Goal: Task Accomplishment & Management: Use online tool/utility

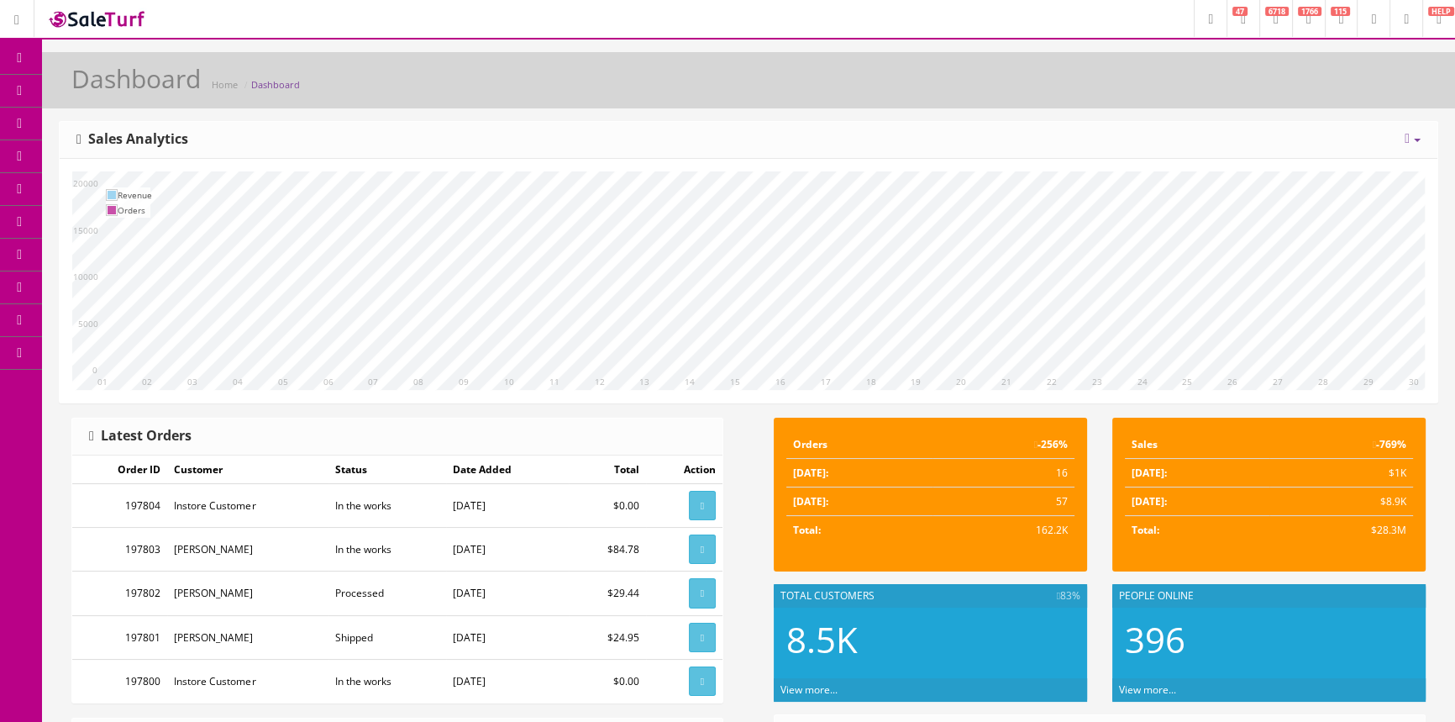
click at [160, 153] on span "POS Console" at bounding box center [130, 156] width 60 height 14
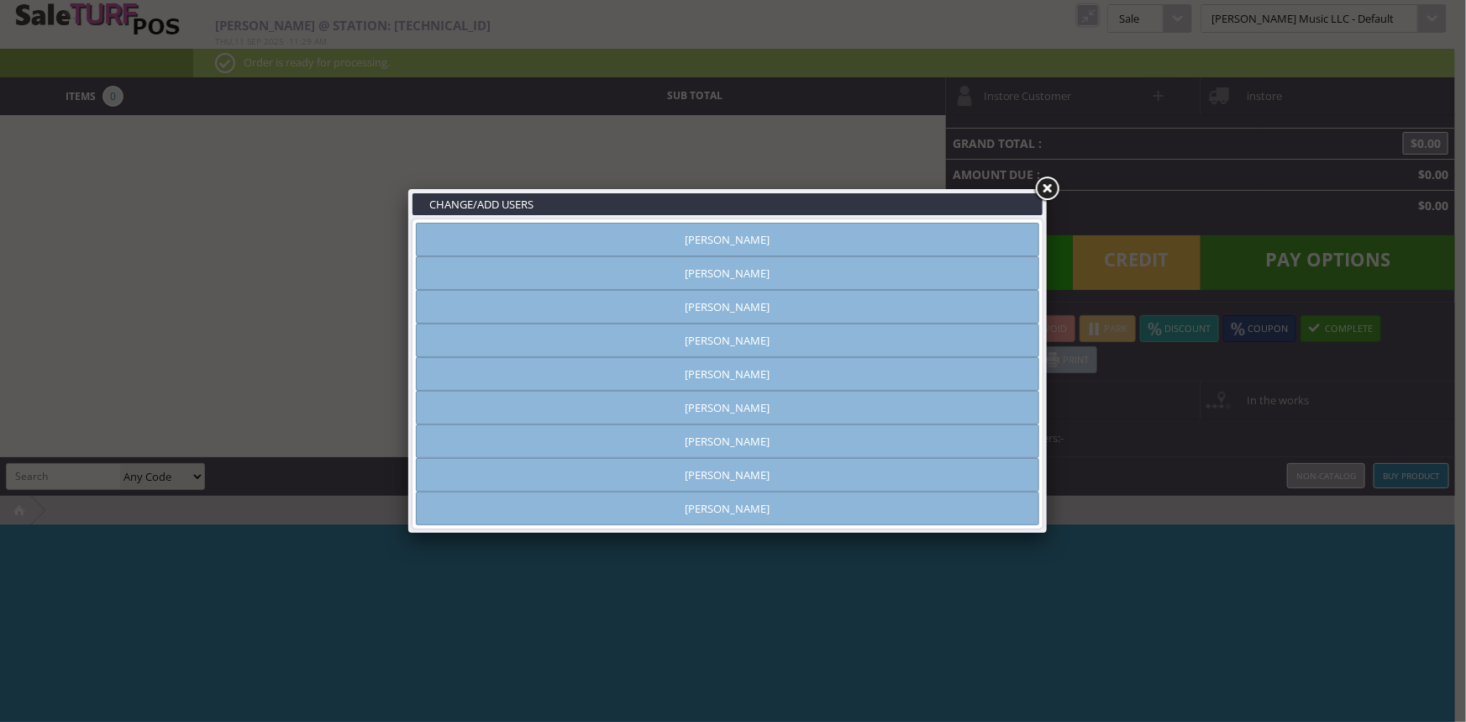
type input "[PERSON_NAME]"
click at [591, 241] on link "[PERSON_NAME]" at bounding box center [727, 240] width 623 height 34
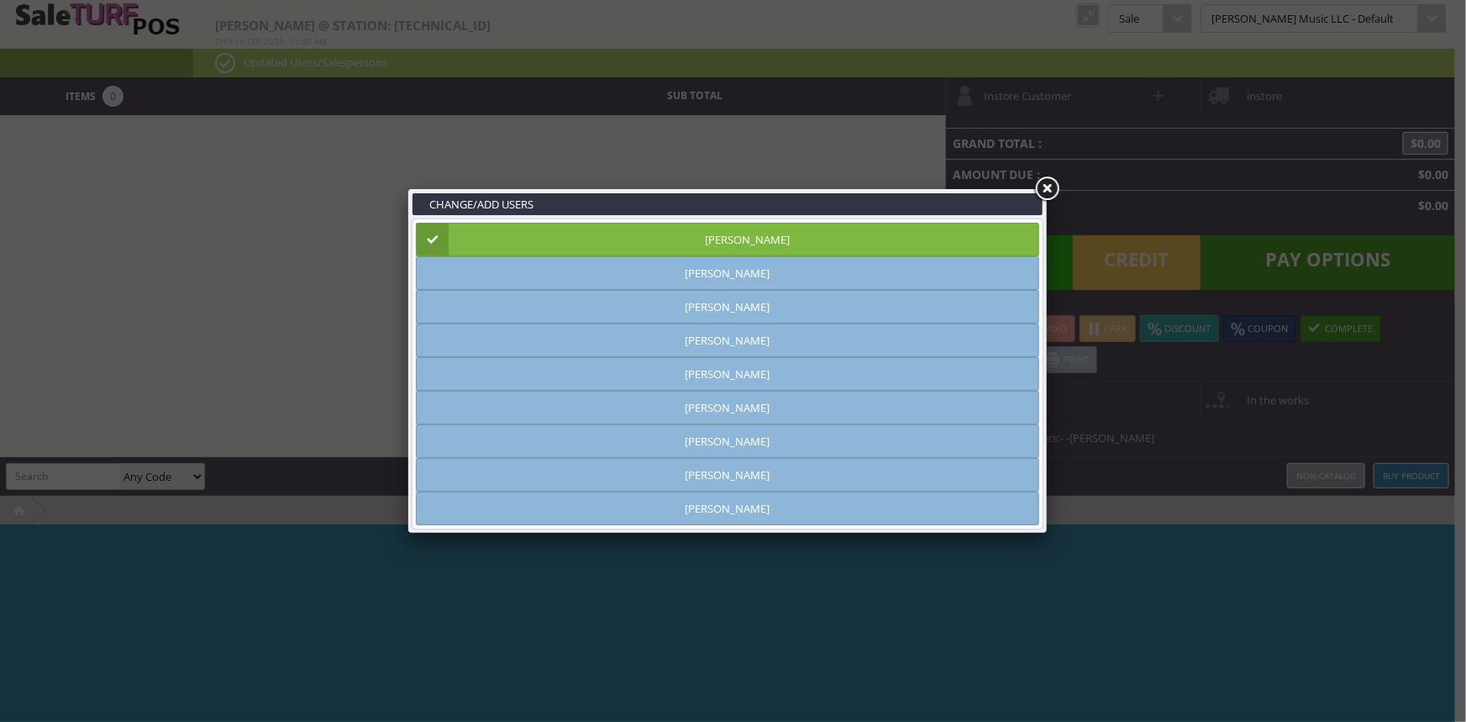
click at [1043, 181] on link at bounding box center [1047, 189] width 30 height 30
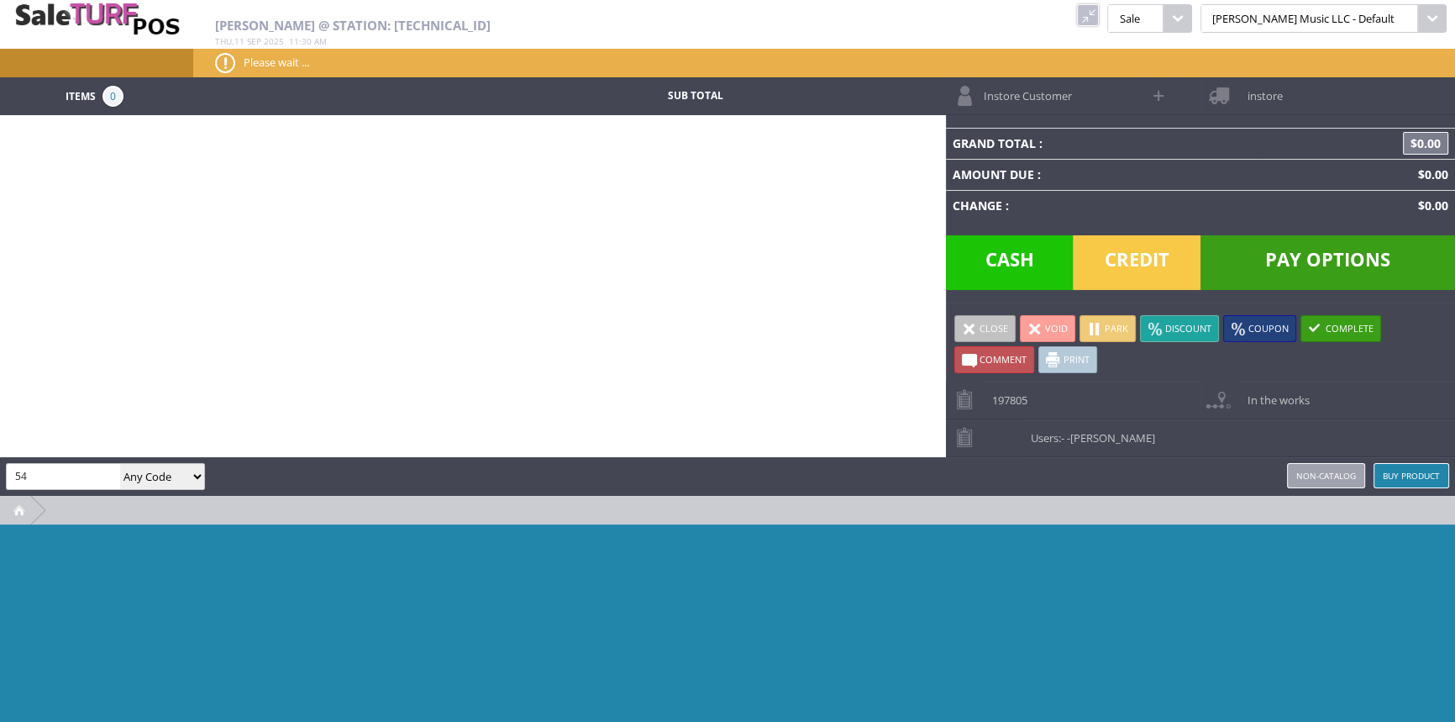
type input "5"
type input "882030191626"
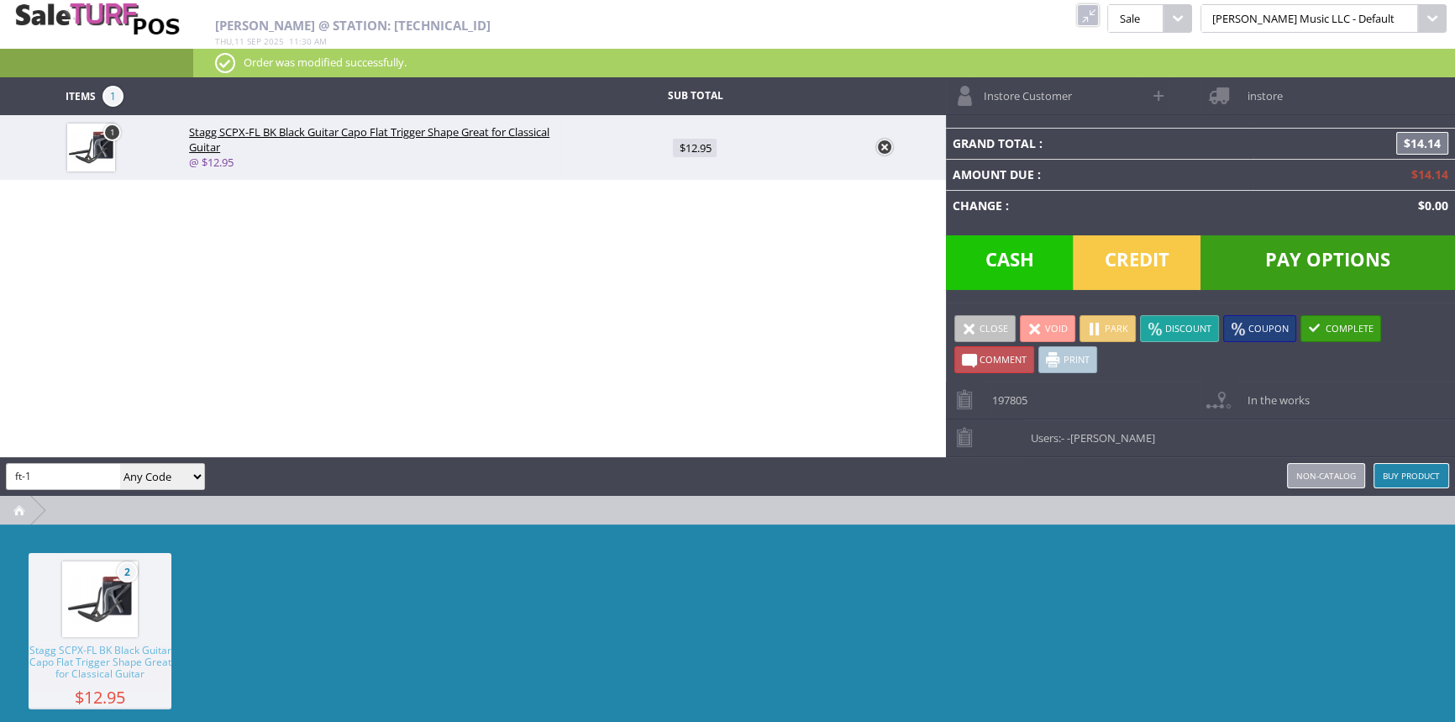
type input "ft-1"
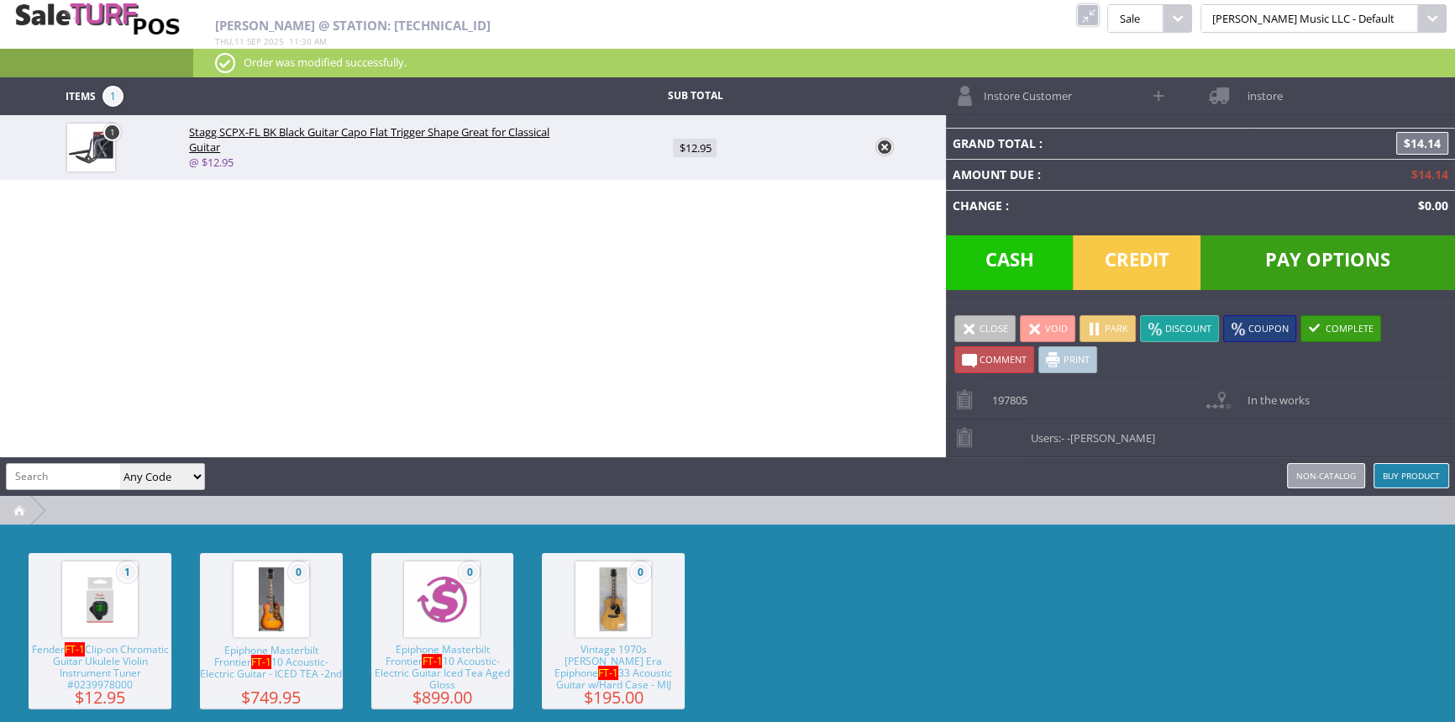
click at [87, 592] on img at bounding box center [100, 599] width 64 height 64
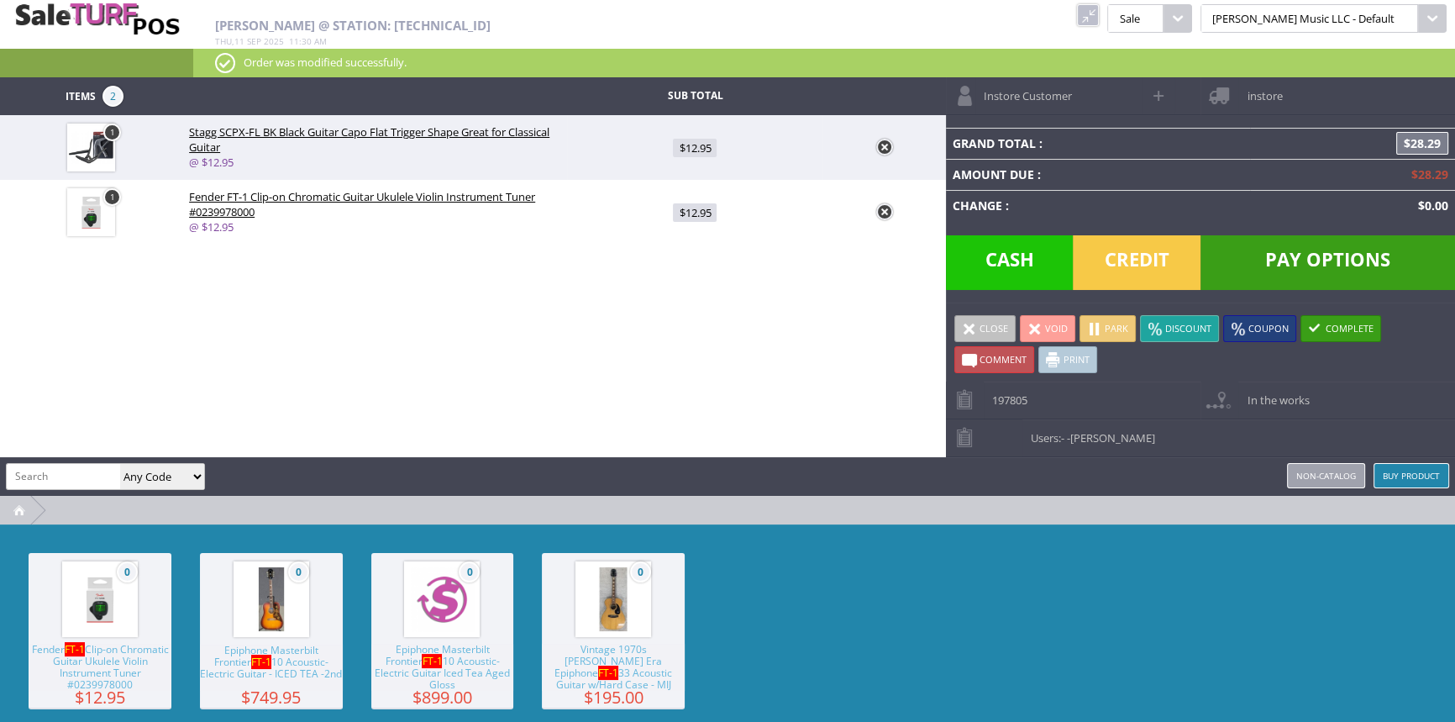
click at [1354, 252] on span "Pay Options" at bounding box center [1327, 262] width 255 height 55
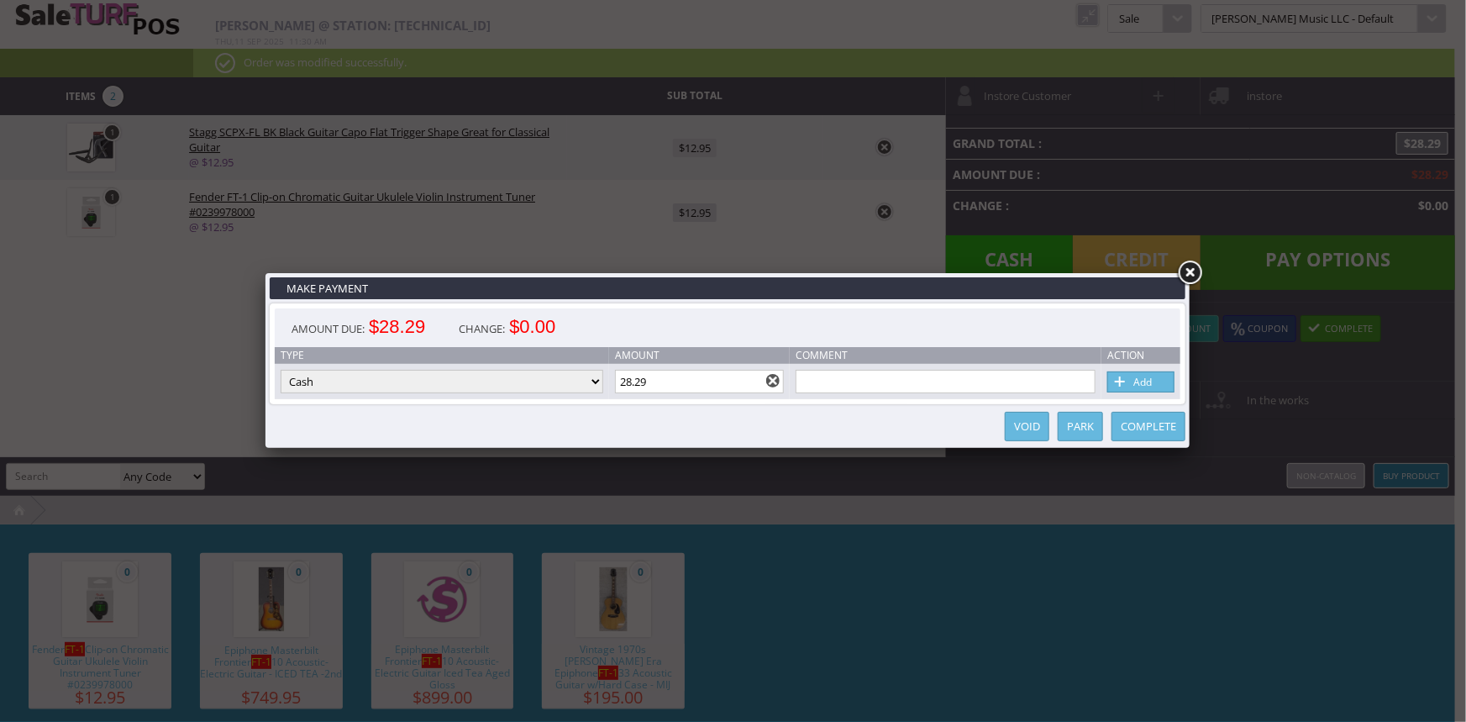
click at [1162, 383] on link "Add" at bounding box center [1140, 381] width 67 height 21
type input "0"
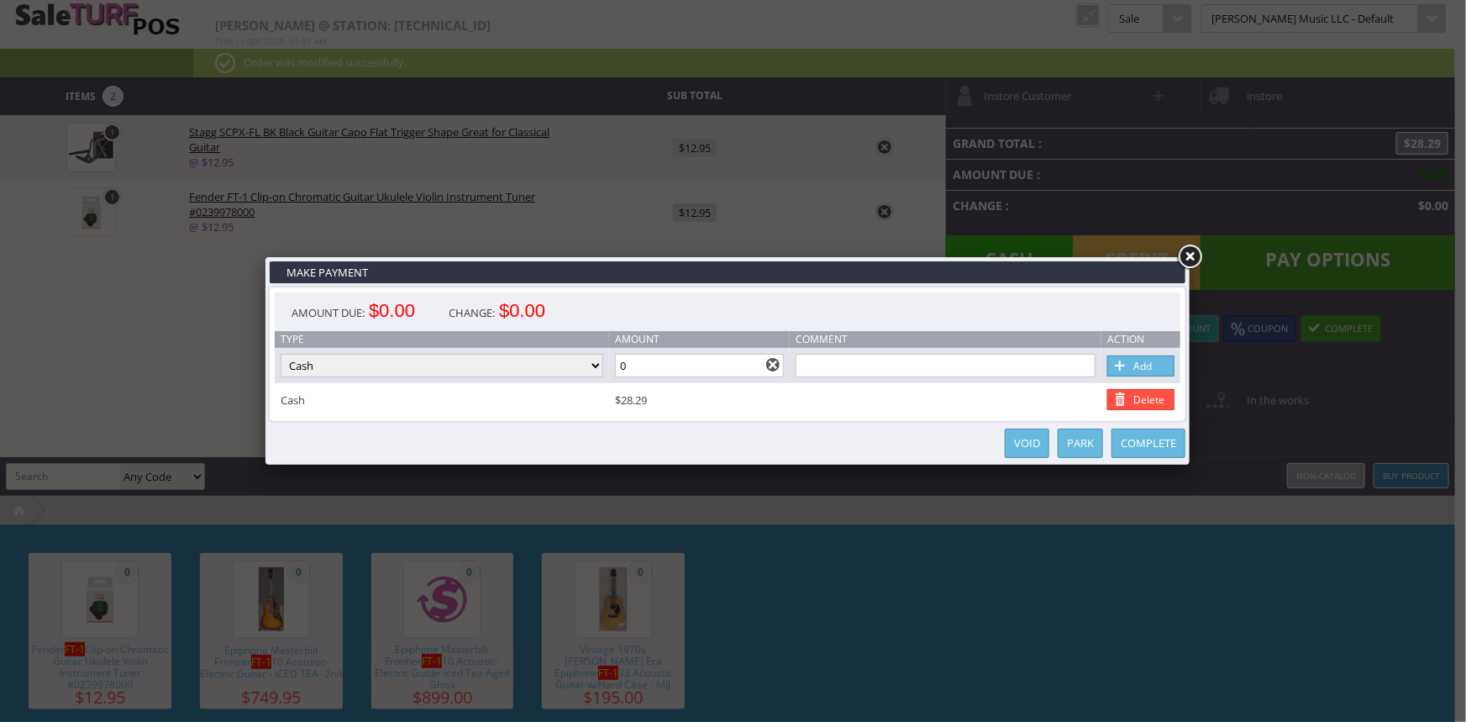
click at [1144, 450] on link "Complete" at bounding box center [1148, 442] width 74 height 29
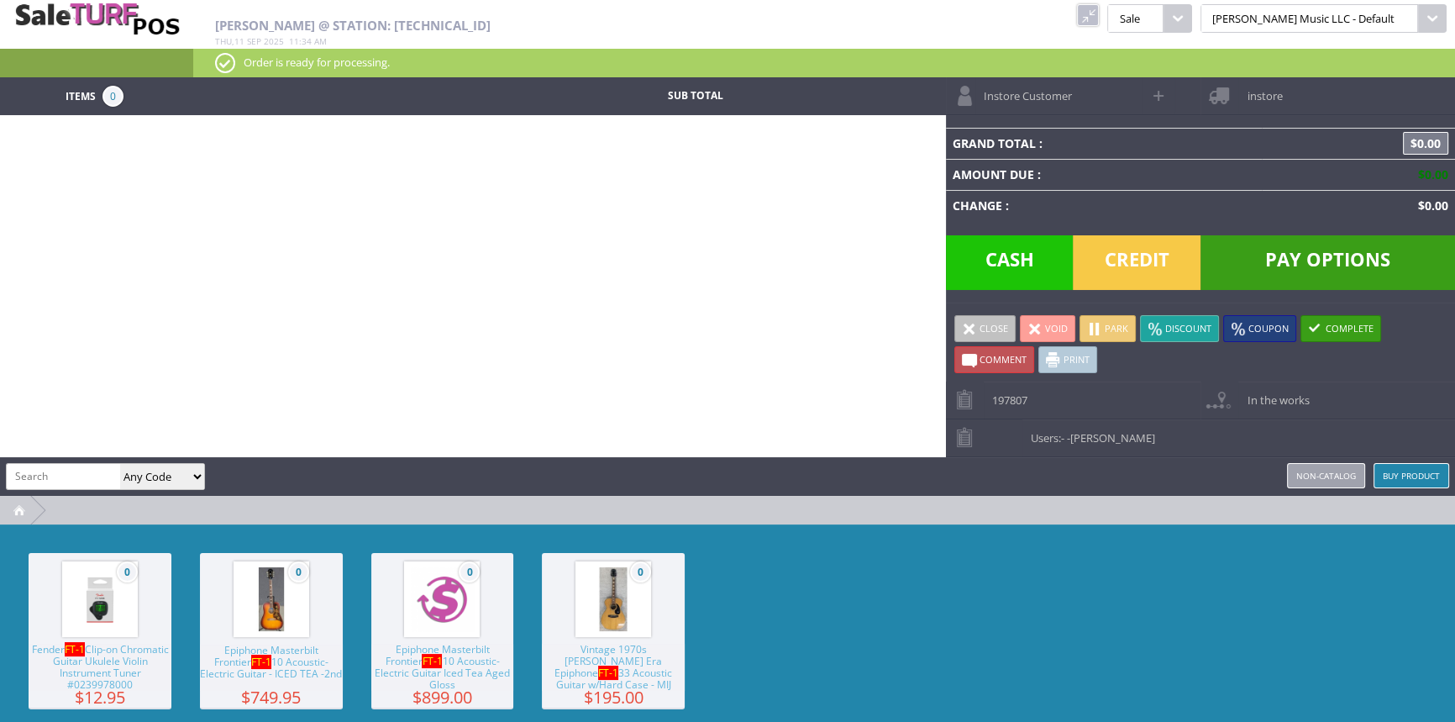
click at [1099, 16] on link at bounding box center [1088, 15] width 22 height 22
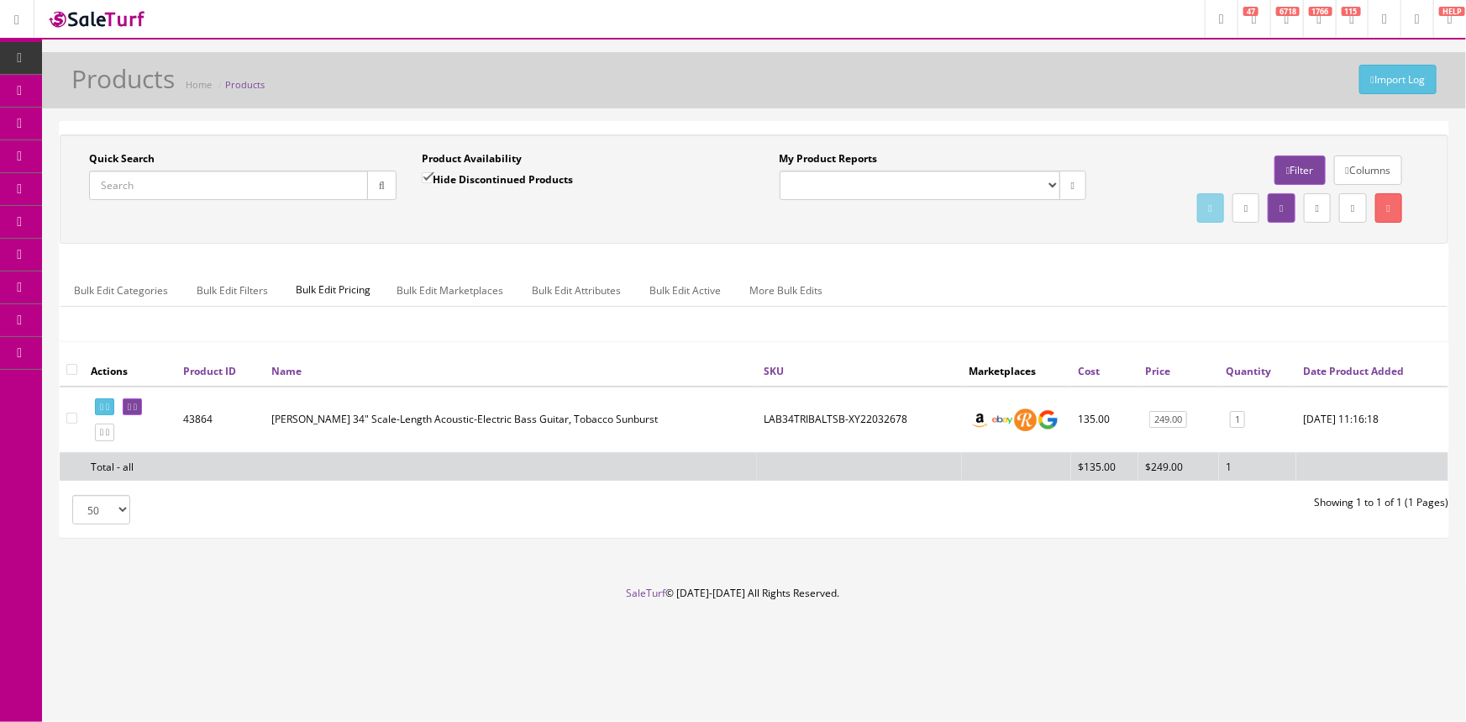
click at [161, 177] on input "Quick Search" at bounding box center [228, 185] width 279 height 29
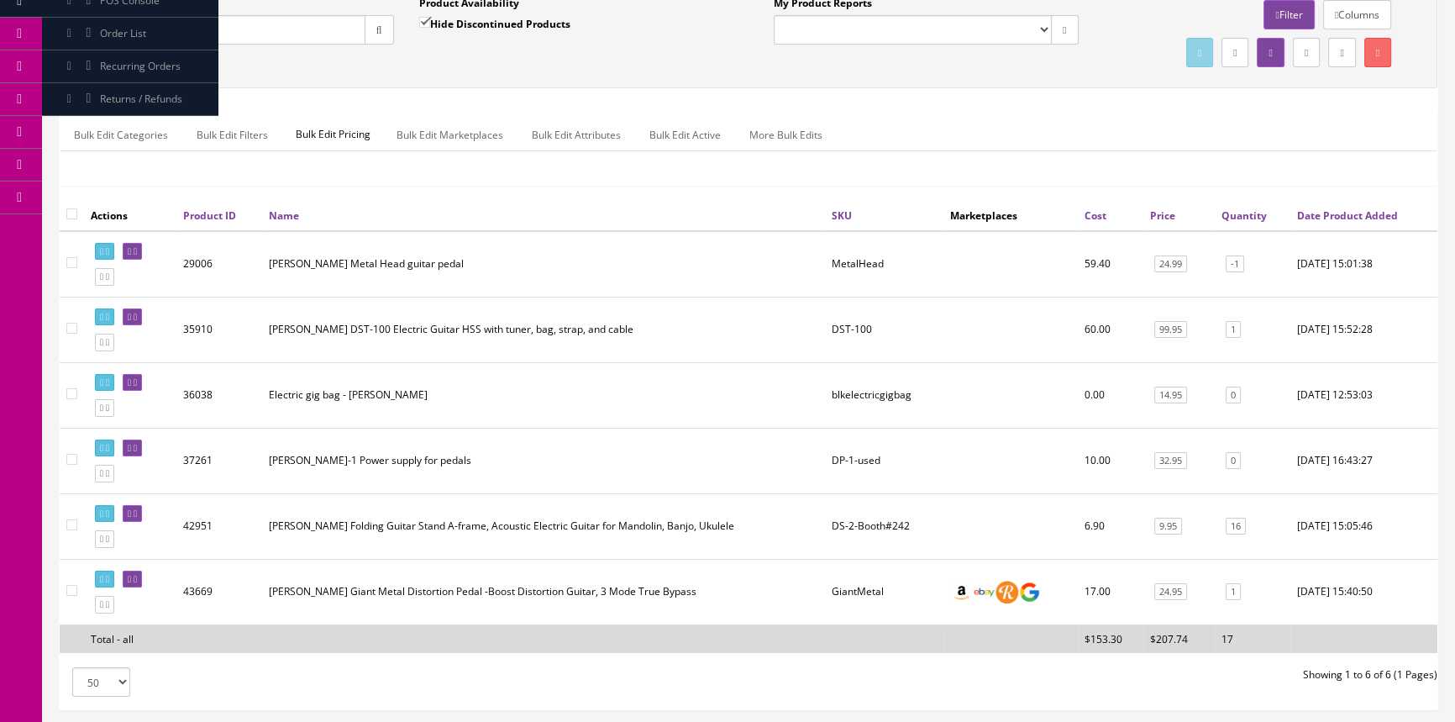
scroll to position [271, 0]
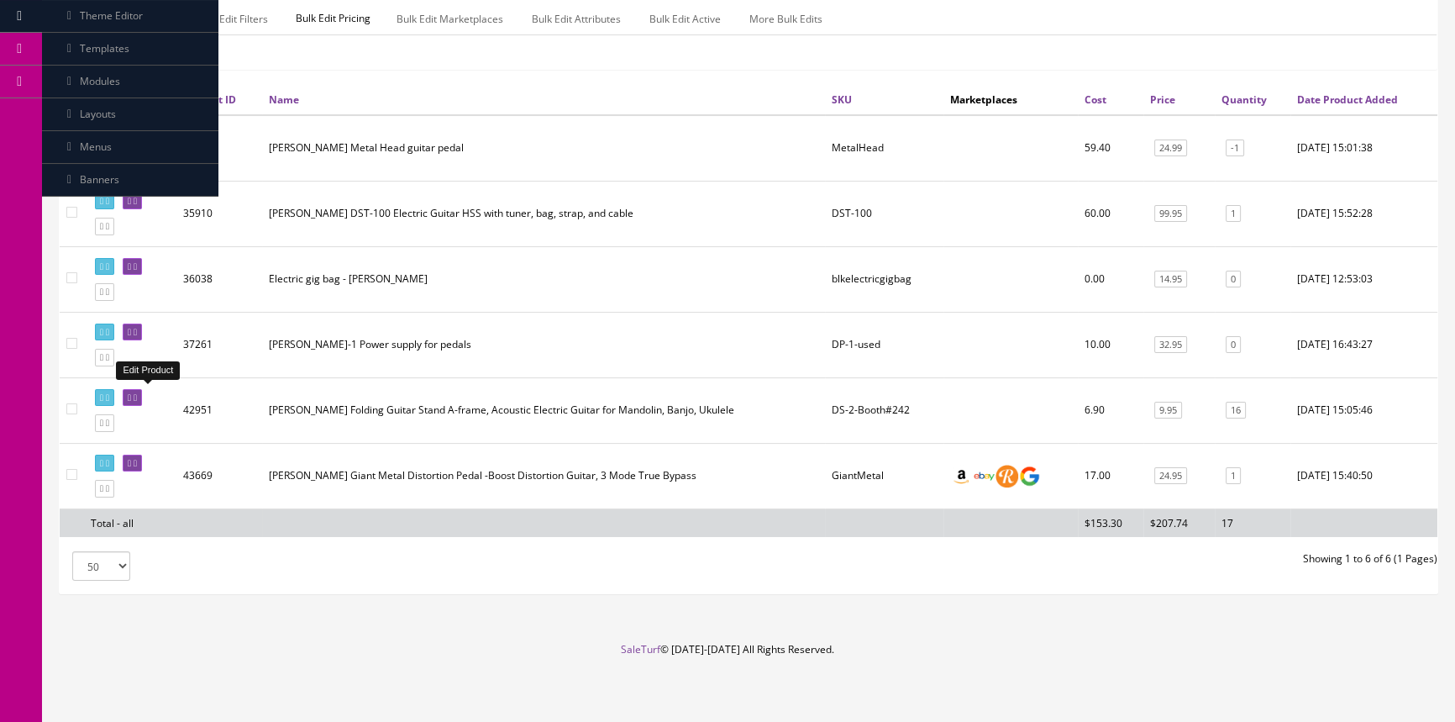
type input "donner"
click at [131, 393] on icon at bounding box center [129, 397] width 3 height 9
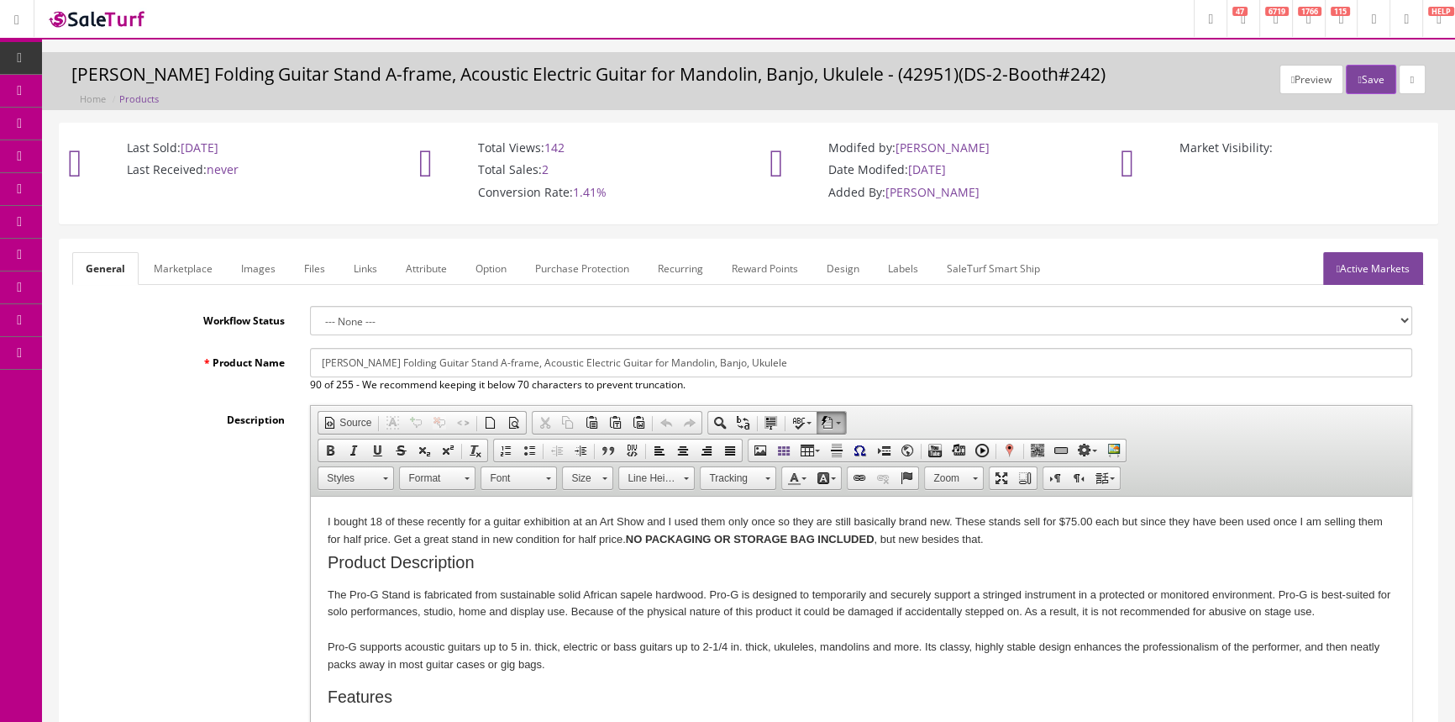
click at [273, 274] on link "Images" at bounding box center [258, 268] width 61 height 33
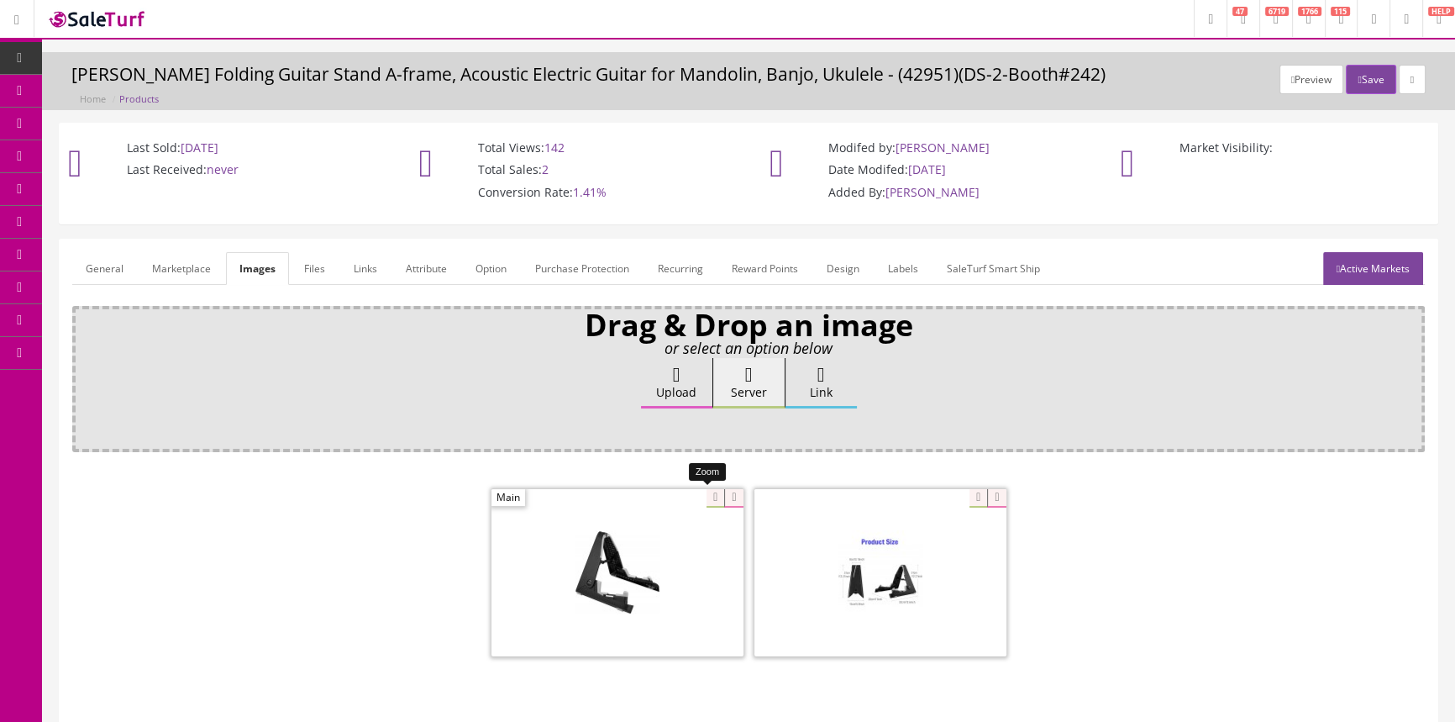
click at [698, 498] on div at bounding box center [617, 572] width 252 height 168
click at [129, 273] on link "General" at bounding box center [104, 268] width 65 height 33
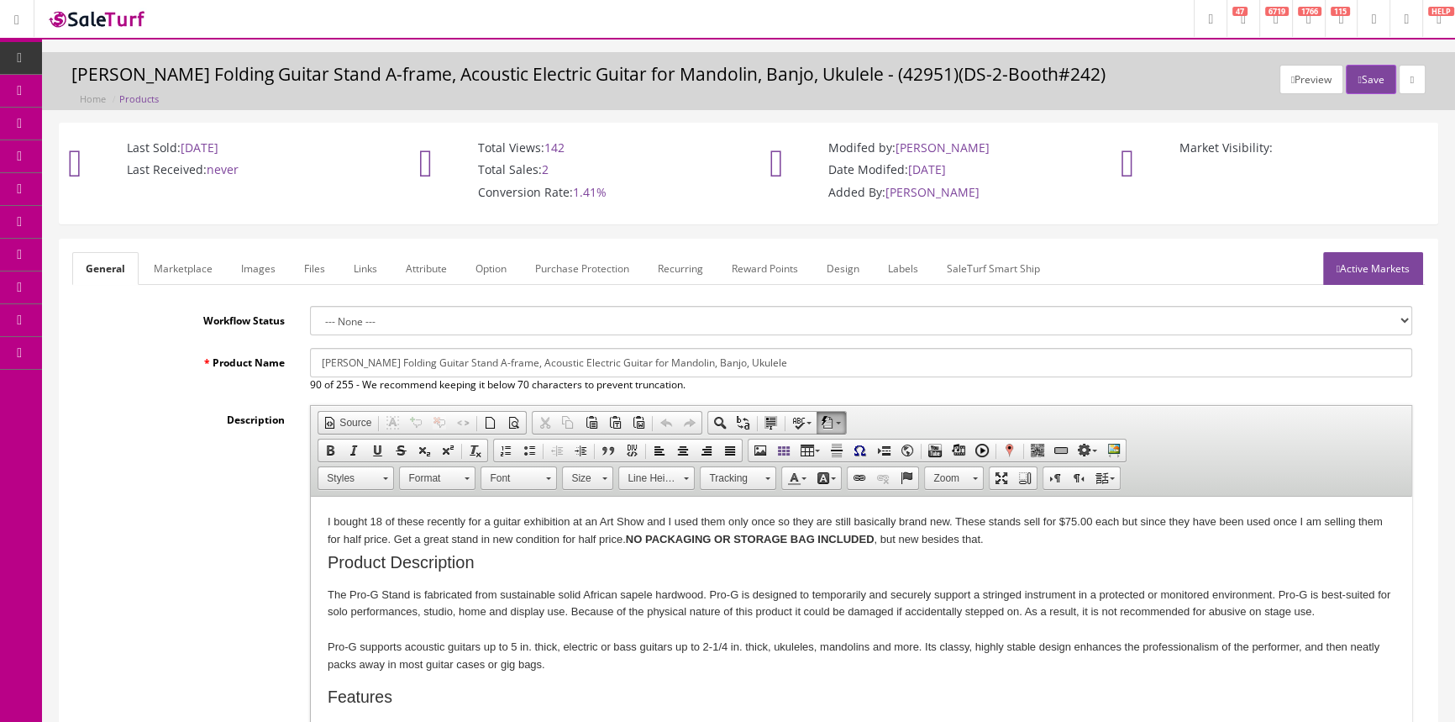
click at [107, 103] on link "Products" at bounding box center [130, 91] width 176 height 33
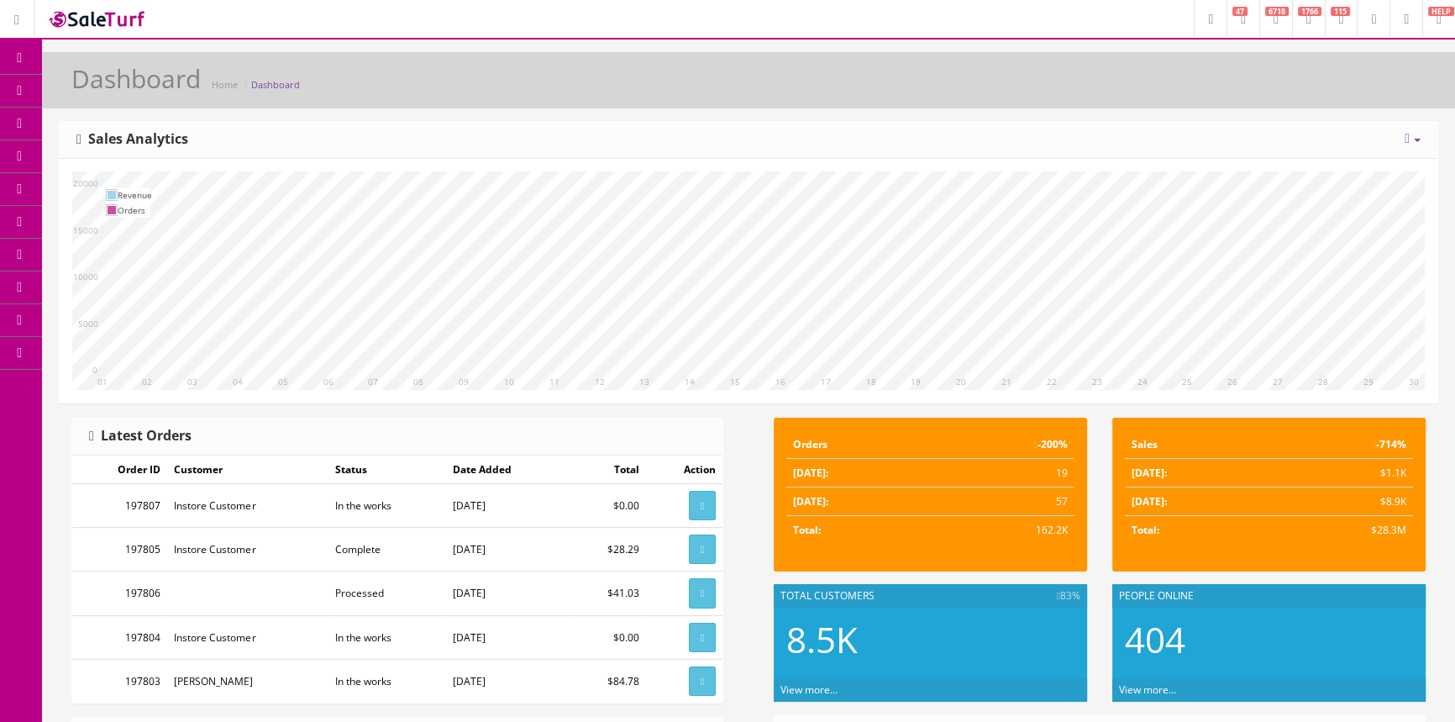
click at [92, 92] on icon at bounding box center [89, 89] width 18 height 13
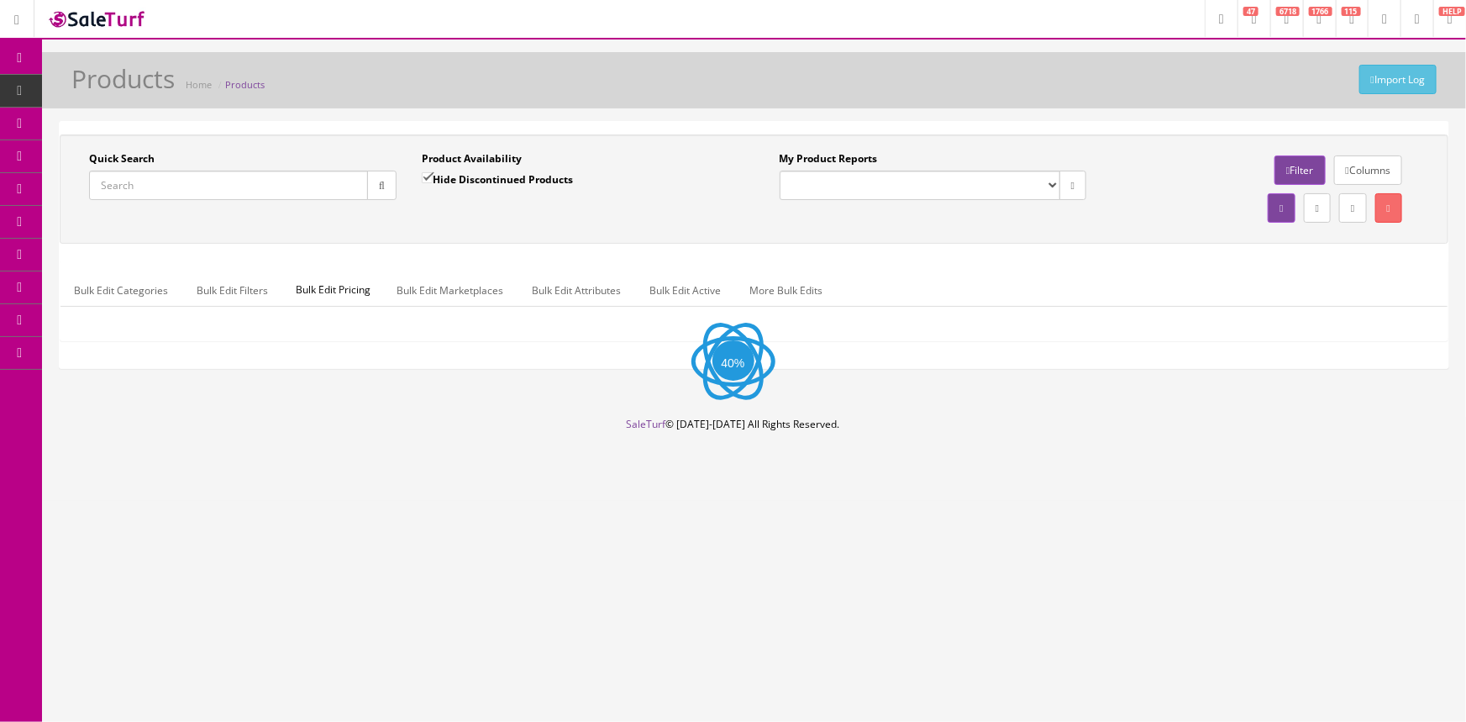
click at [261, 187] on input "Quick Search" at bounding box center [228, 185] width 279 height 29
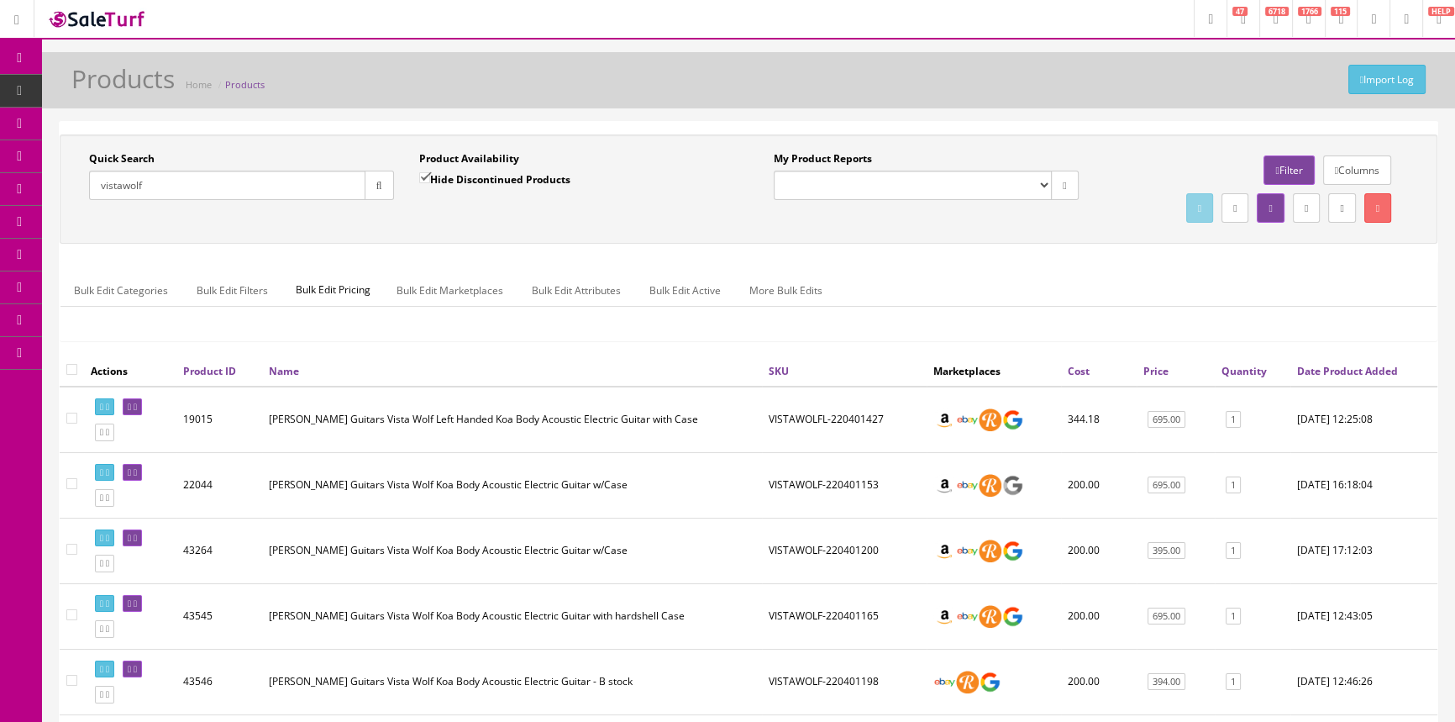
type input "vistawolf"
click at [514, 564] on td "[PERSON_NAME] Guitars Vista Wolf Koa Body Acoustic Electric Guitar w/Case" at bounding box center [512, 550] width 500 height 66
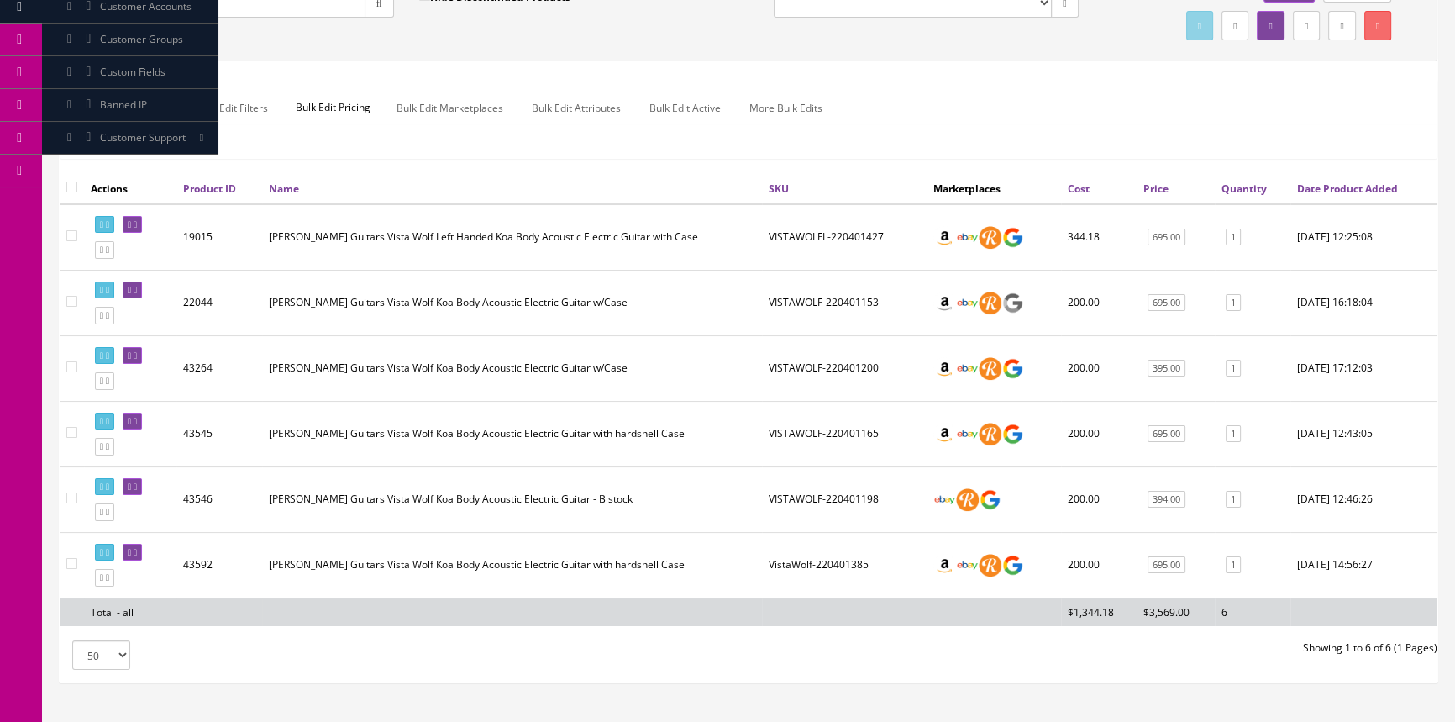
scroll to position [42, 0]
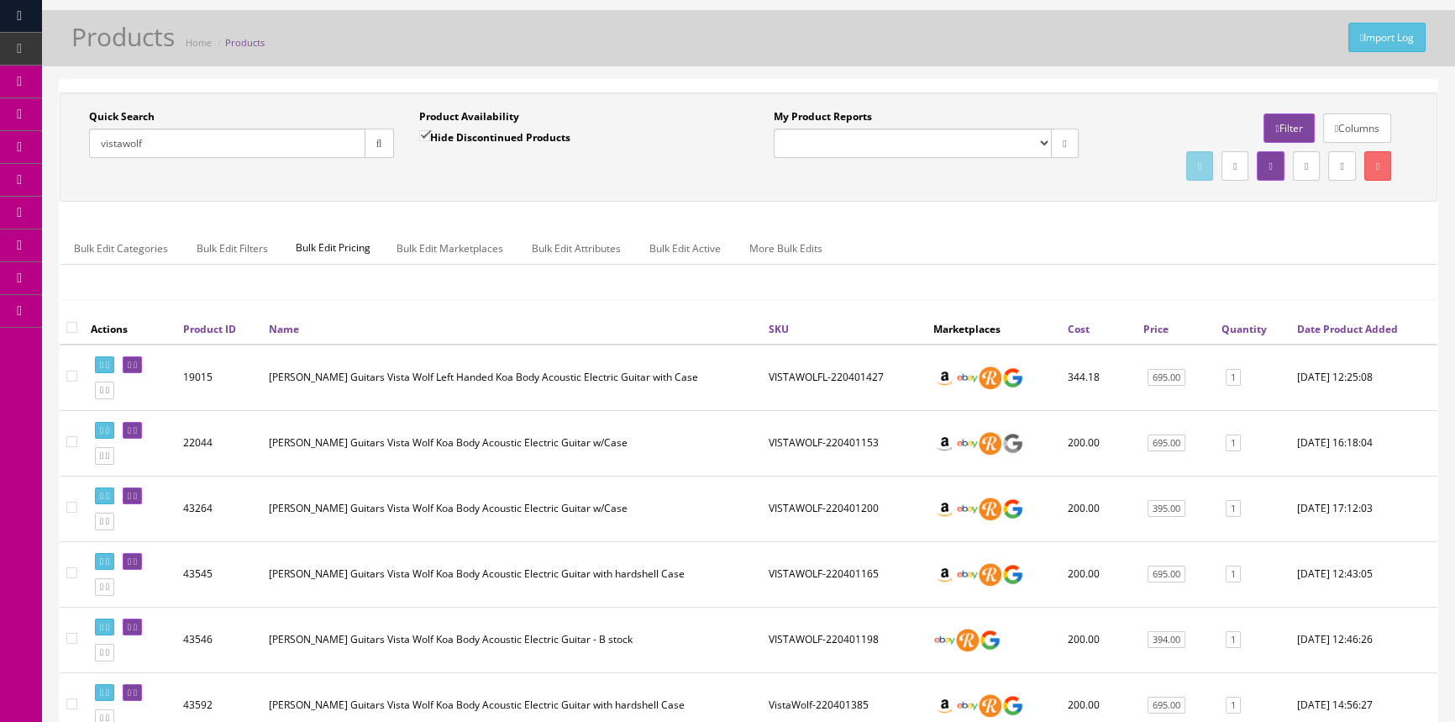
click at [487, 143] on label "Hide Discontinued Products" at bounding box center [494, 137] width 151 height 17
click at [430, 141] on input "Hide Discontinued Products" at bounding box center [424, 135] width 11 height 11
checkbox input "false"
click at [375, 151] on button "button" at bounding box center [379, 143] width 29 height 29
click at [428, 190] on div "Quick Search vistawolf Date From Product Availability Hide Discontinued Product…" at bounding box center [749, 146] width 1378 height 109
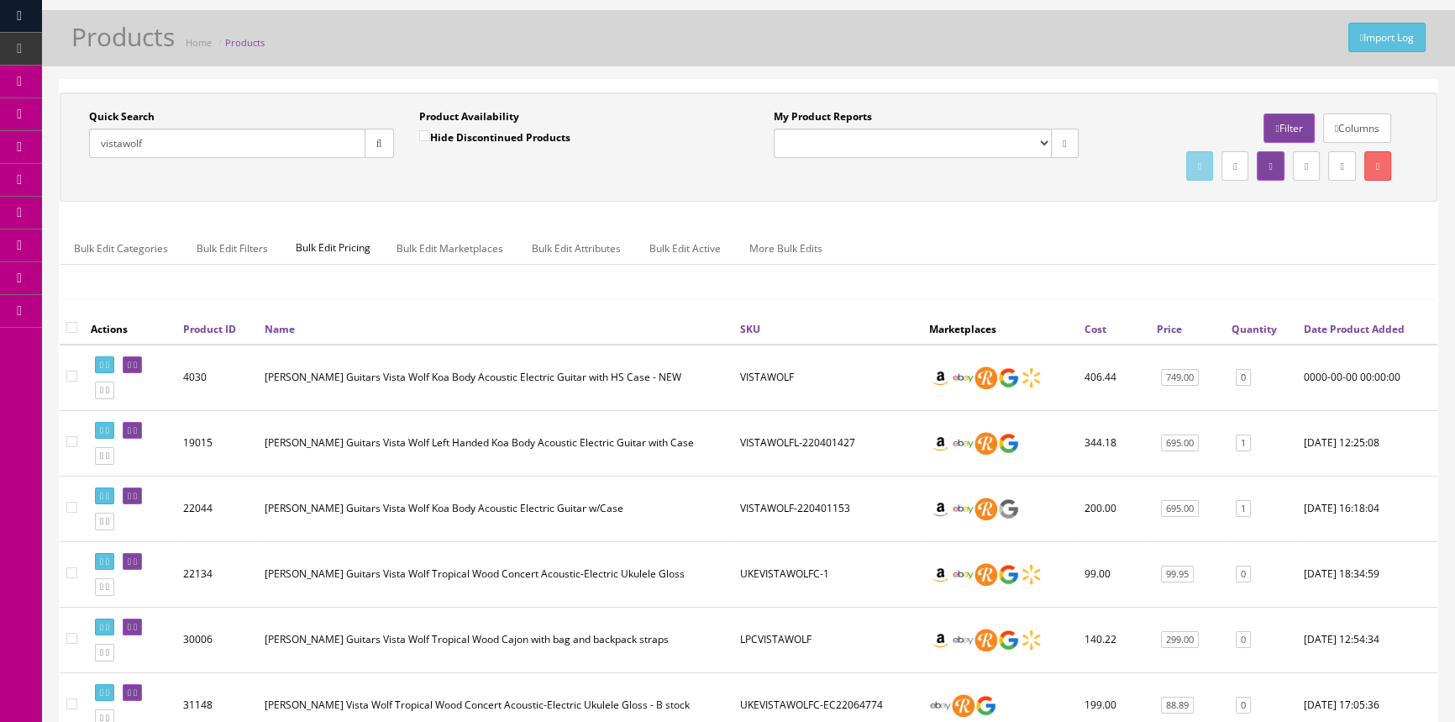
scroll to position [577, 0]
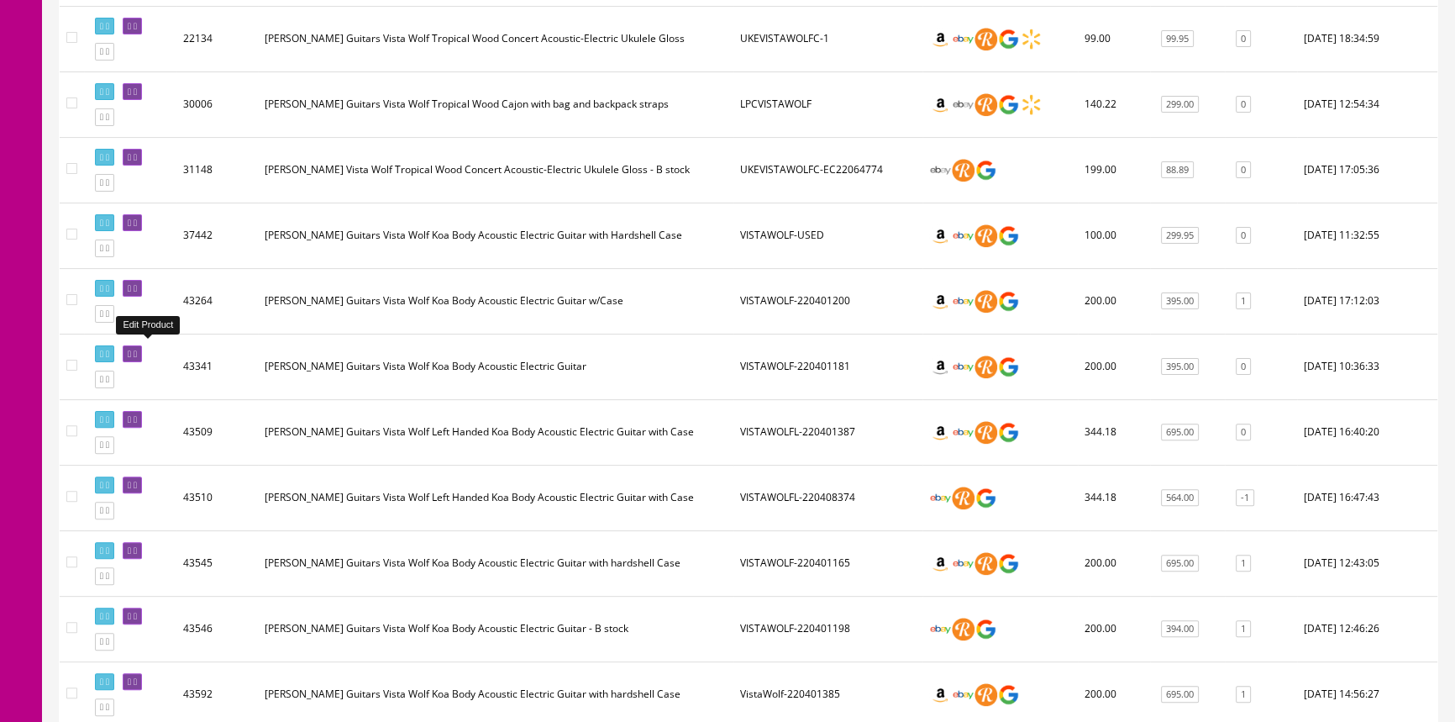
click at [142, 345] on link at bounding box center [132, 354] width 19 height 18
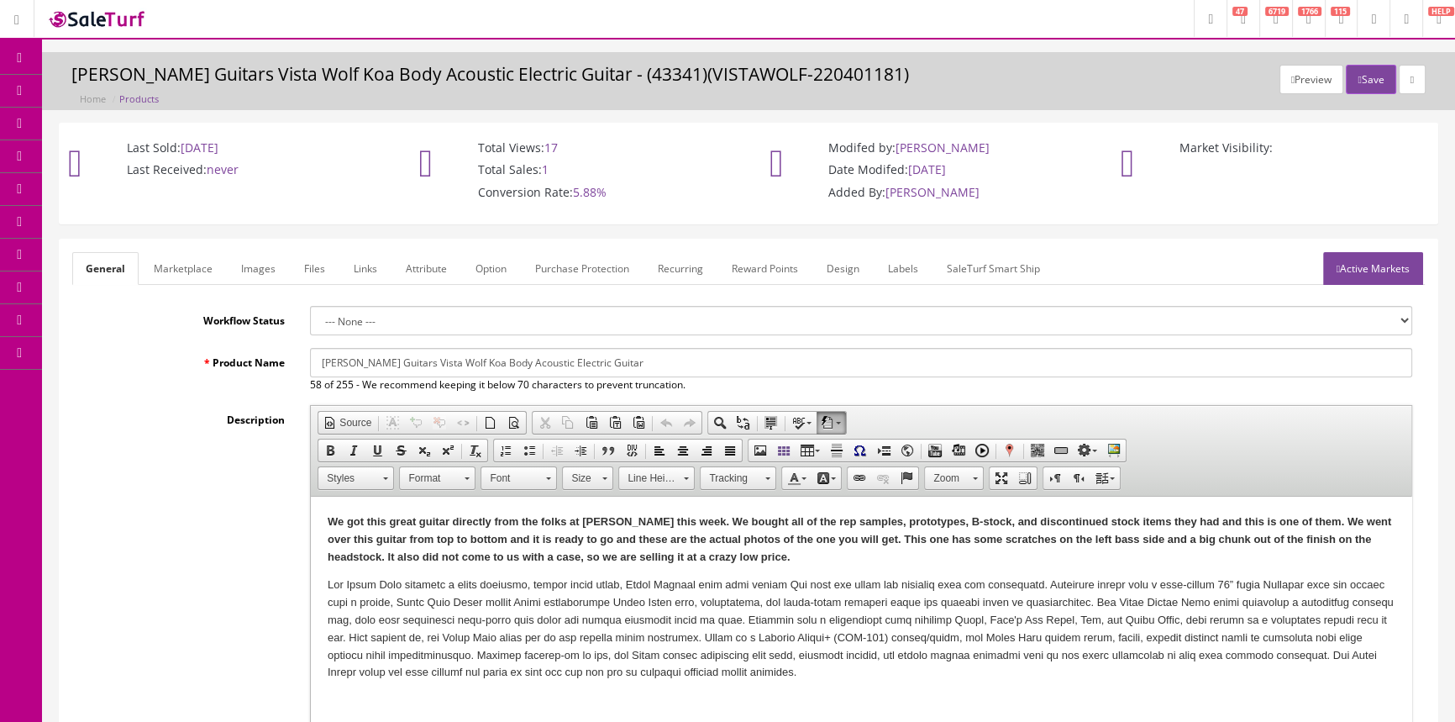
click at [269, 272] on link "Images" at bounding box center [258, 268] width 61 height 33
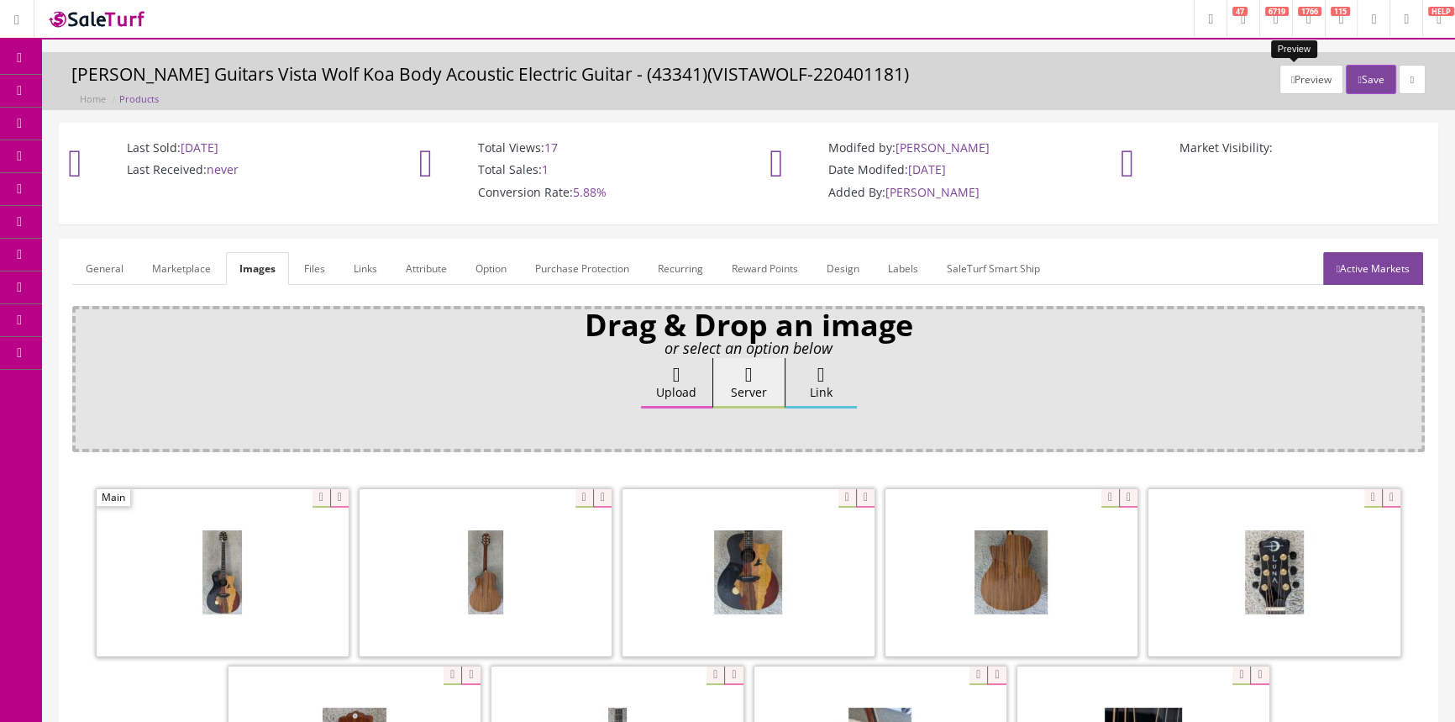
click at [1302, 84] on button "Preview" at bounding box center [1311, 79] width 64 height 29
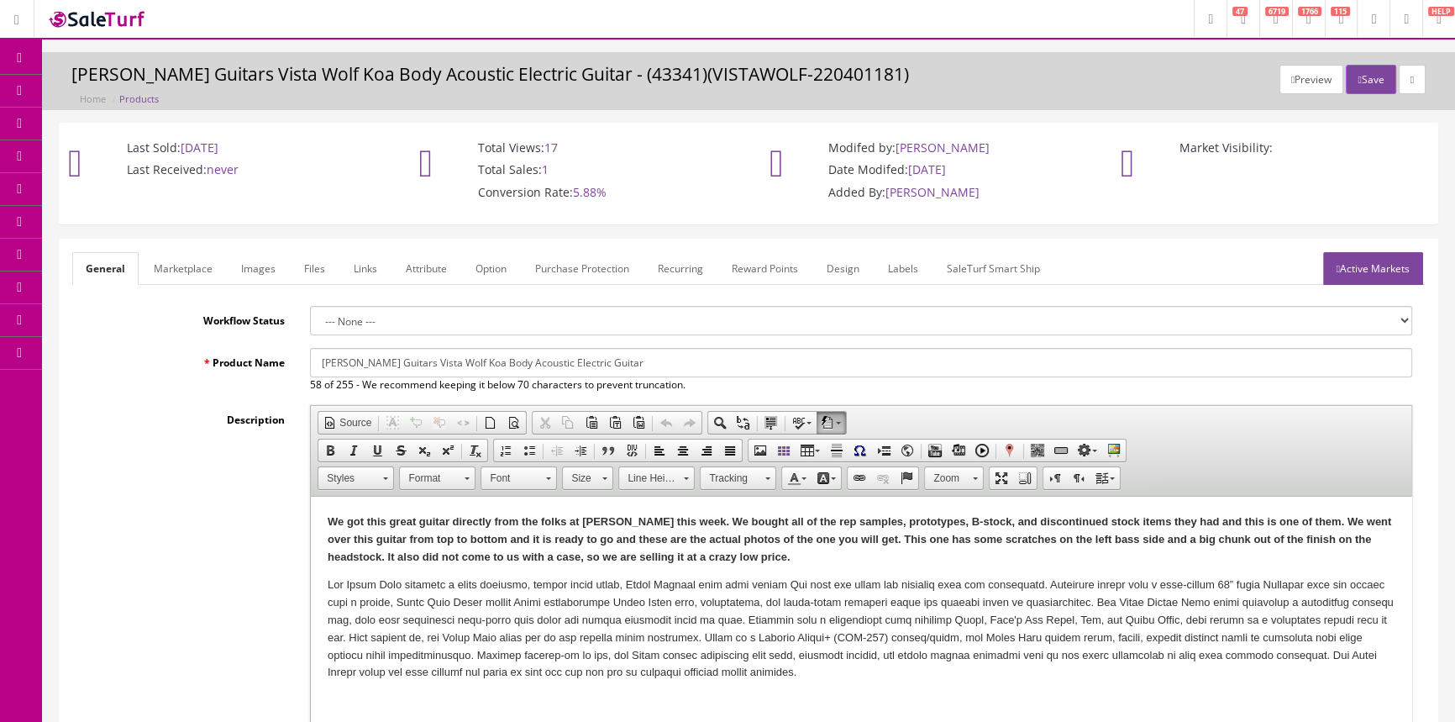
click at [133, 87] on span "Products" at bounding box center [120, 90] width 41 height 14
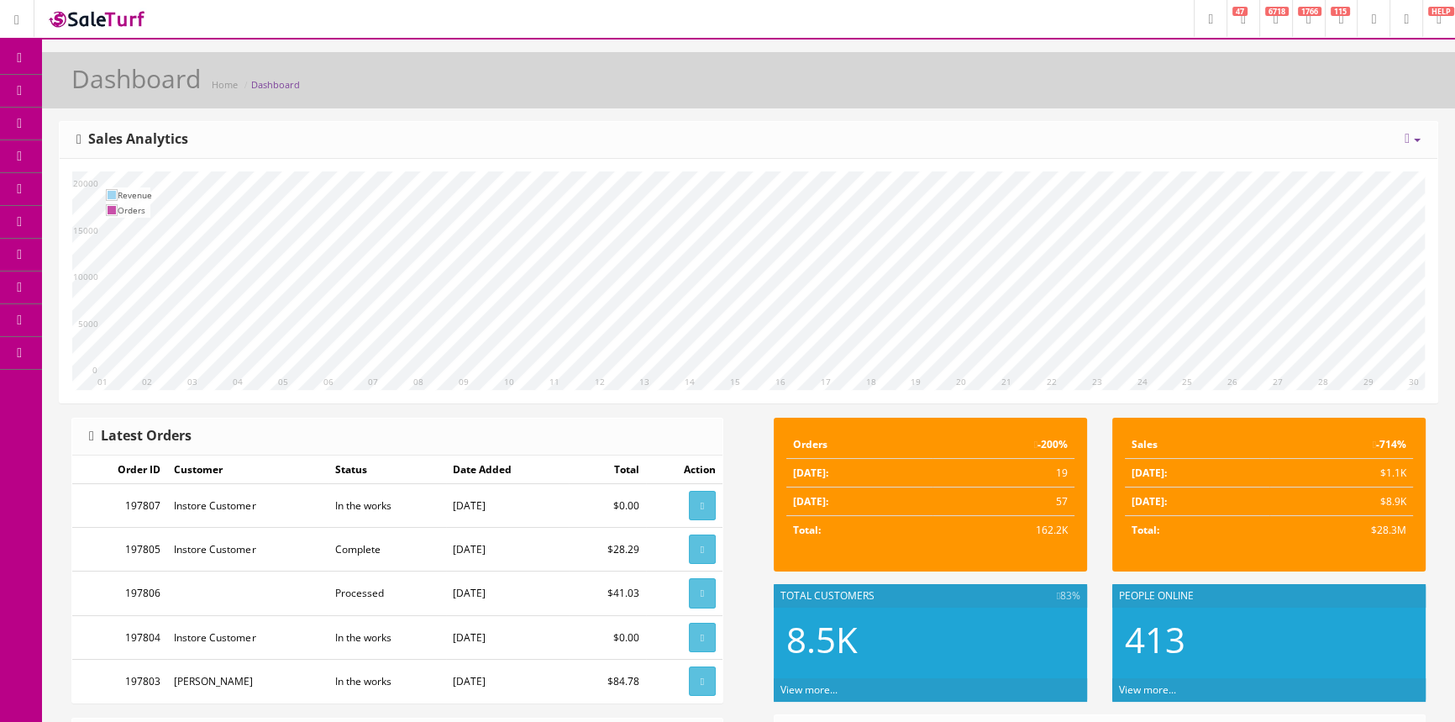
click at [155, 92] on link "Products" at bounding box center [130, 91] width 176 height 33
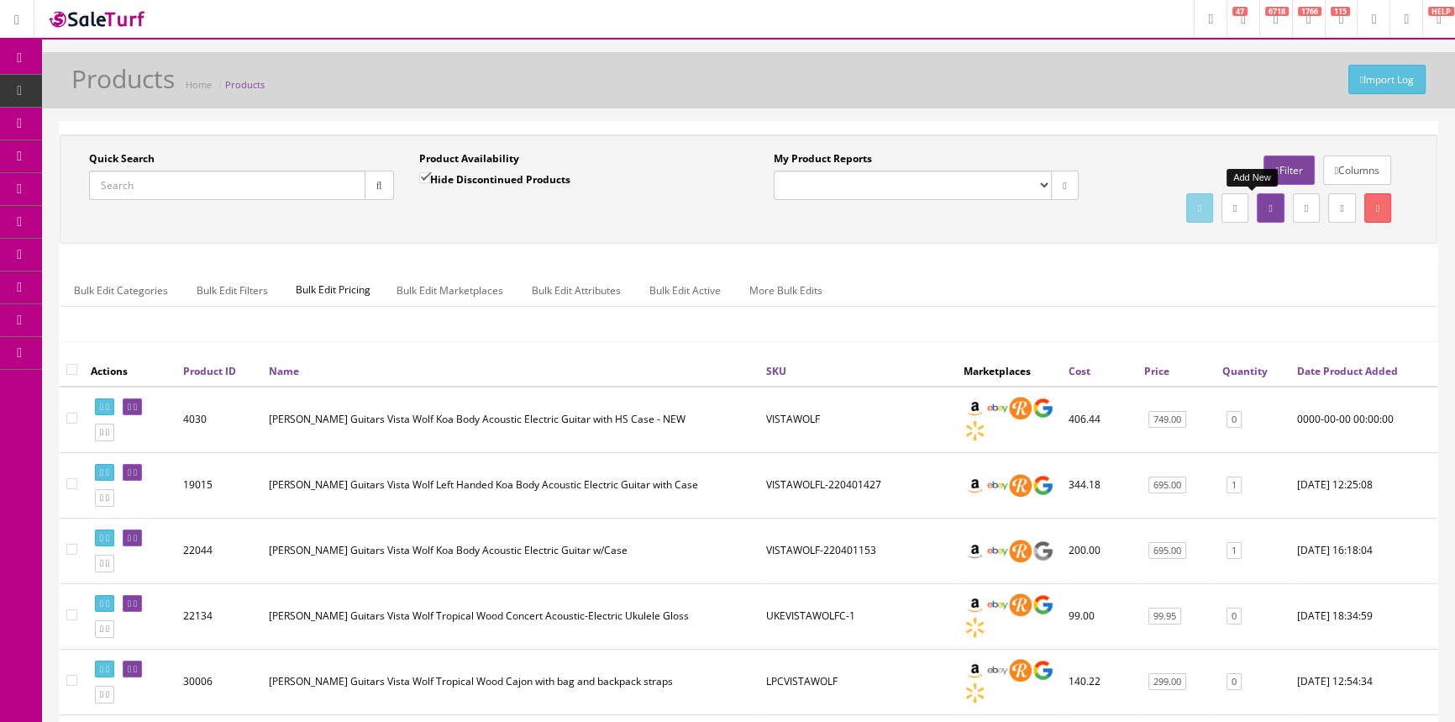
click at [1268, 203] on icon at bounding box center [1269, 208] width 3 height 10
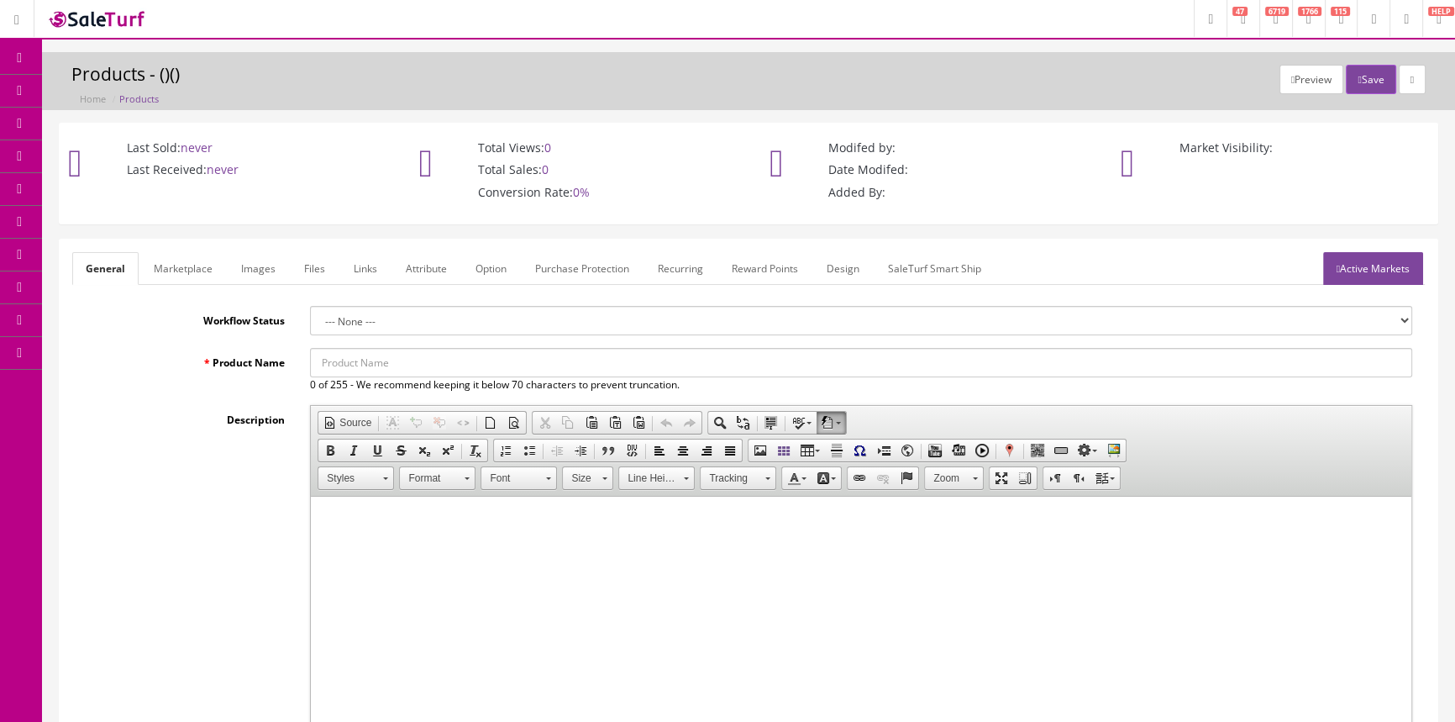
click at [411, 360] on input "Product Name" at bounding box center [861, 362] width 1102 height 29
drag, startPoint x: 330, startPoint y: 360, endPoint x: 436, endPoint y: 360, distance: 105.8
click at [440, 362] on input "Vista Hardshell case-used" at bounding box center [861, 362] width 1102 height 29
type input "Vista Hardshell case-used"
drag, startPoint x: 433, startPoint y: 360, endPoint x: 199, endPoint y: 264, distance: 253.5
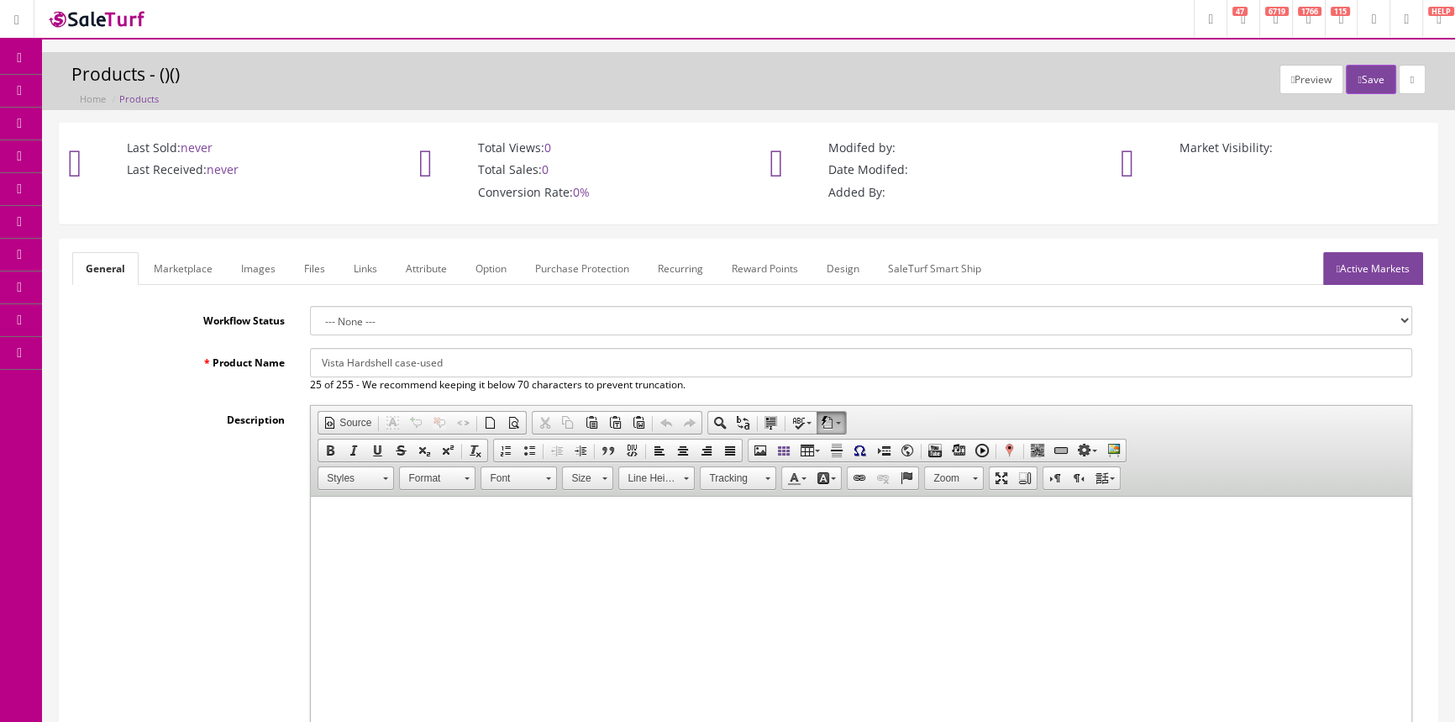
click at [199, 264] on link "Marketplace" at bounding box center [183, 268] width 86 height 33
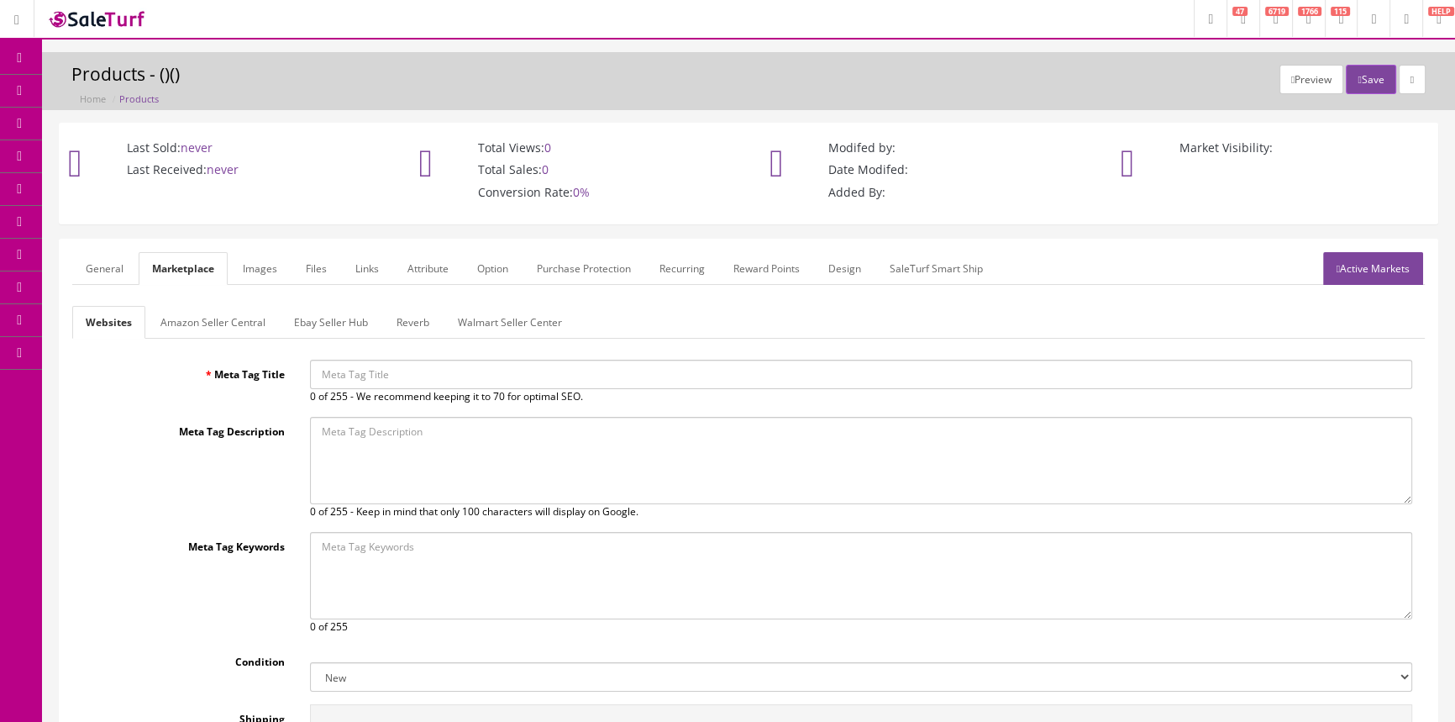
click at [388, 377] on input "Meta Tag Title" at bounding box center [861, 374] width 1102 height 29
drag, startPoint x: 387, startPoint y: 375, endPoint x: 575, endPoint y: 671, distance: 351.2
click at [575, 671] on select "New Used B Stock Open Box Re-Packed" at bounding box center [861, 676] width 1102 height 29
select select "Open Box"
click at [310, 662] on select "New Used B Stock Open Box Re-Packed" at bounding box center [861, 676] width 1102 height 29
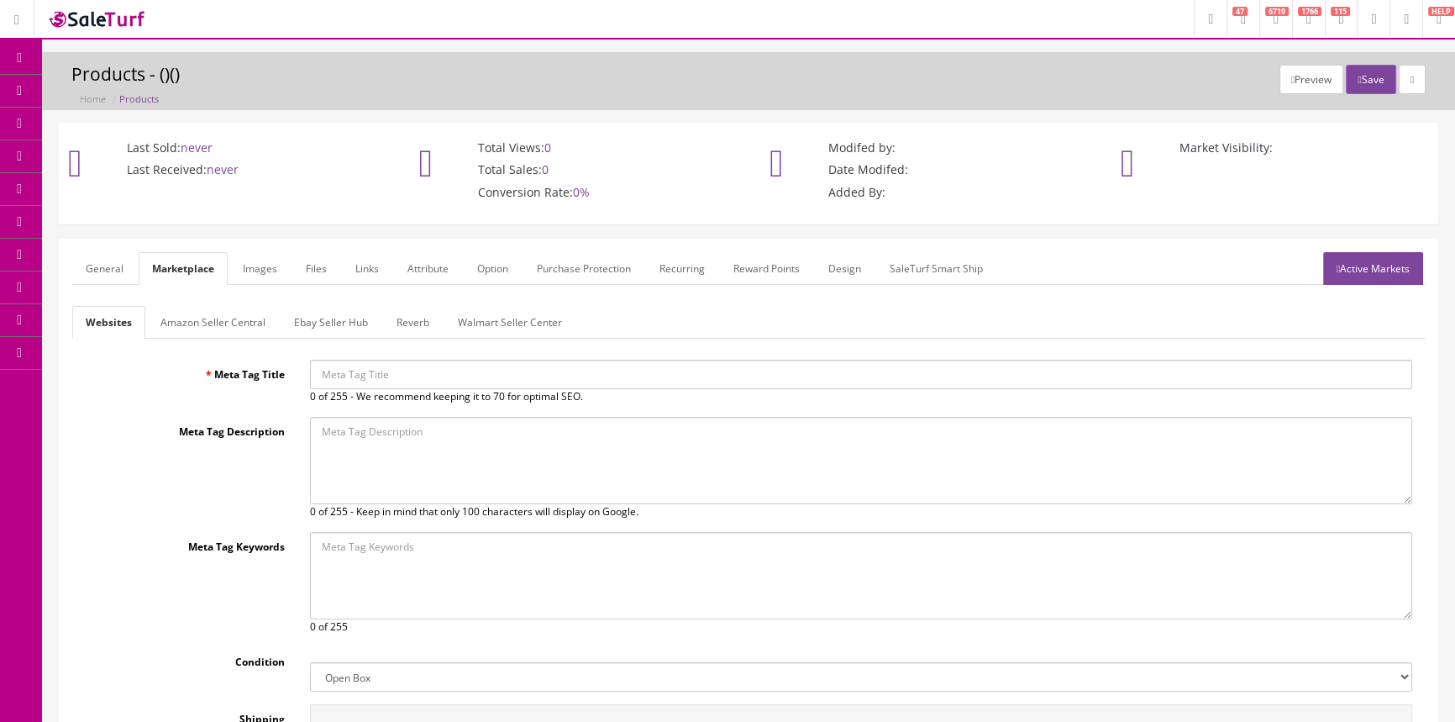
click at [113, 265] on link "General" at bounding box center [104, 268] width 65 height 33
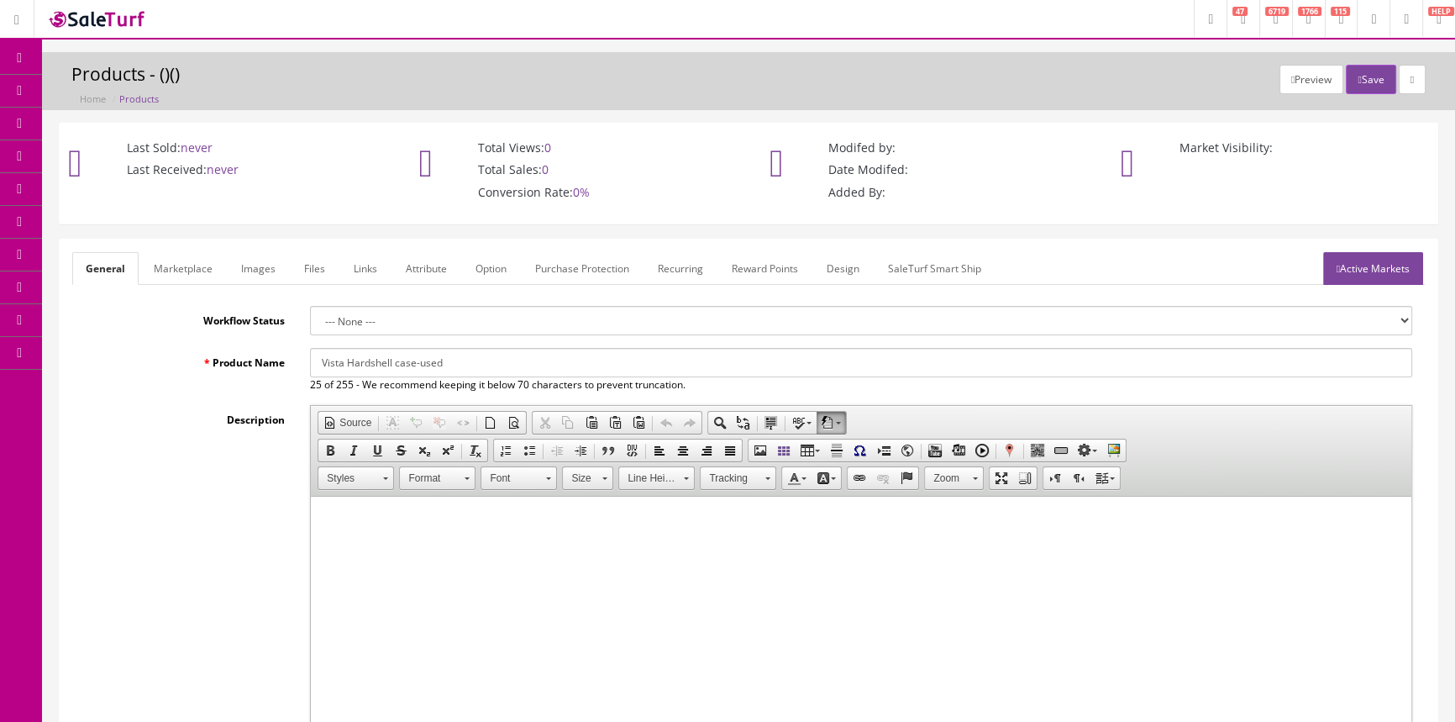
click at [462, 367] on input "Vista Hardshell case-used" at bounding box center [861, 362] width 1102 height 29
drag, startPoint x: 322, startPoint y: 362, endPoint x: 423, endPoint y: 375, distance: 101.6
click at [423, 375] on input "Vista Hardshell case" at bounding box center [861, 362] width 1102 height 29
type input "Vista Hardshell case"
click at [210, 260] on link "Marketplace" at bounding box center [183, 268] width 86 height 33
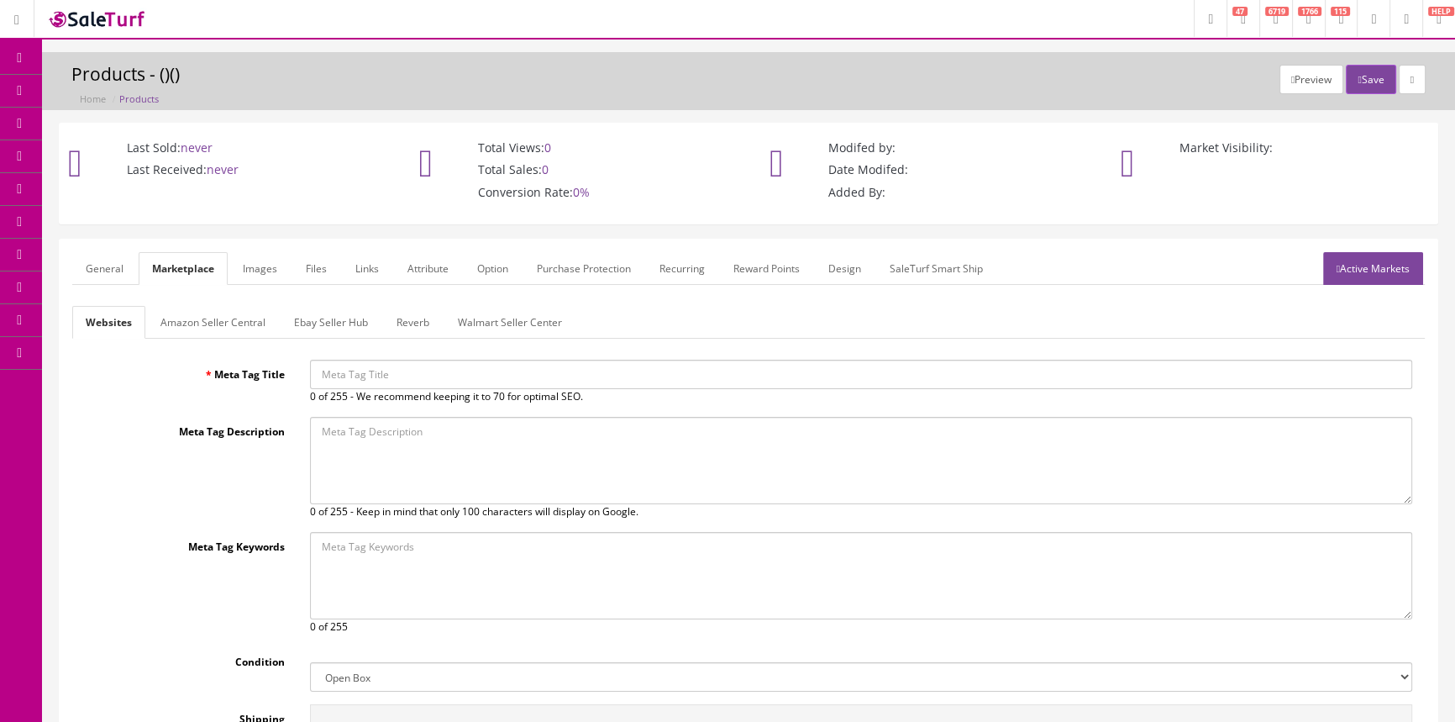
click at [376, 377] on input "Meta Tag Title" at bounding box center [861, 374] width 1102 height 29
paste input "Vista Hardshell case"
type input "Vista Hardshell case"
click at [113, 265] on link "General" at bounding box center [104, 268] width 65 height 33
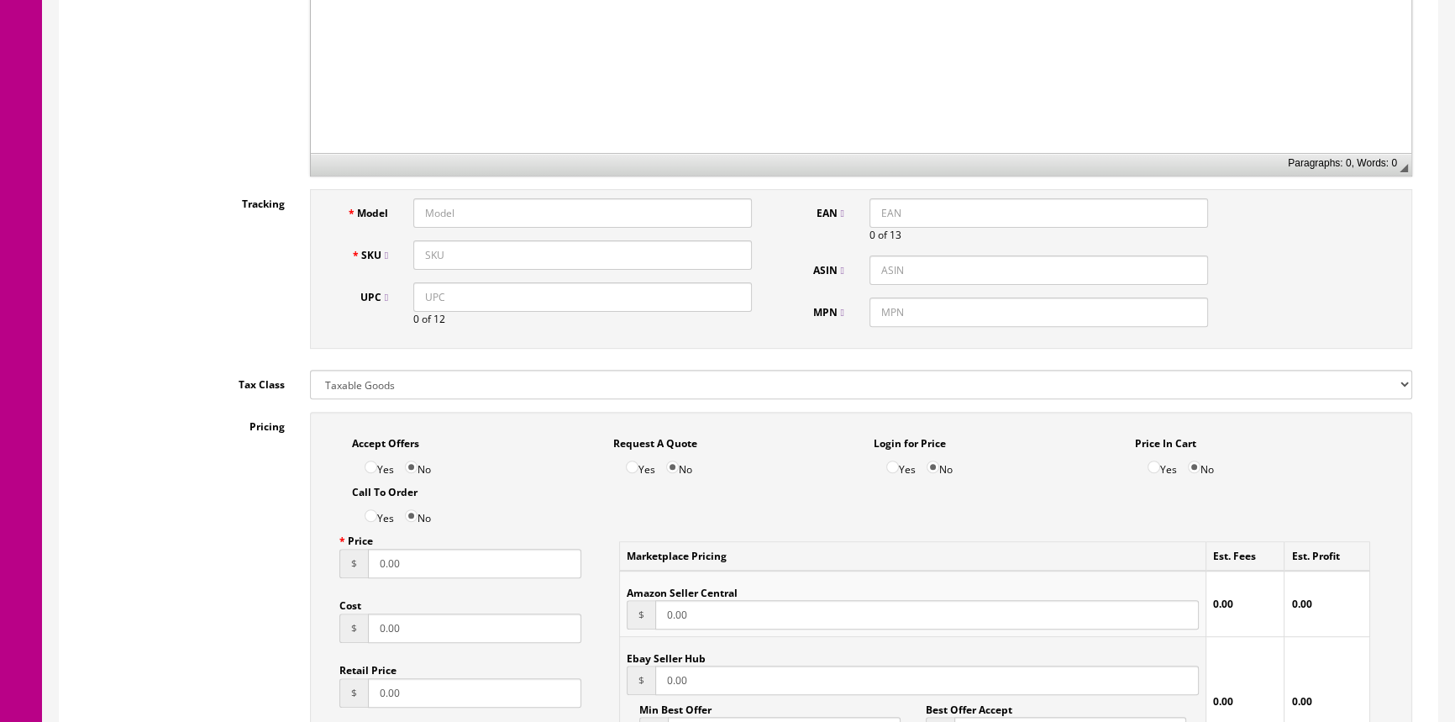
scroll to position [687, 0]
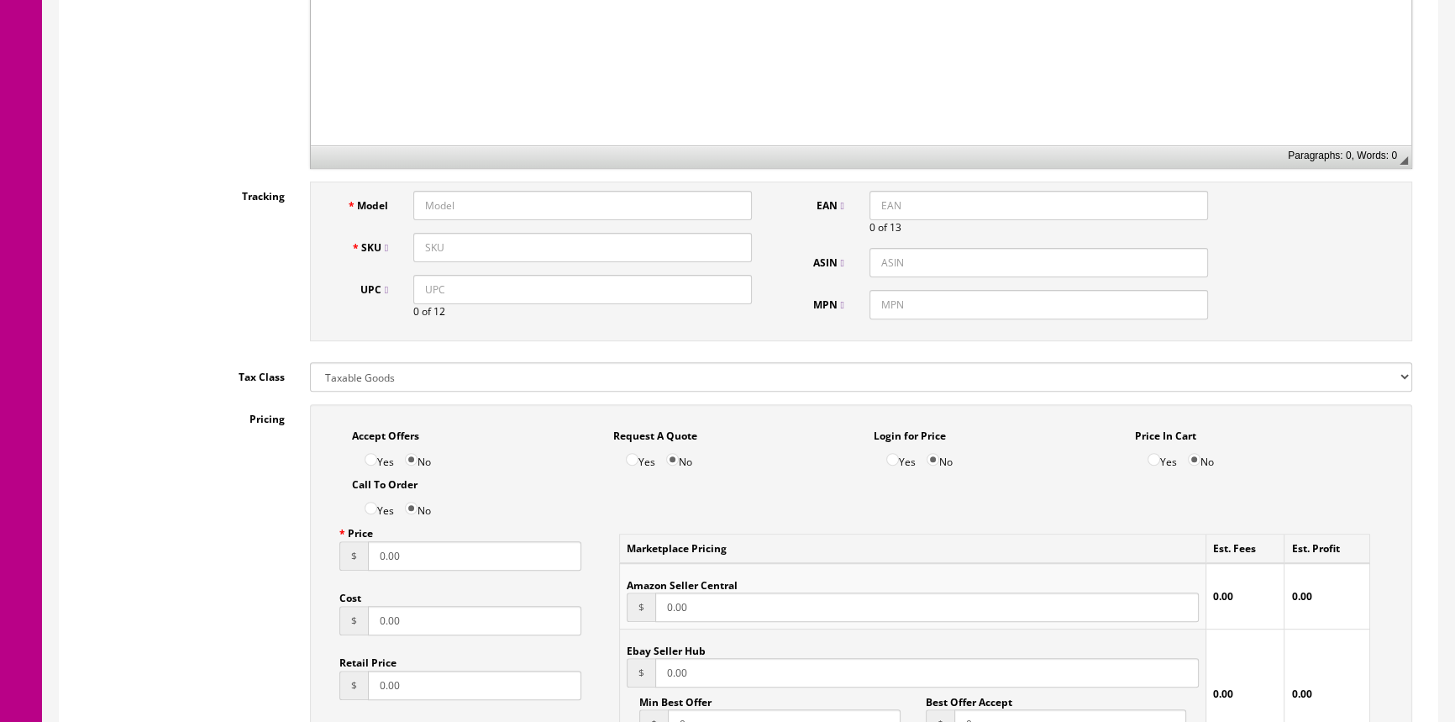
click at [552, 209] on input "Model" at bounding box center [582, 205] width 339 height 29
type input "hardshellcase"
type input "vistahardshellcase"
click at [421, 559] on input "0.00" at bounding box center [474, 555] width 213 height 29
type input "0"
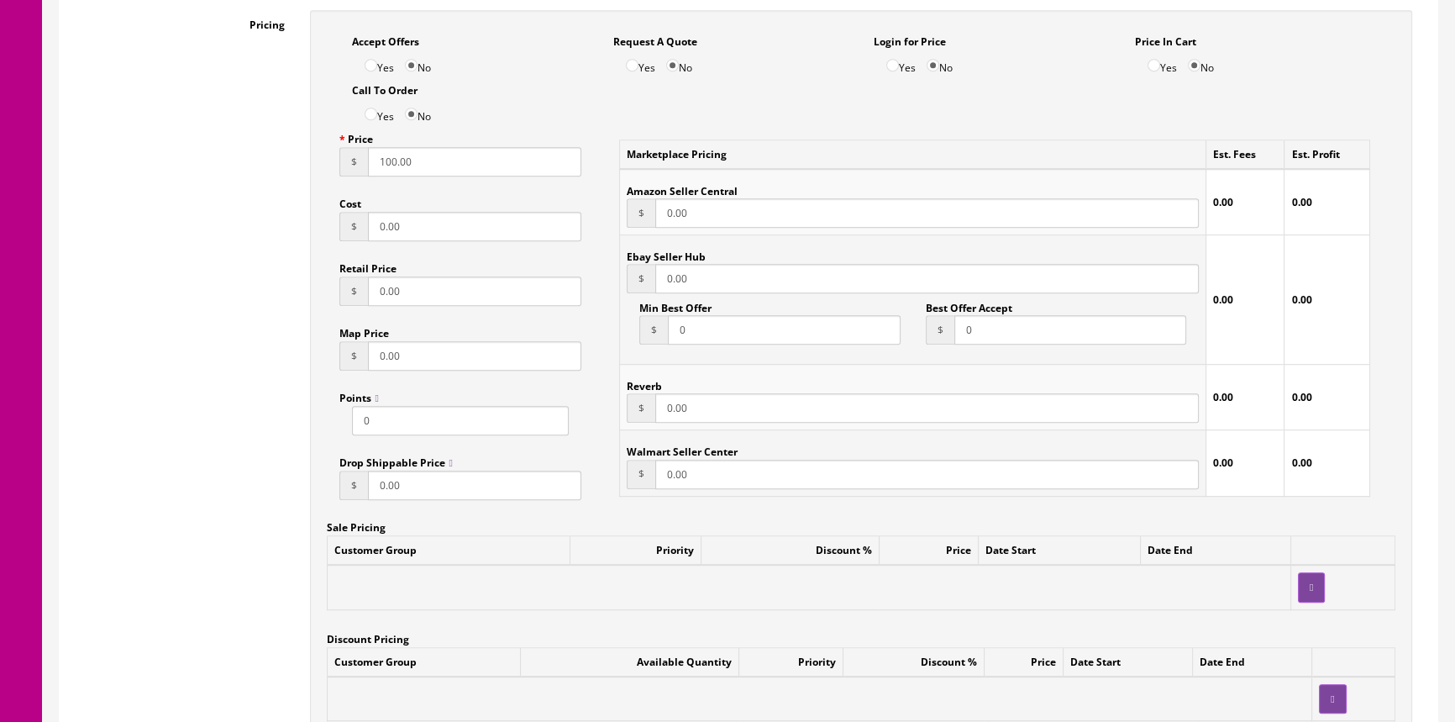
scroll to position [1374, 0]
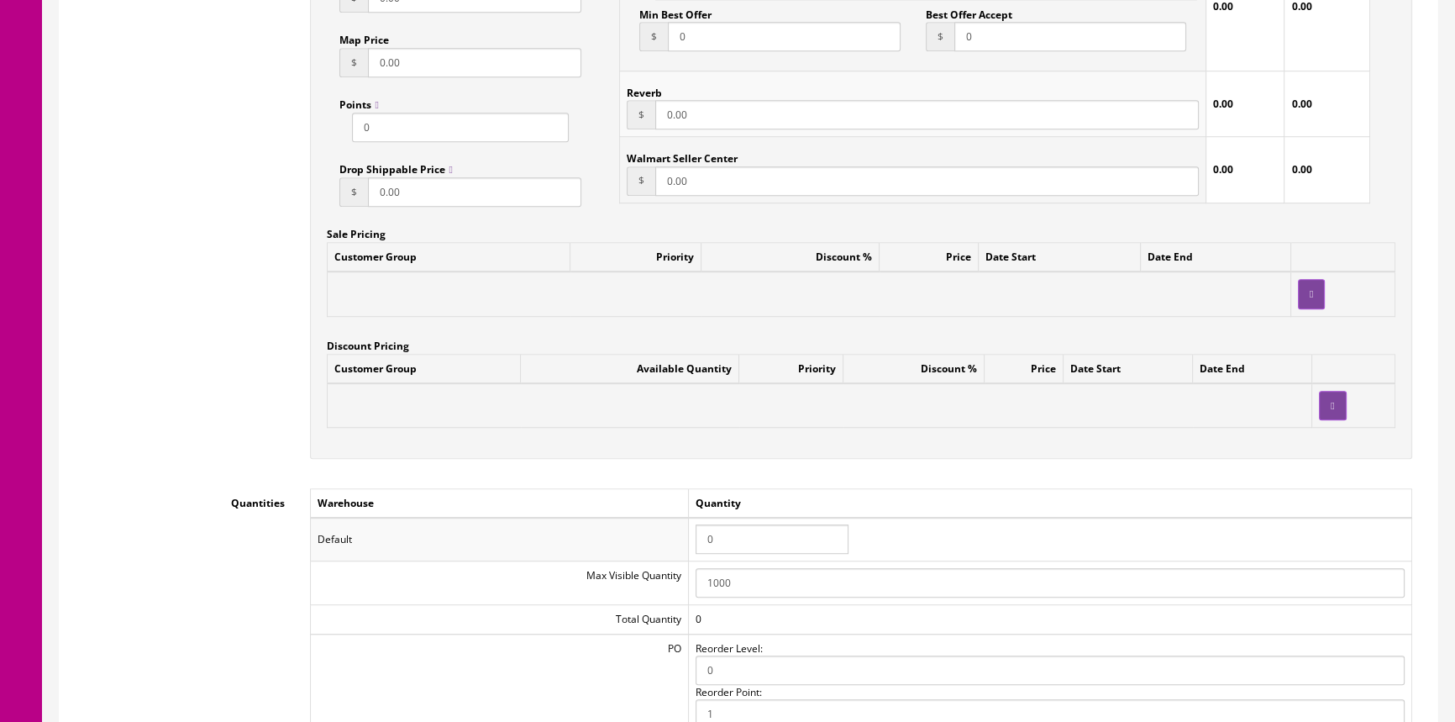
type input "100.00"
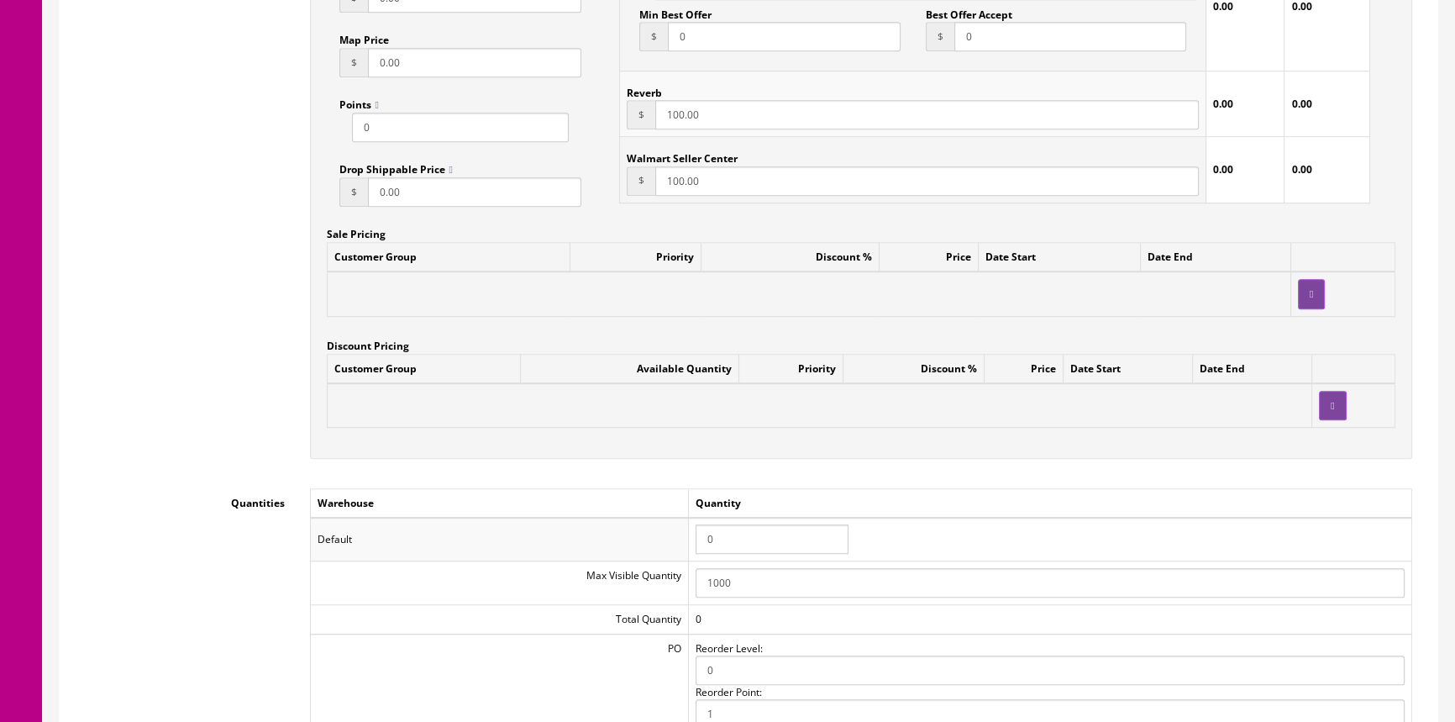
click at [753, 530] on input "0" at bounding box center [772, 538] width 153 height 29
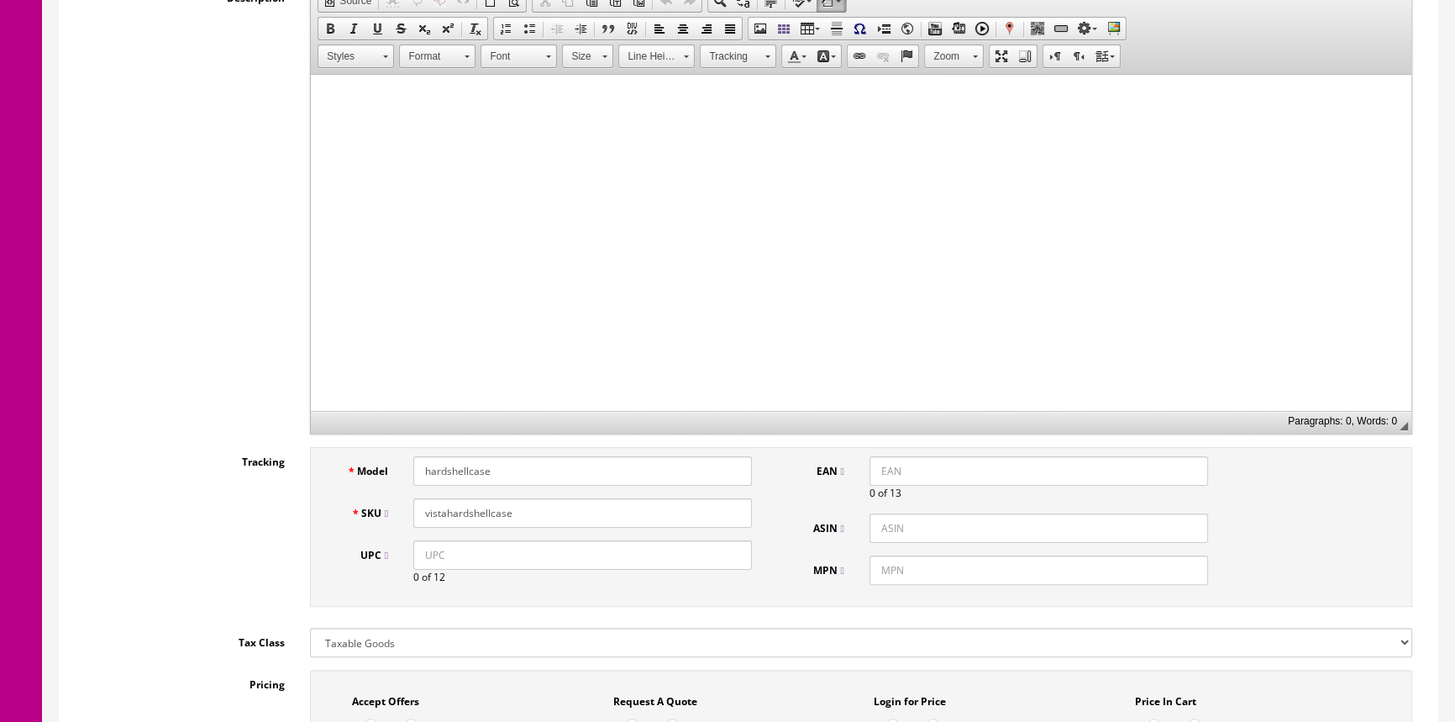
scroll to position [546, 0]
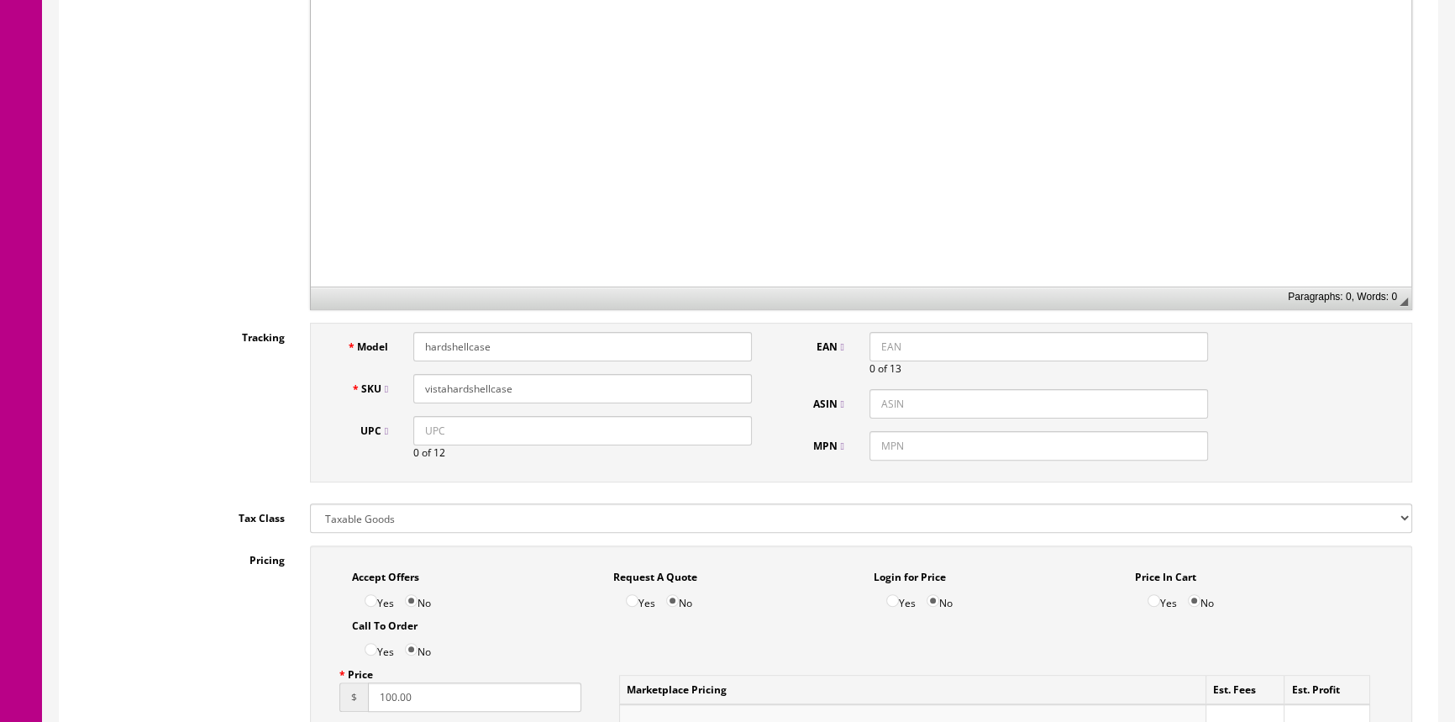
type input "1"
drag, startPoint x: 419, startPoint y: 386, endPoint x: 509, endPoint y: 389, distance: 89.9
click at [509, 389] on input "vistahardshellcase" at bounding box center [582, 388] width 339 height 29
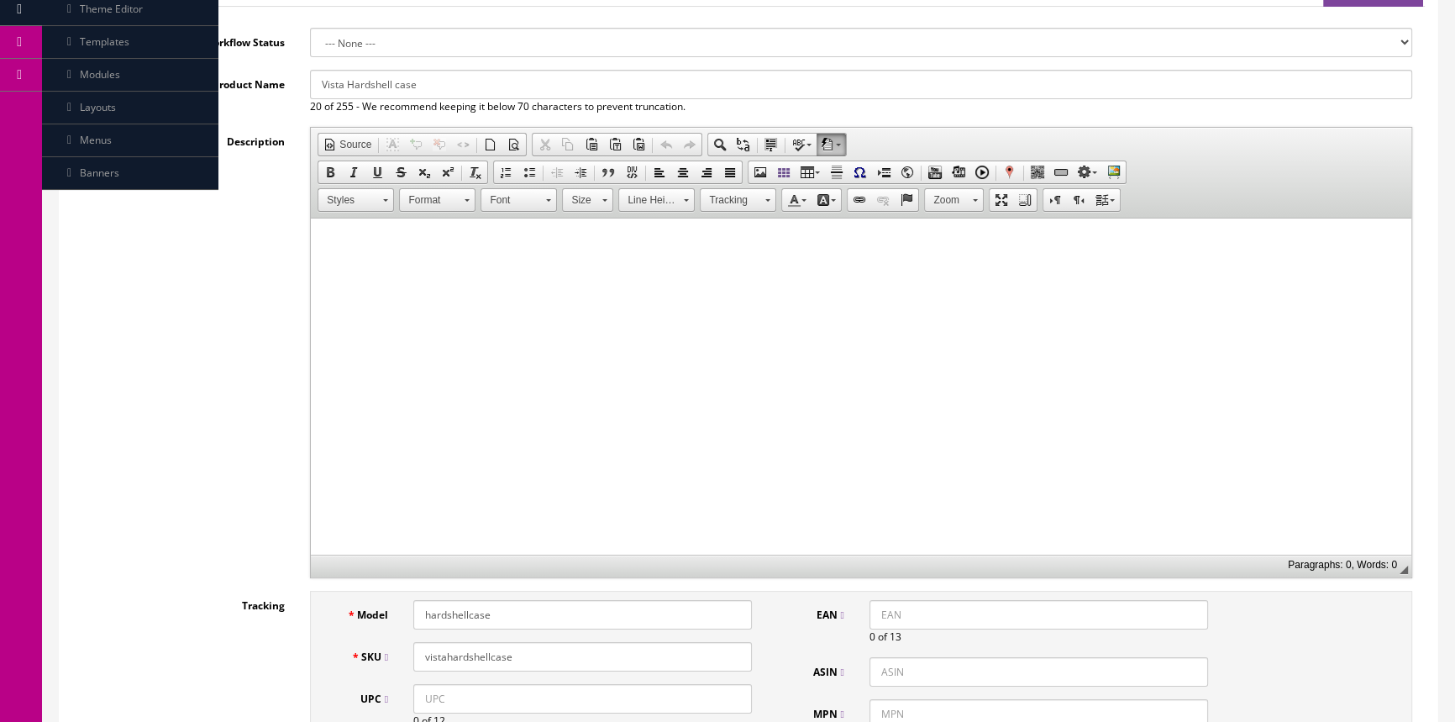
scroll to position [0, 0]
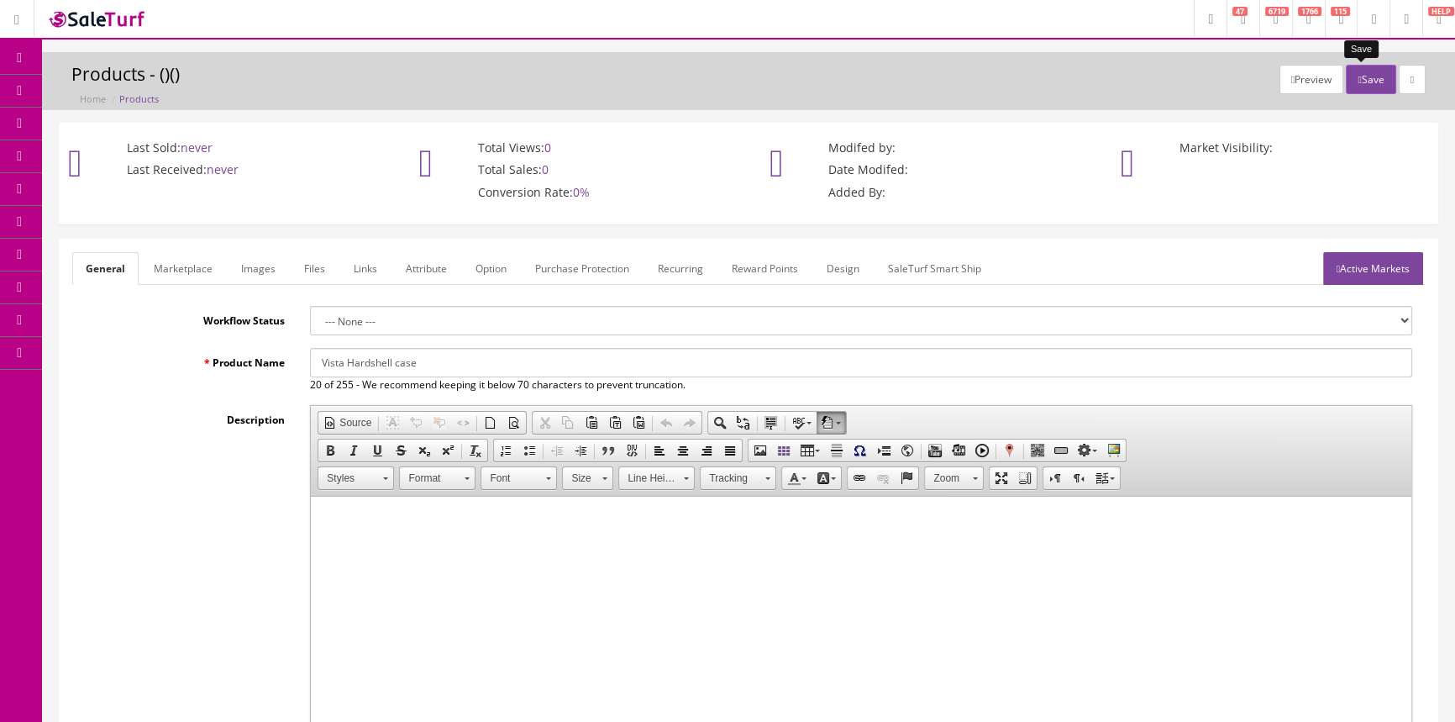
click at [1358, 81] on button "Save" at bounding box center [1371, 79] width 50 height 29
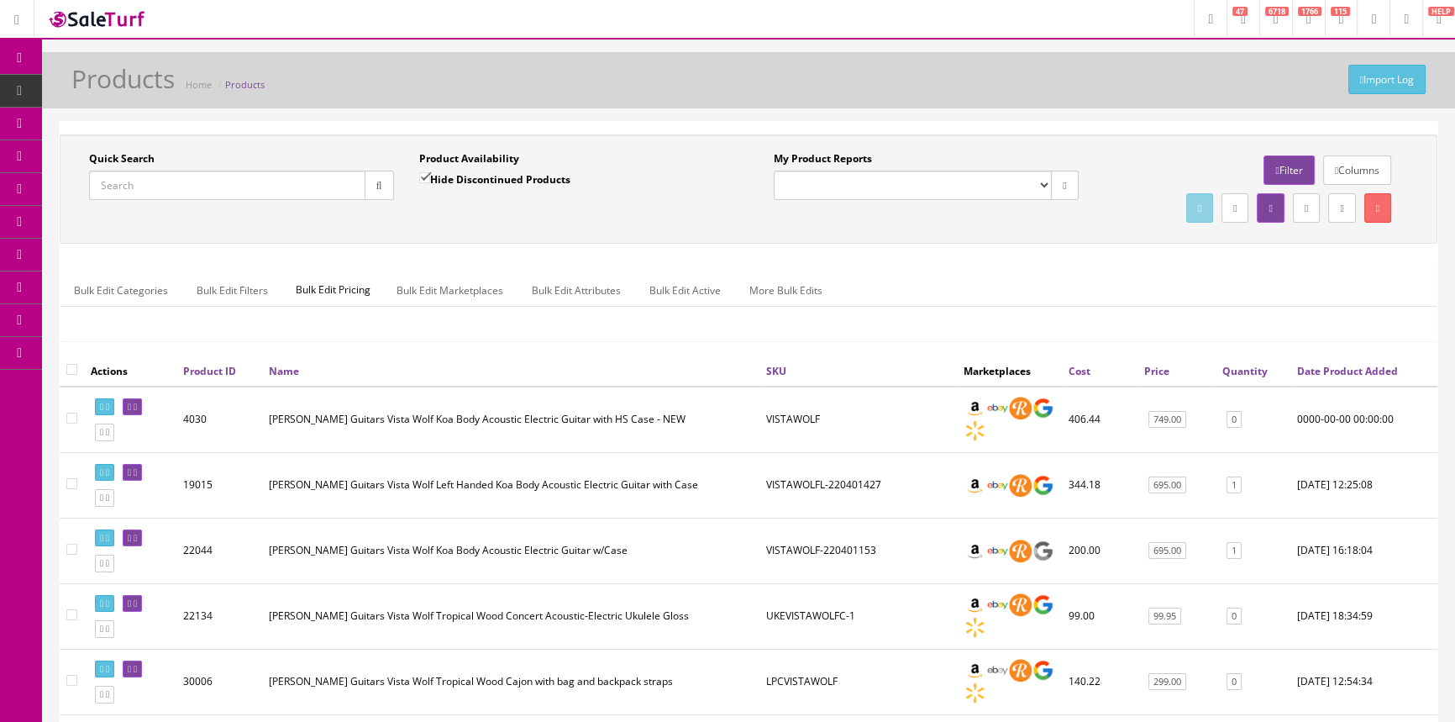
click at [131, 151] on span "POS Console" at bounding box center [130, 156] width 60 height 14
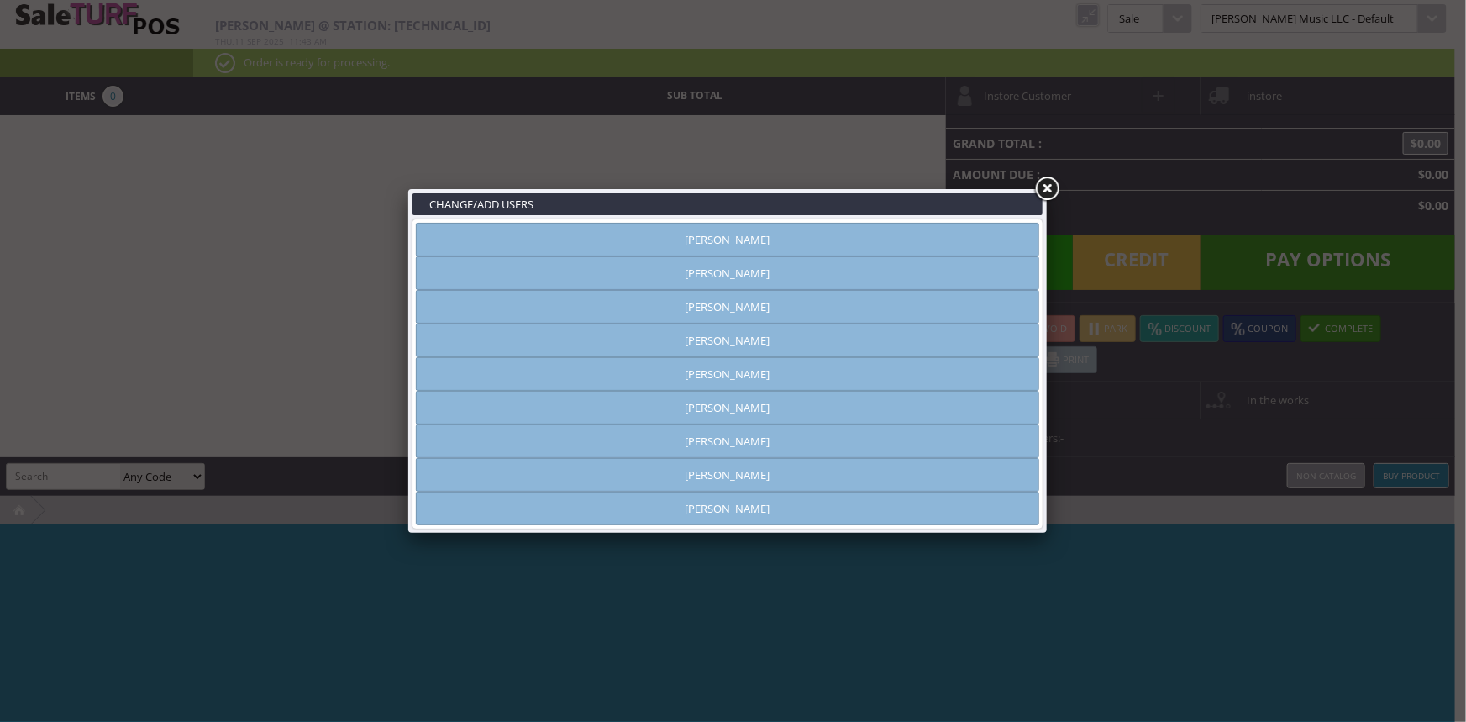
type input "[PERSON_NAME]"
drag, startPoint x: 605, startPoint y: 234, endPoint x: 634, endPoint y: 234, distance: 29.4
click at [607, 234] on link "Amber Helgren" at bounding box center [727, 240] width 623 height 34
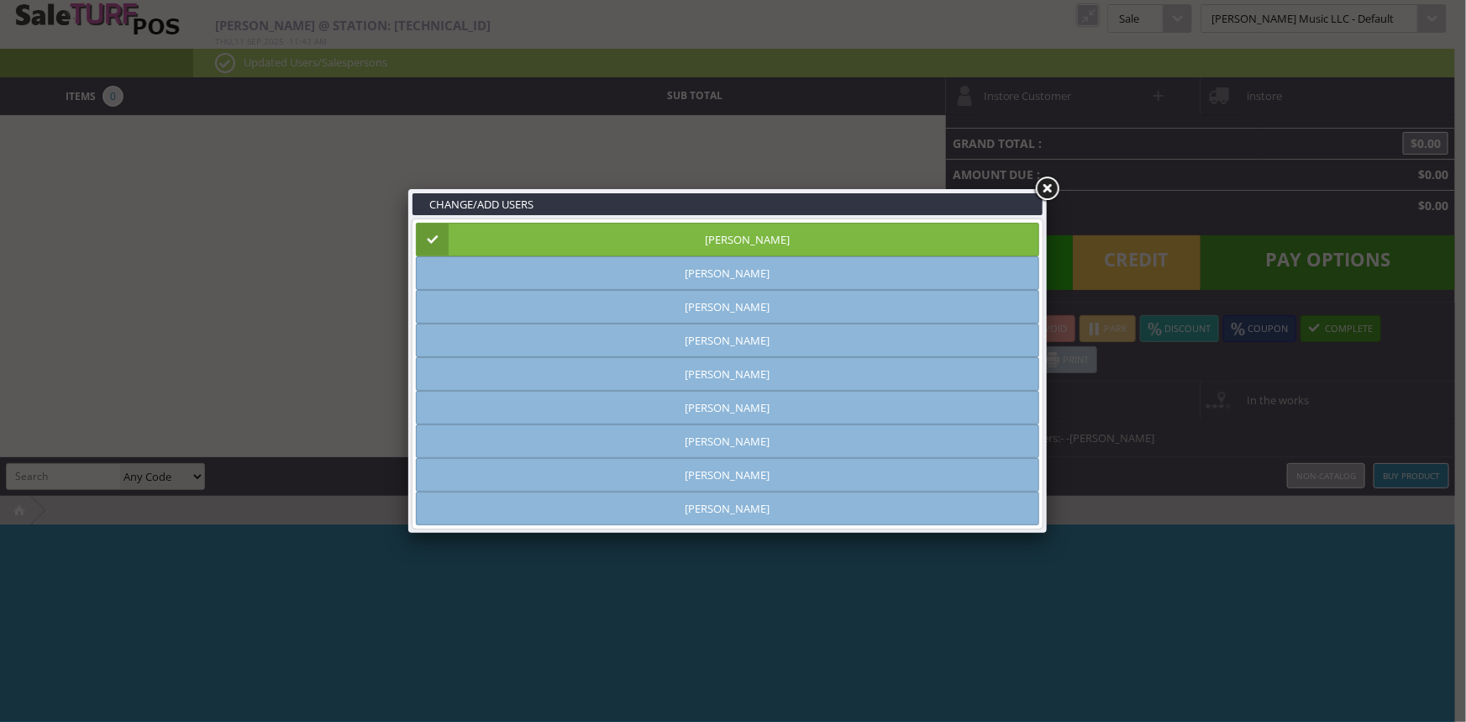
click at [1042, 185] on link at bounding box center [1047, 189] width 30 height 30
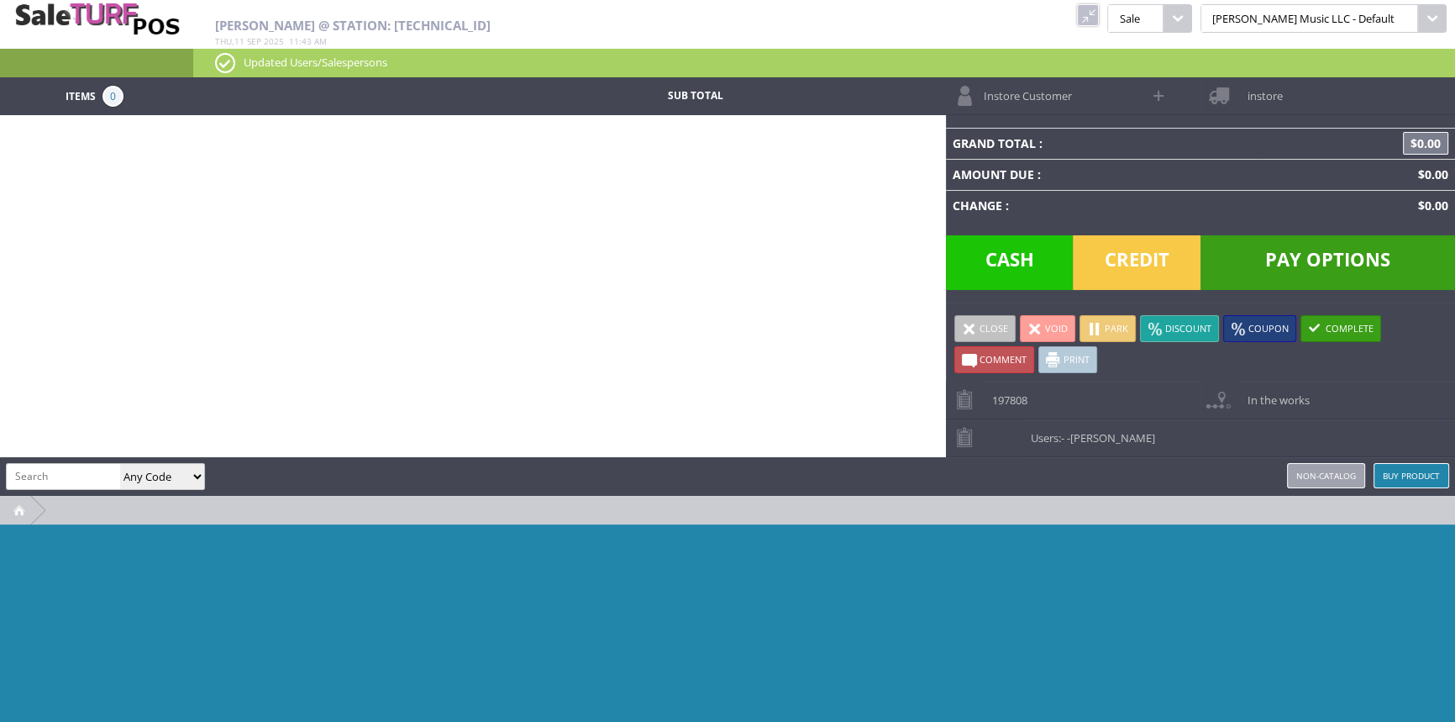
paste input "vistahardshellcase"
type input "vistahardshellcase"
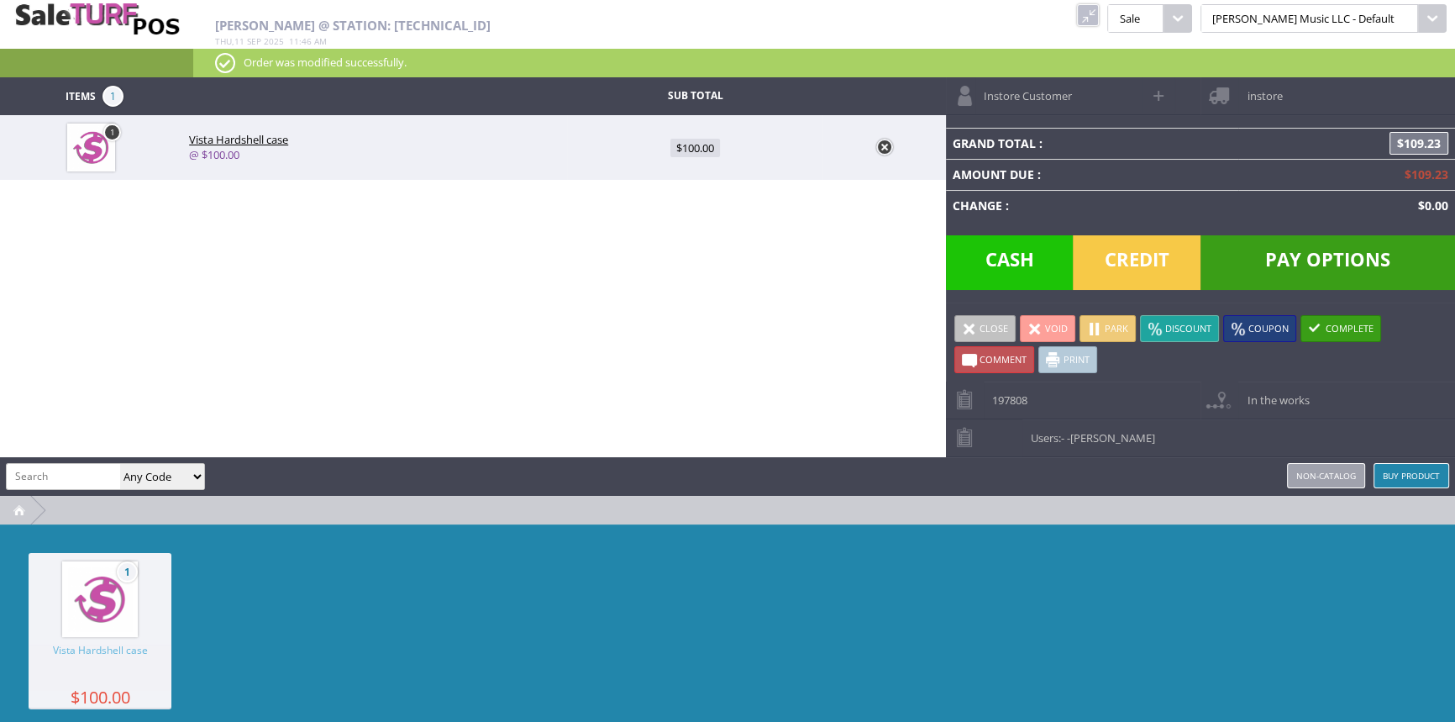
paste input "CG-022-D"
type input "CG-022-D"
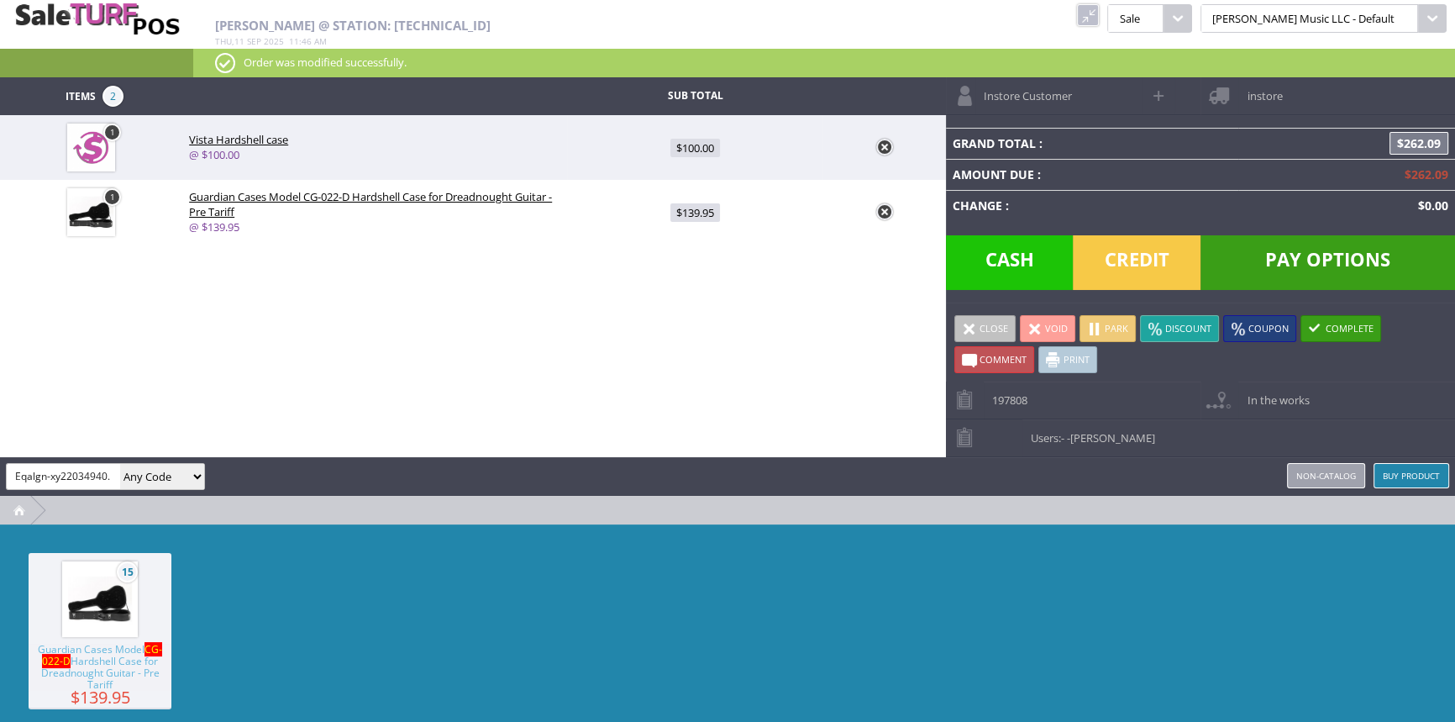
type input "Eqalgn-xy22034940."
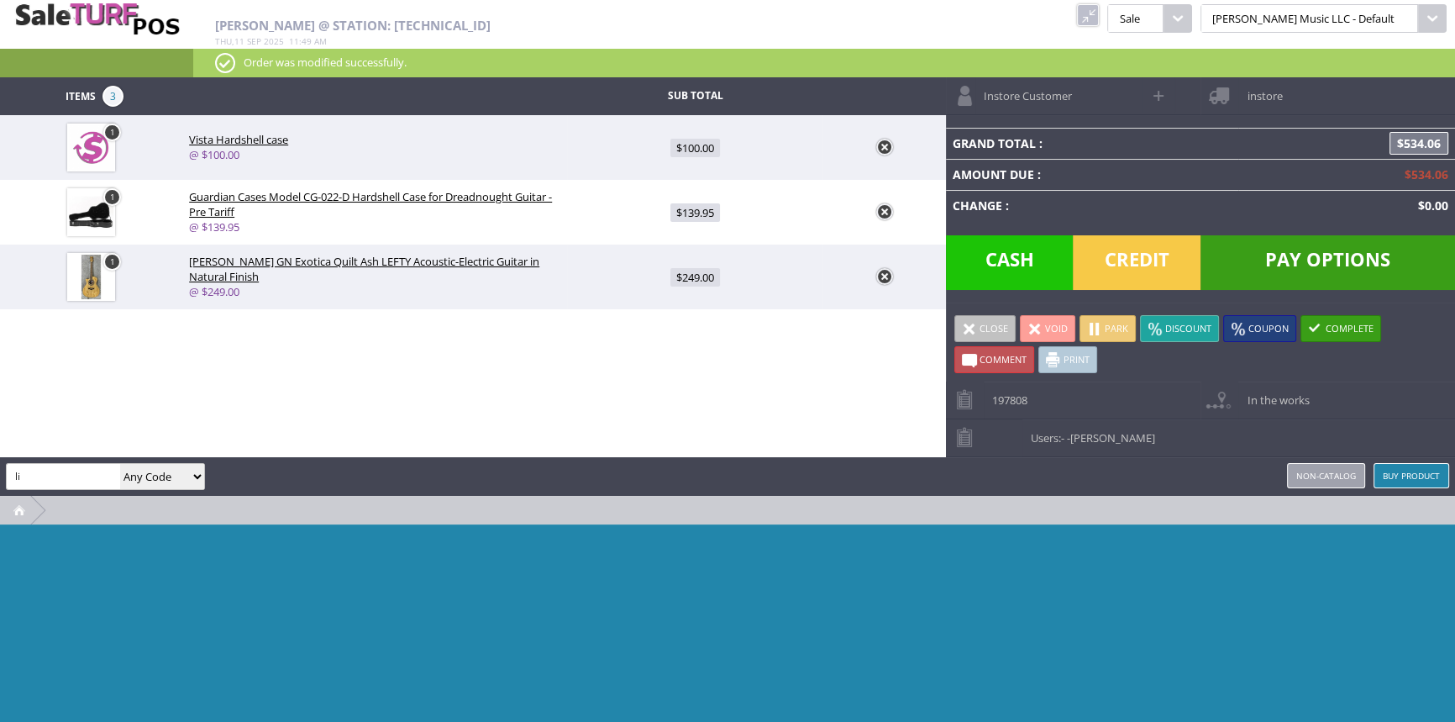
type input "l"
click at [1099, 16] on link at bounding box center [1088, 15] width 22 height 22
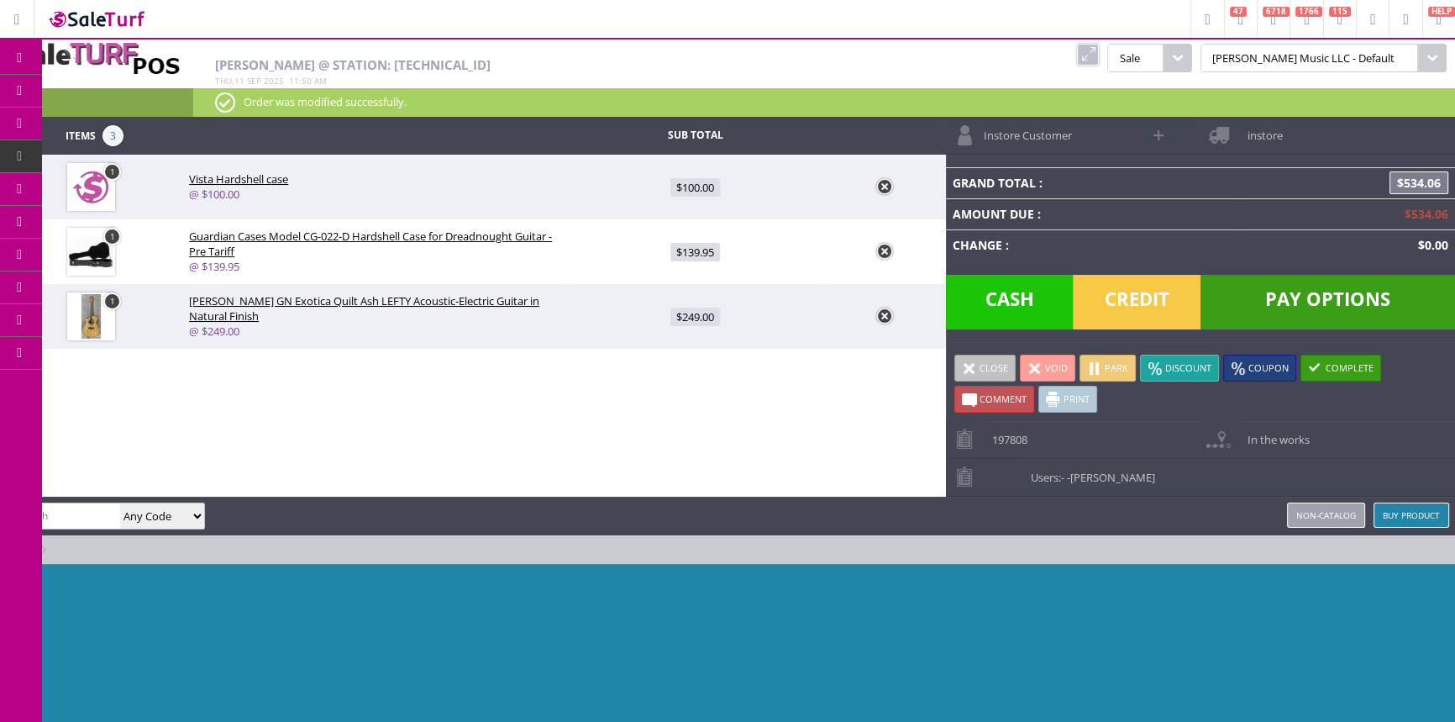
click at [1099, 55] on link at bounding box center [1088, 55] width 22 height 22
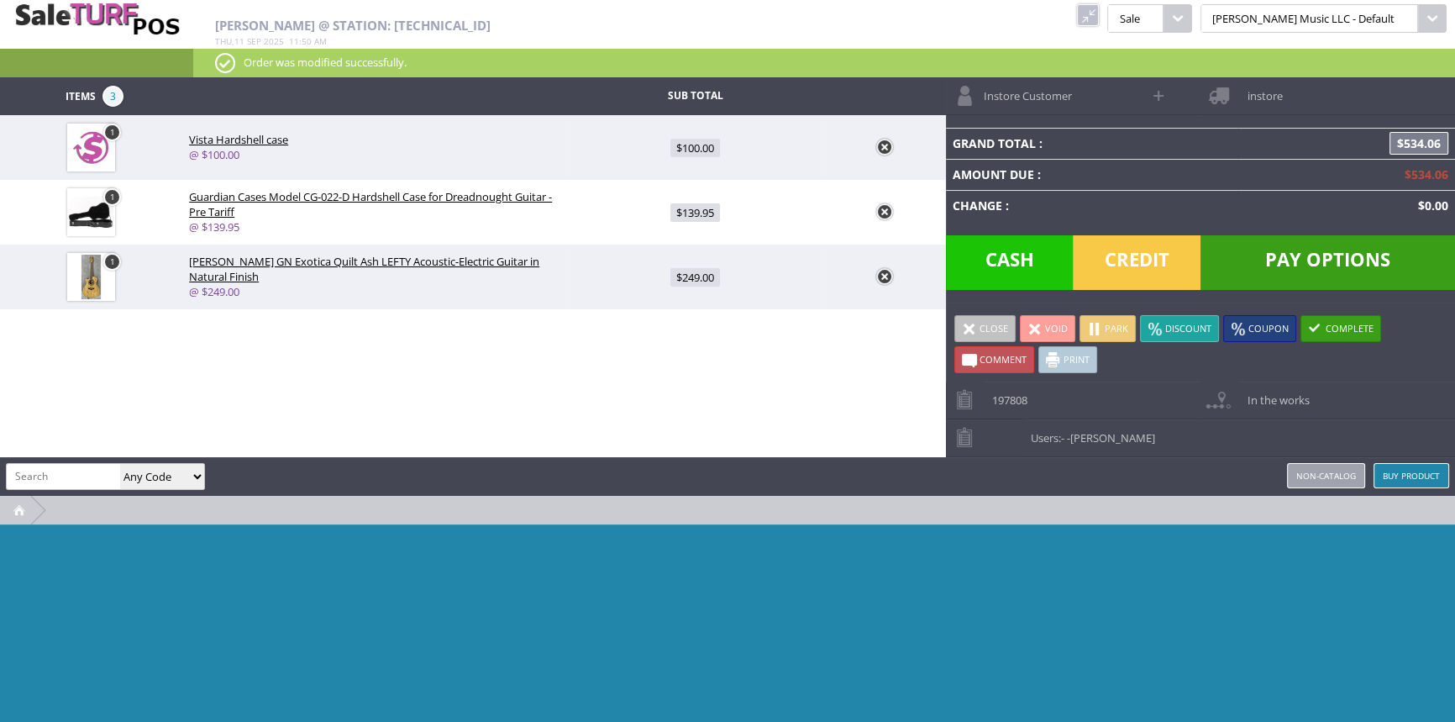
paste input "LIS-106-S61"
type input "LIS-106-S61"
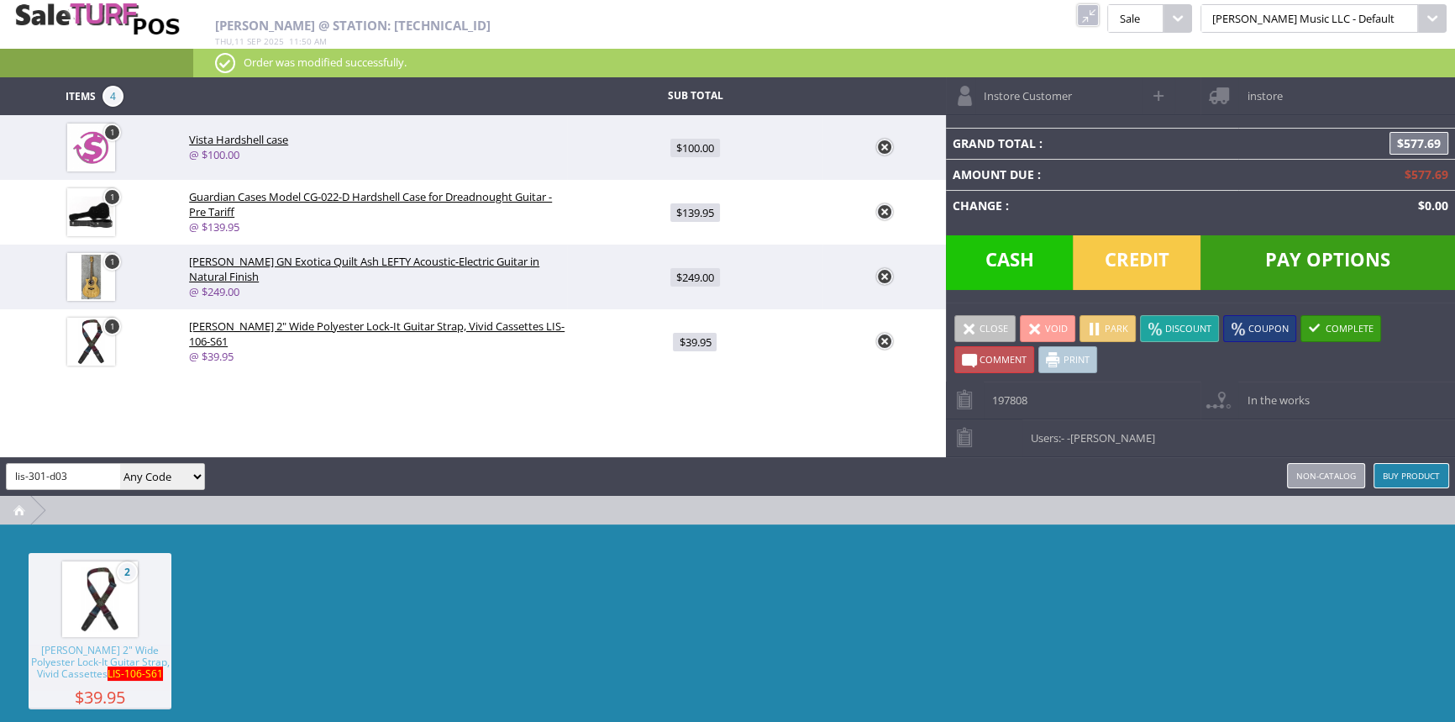
type input "lis-301-d03"
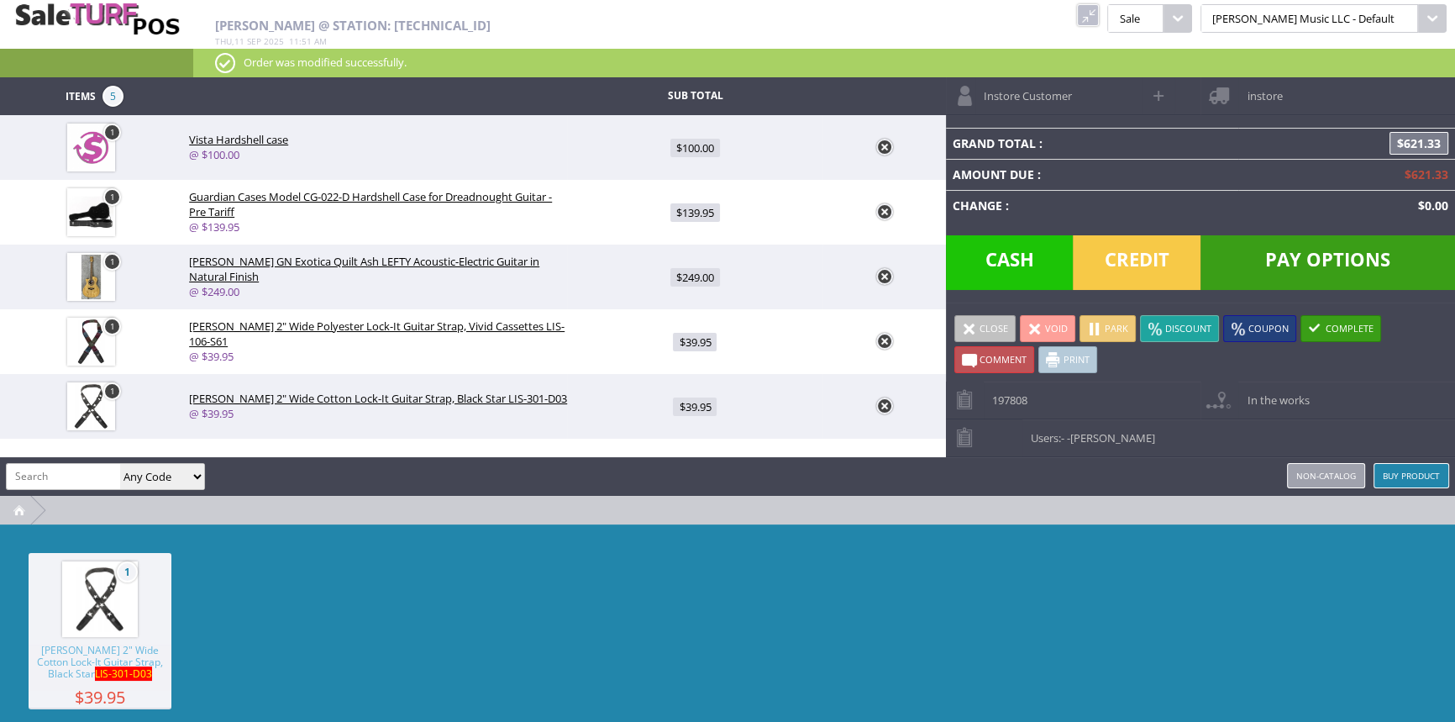
click at [1152, 249] on span "Credit" at bounding box center [1137, 262] width 128 height 55
click at [1147, 260] on span "Credit" at bounding box center [1137, 262] width 128 height 55
click at [1134, 254] on span "Credit" at bounding box center [1137, 262] width 128 height 55
click at [1304, 246] on span "Pay Options" at bounding box center [1327, 262] width 255 height 55
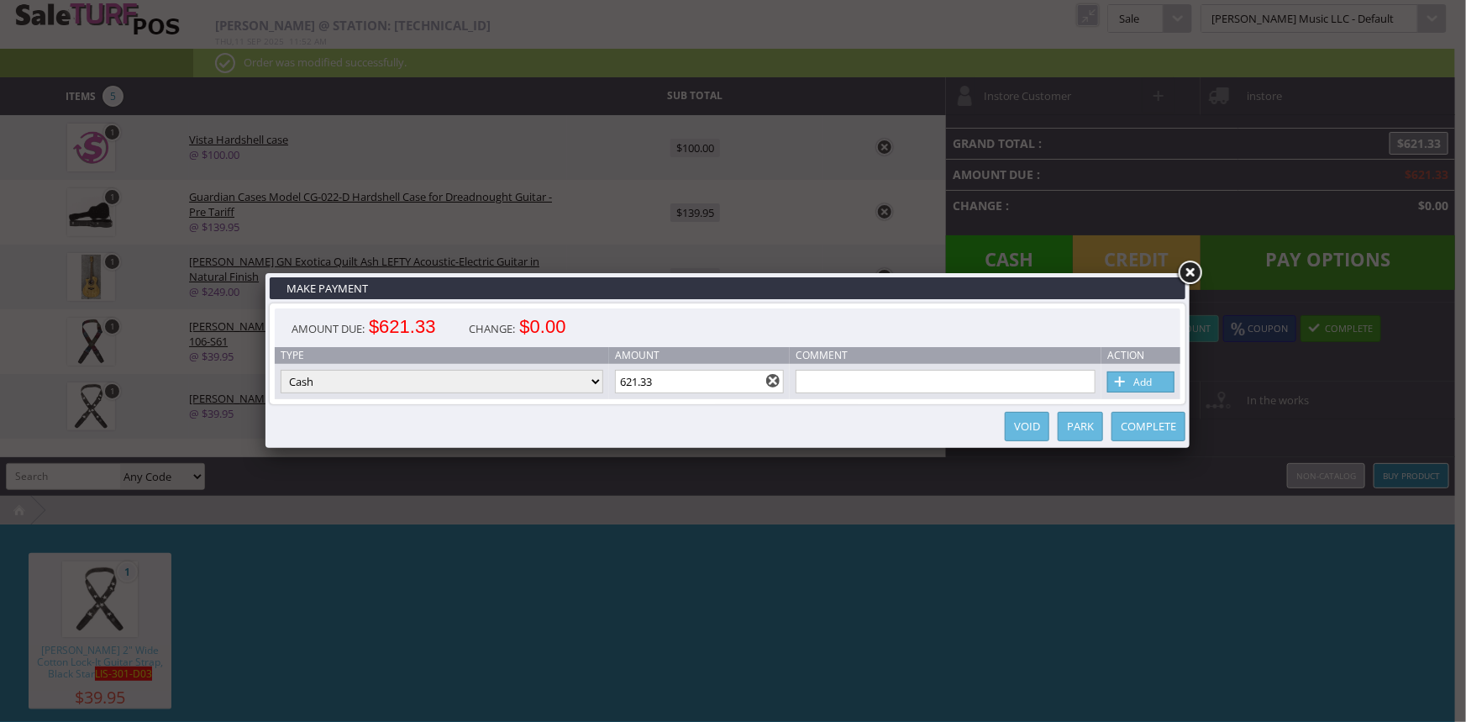
click at [560, 374] on select "Cash Credit Card Cheque or Money Order" at bounding box center [442, 382] width 323 height 24
select select "credit_card"
click at [281, 370] on select "Cash Credit Card Cheque or Money Order" at bounding box center [442, 382] width 323 height 24
click at [1146, 377] on link "Add" at bounding box center [1140, 381] width 67 height 21
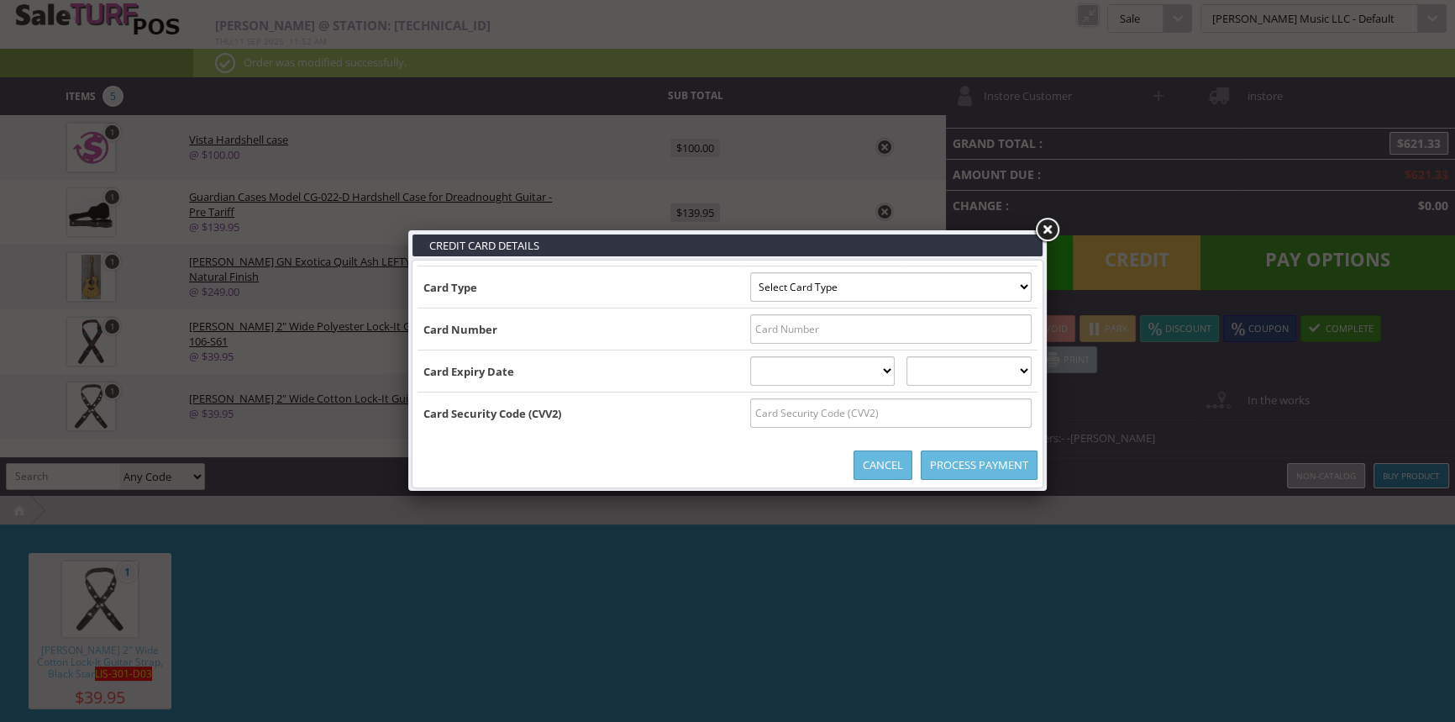
type input "B4078870023283463^KERWIN/DAVID A ^2907201904000000000000755000000"
select select "VISA"
type input "4078870023283463"
select select "07"
select select "2029"
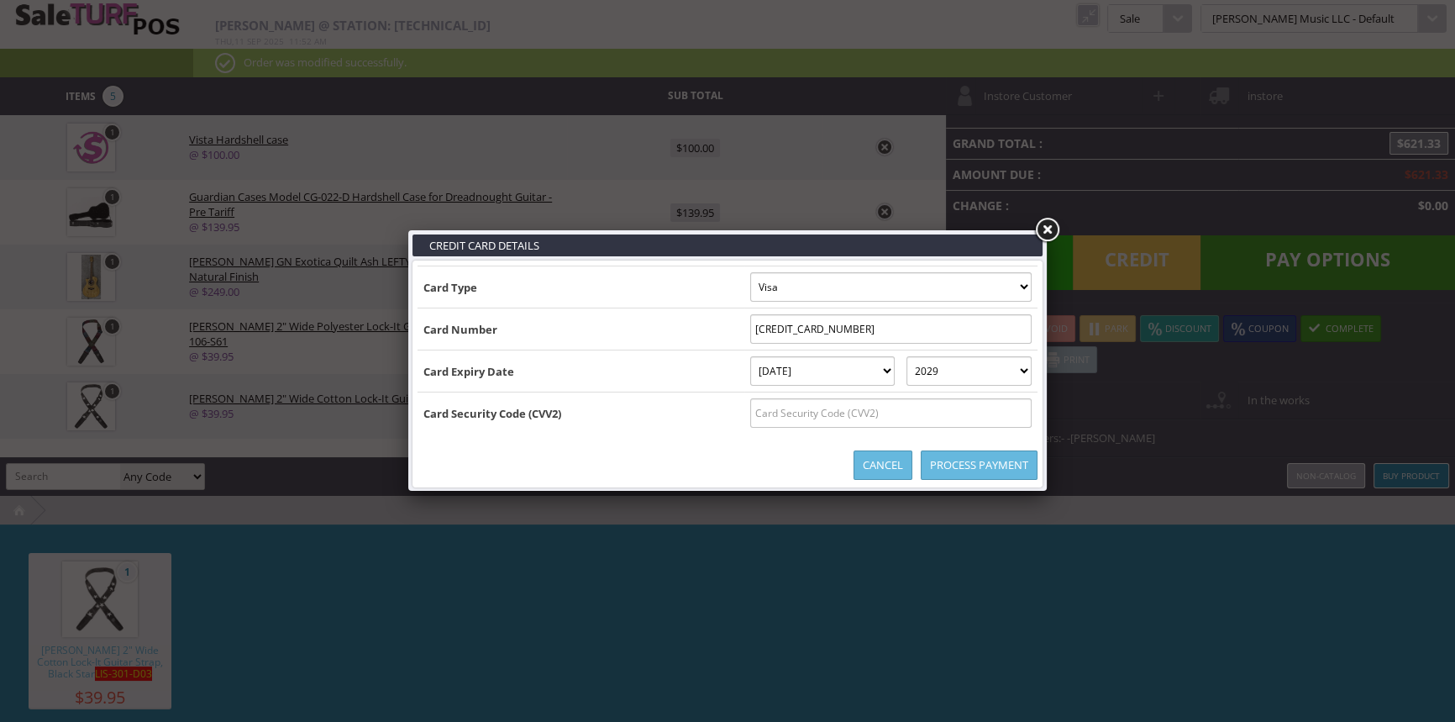
type input "B4078870023283463^KERWIN/DAVID A ^290720190400000000000075500000040788700232834…"
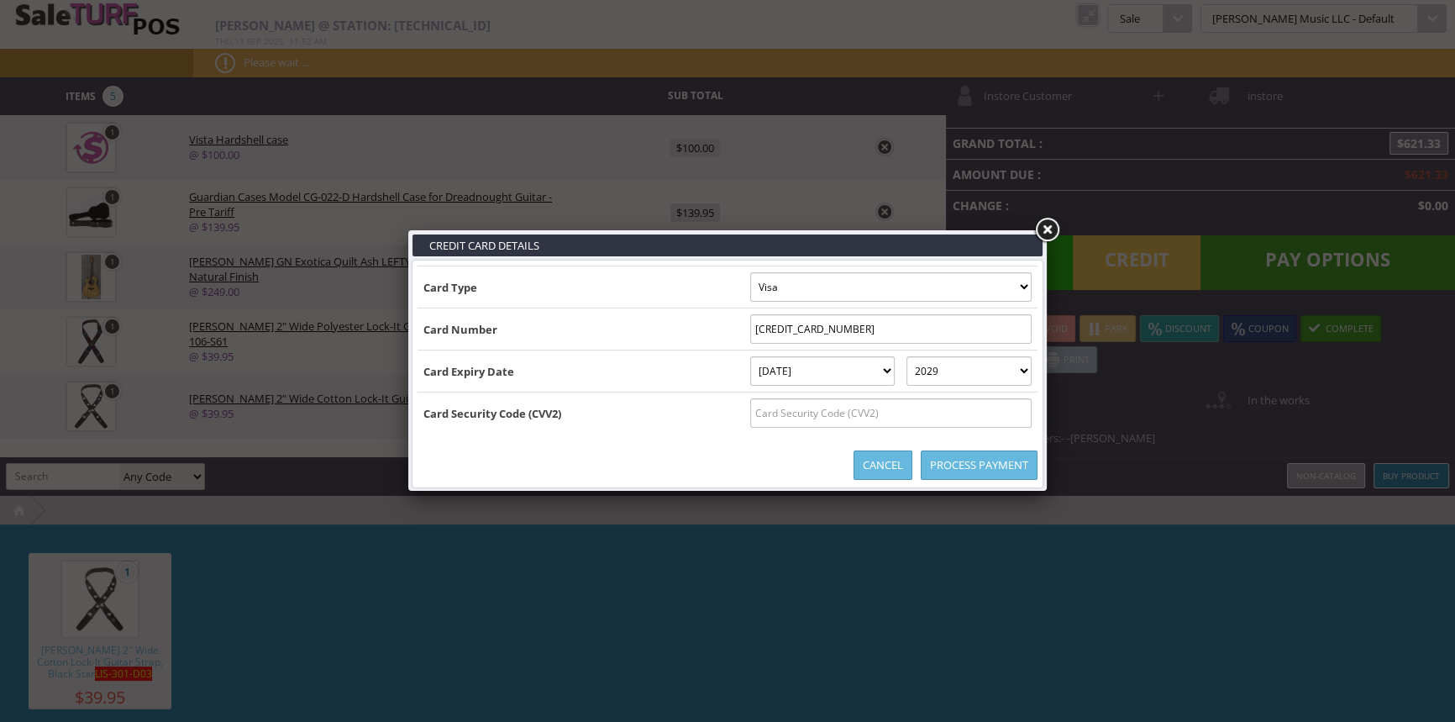
click at [1014, 412] on input "text" at bounding box center [890, 412] width 281 height 29
type input "606"
click at [974, 467] on link "Process Payment" at bounding box center [979, 464] width 117 height 29
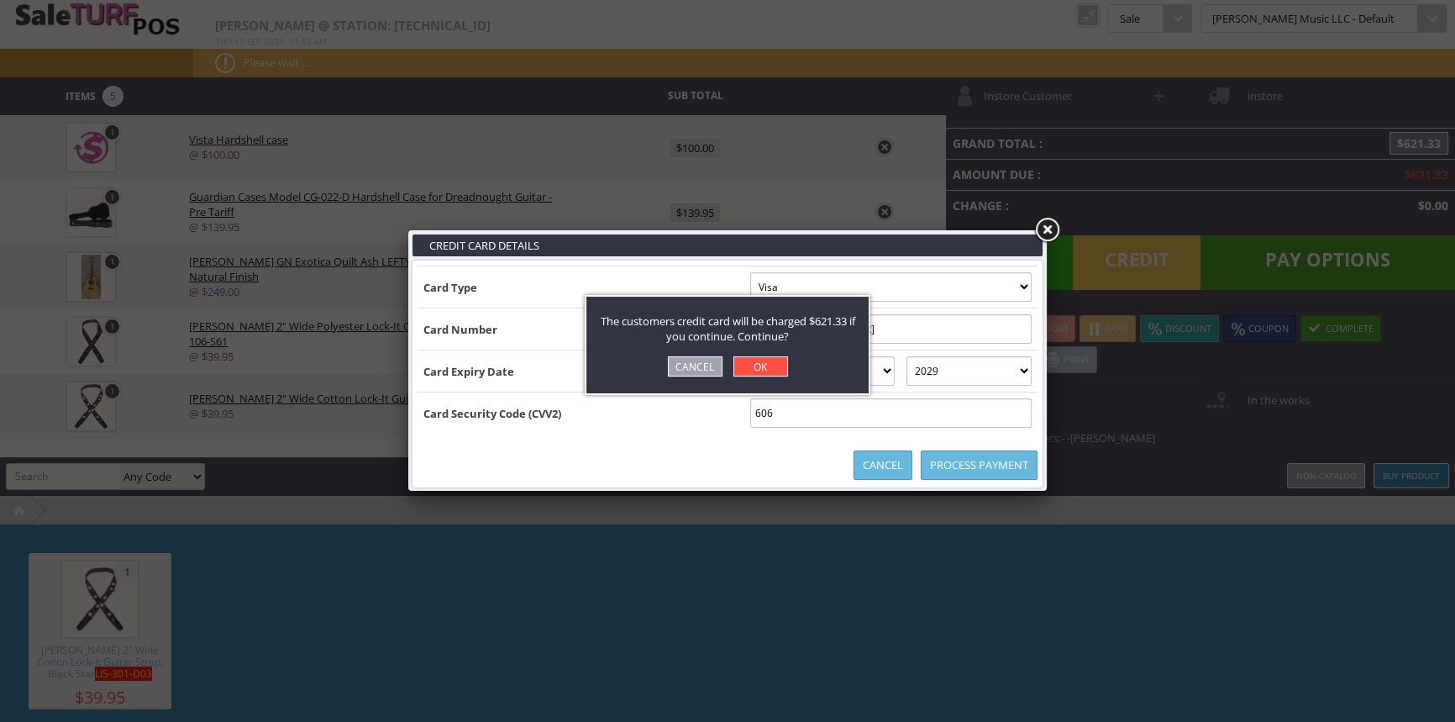
click at [774, 365] on link "OK" at bounding box center [760, 366] width 55 height 20
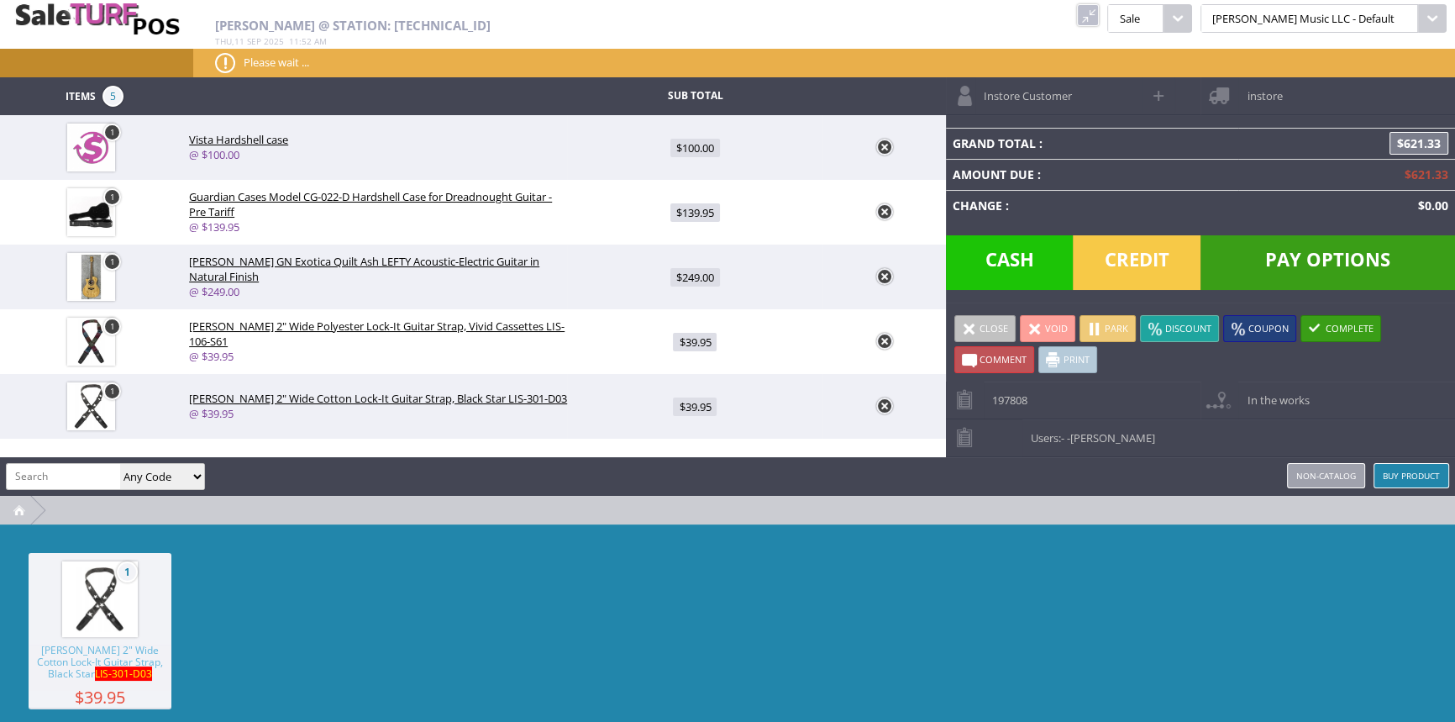
type input "0"
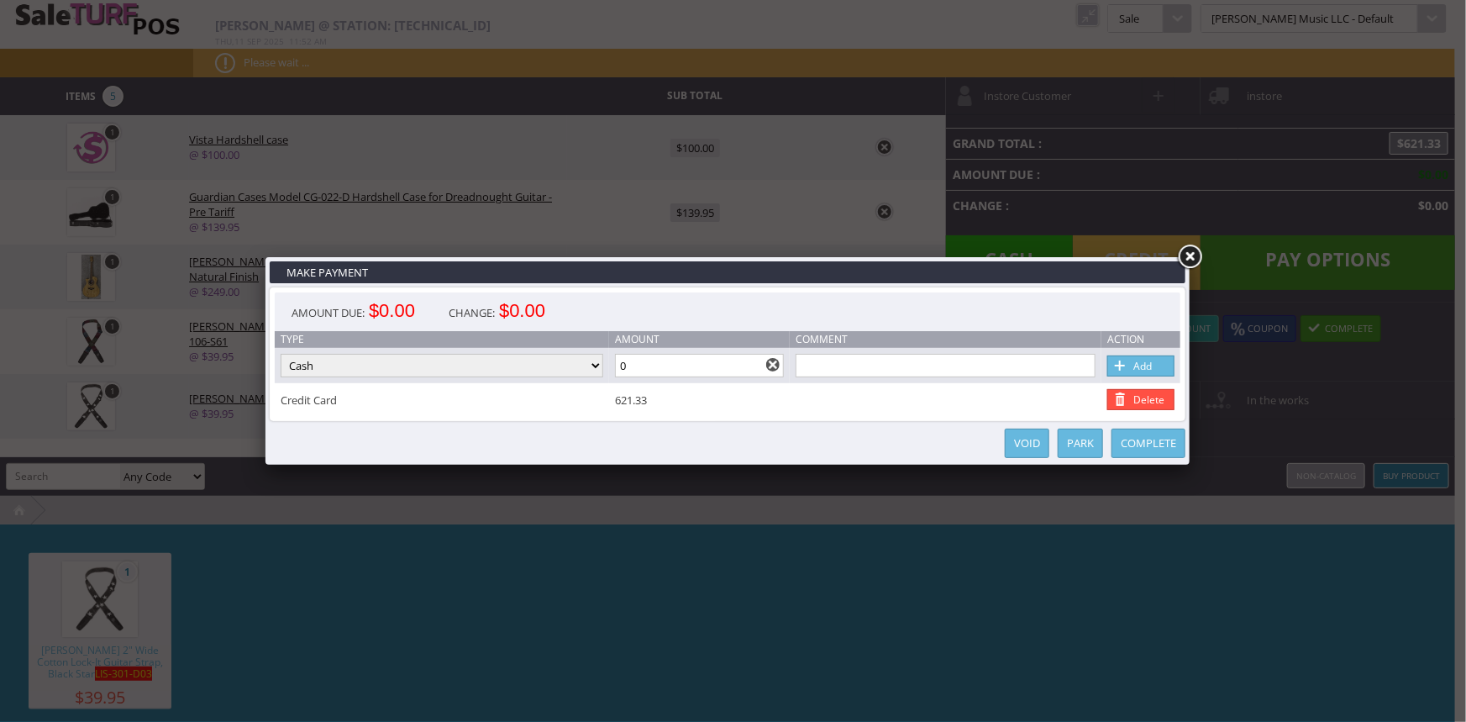
click at [1146, 441] on link "Complete" at bounding box center [1148, 442] width 74 height 29
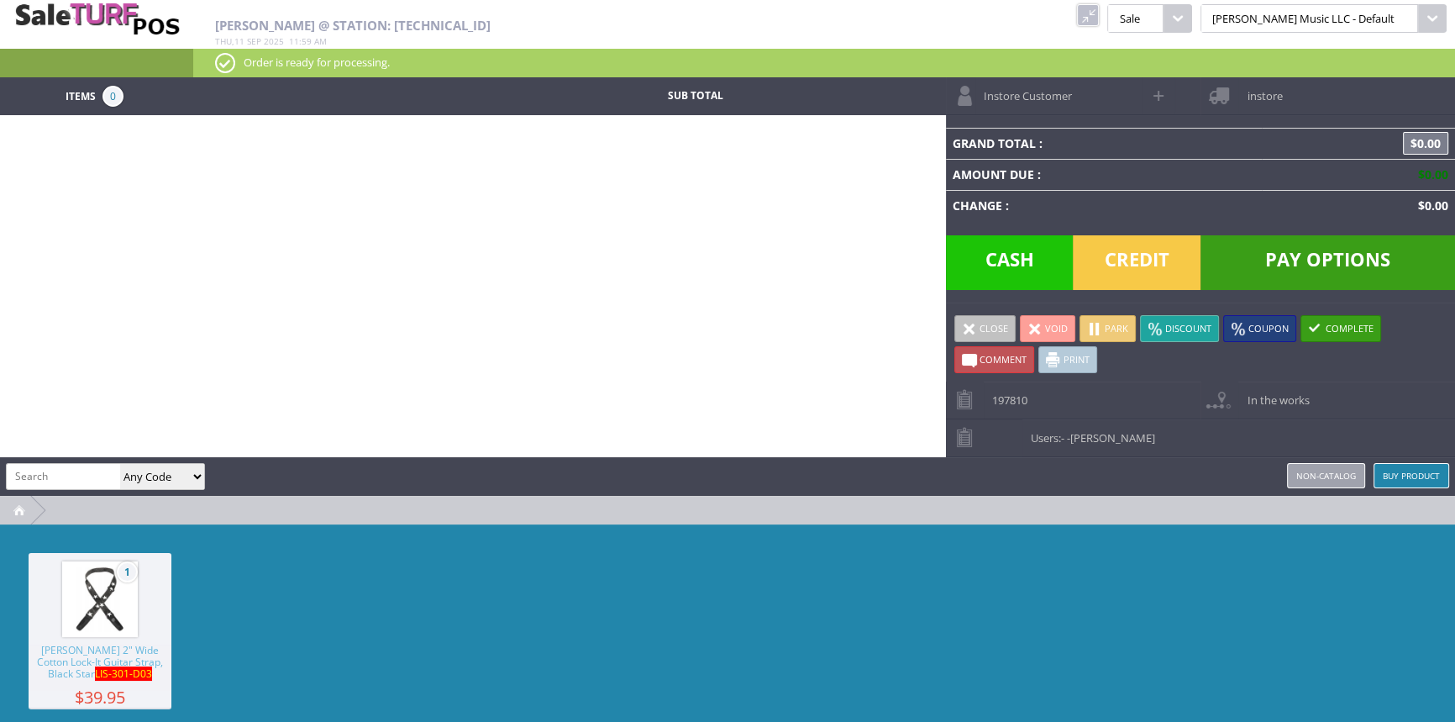
click at [1099, 17] on link at bounding box center [1088, 15] width 22 height 22
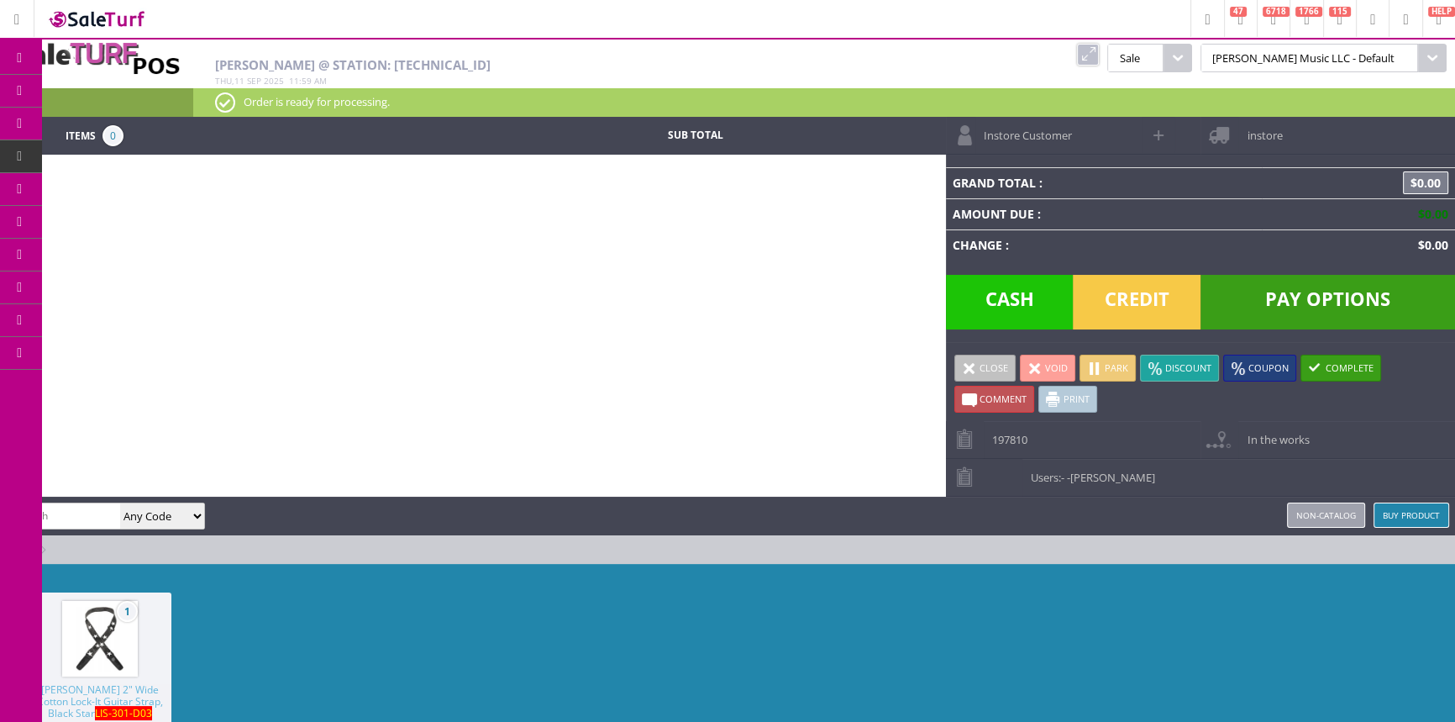
click at [143, 88] on span "Products" at bounding box center [122, 90] width 45 height 15
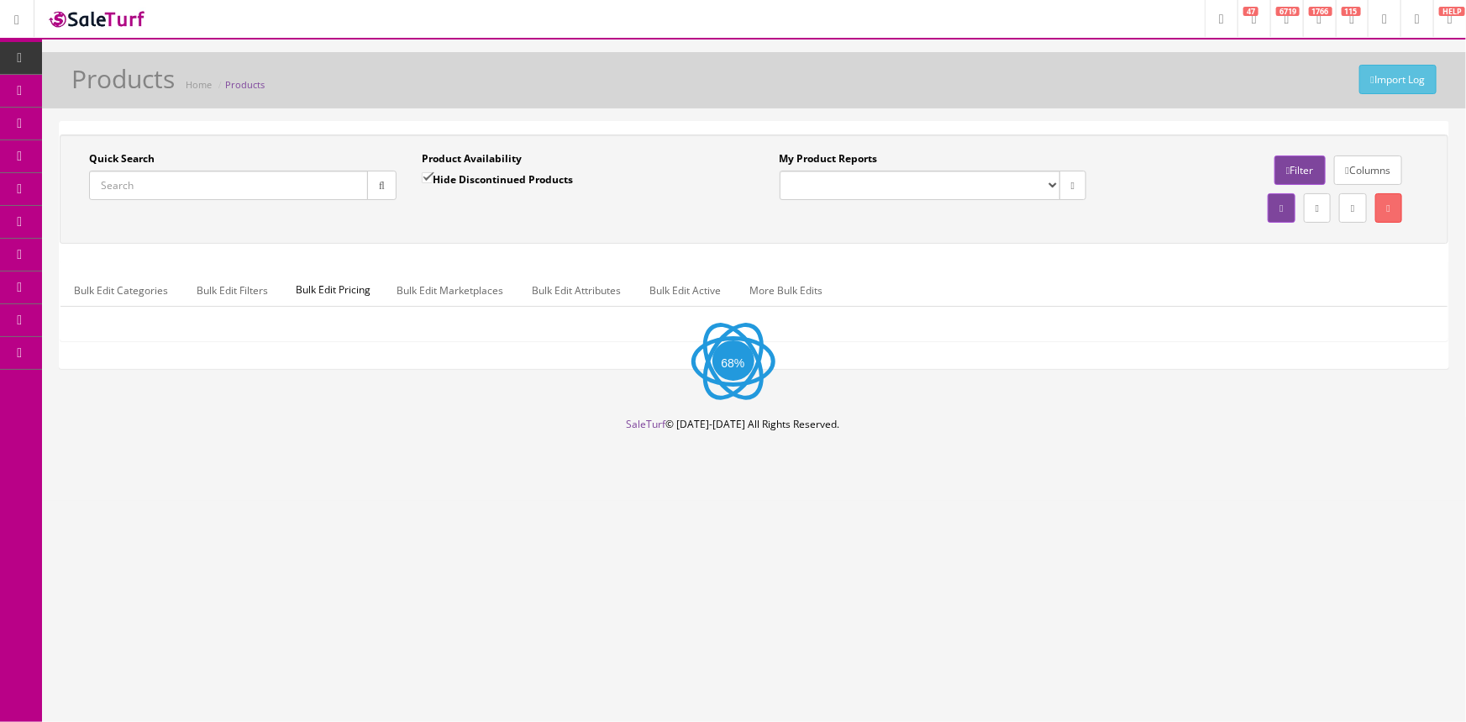
click at [342, 188] on input "Quick Search" at bounding box center [228, 185] width 279 height 29
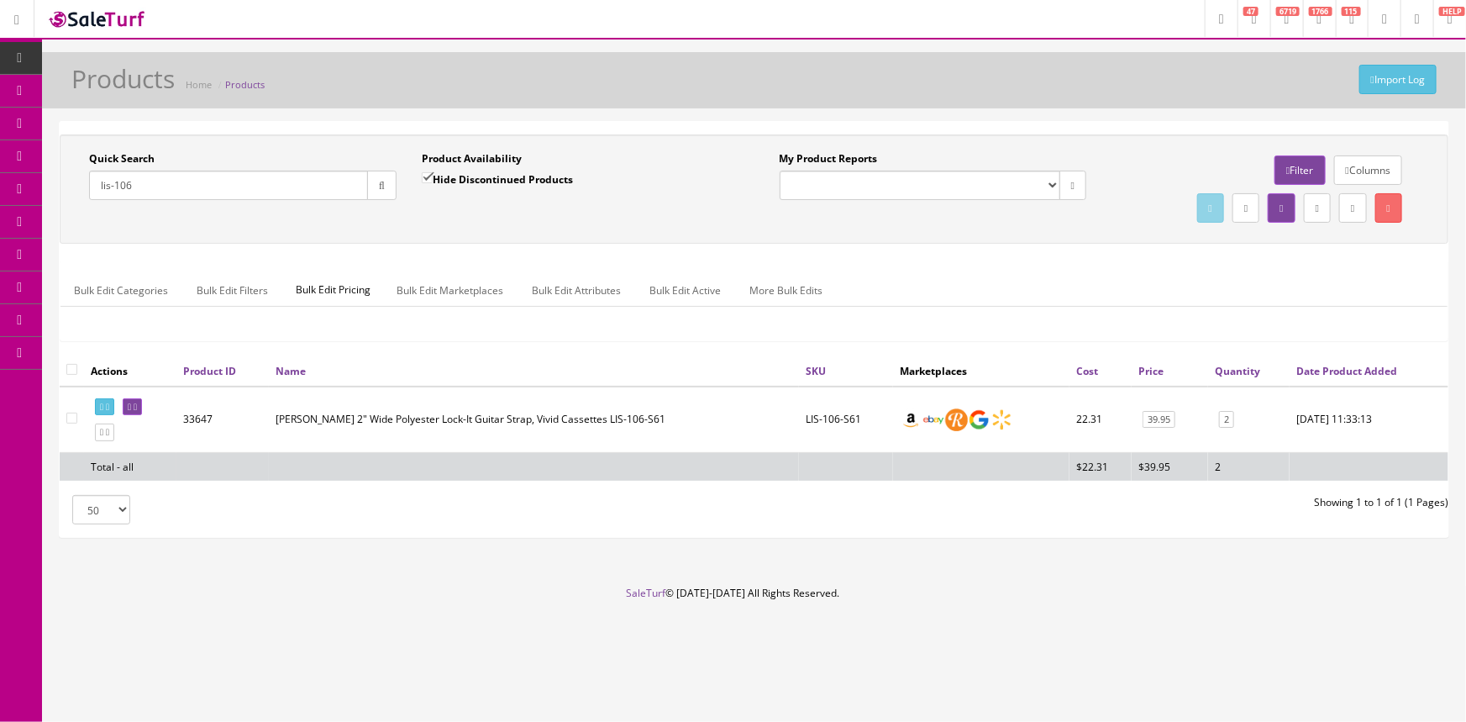
type input "lis-106"
drag, startPoint x: 799, startPoint y: 417, endPoint x: 864, endPoint y: 416, distance: 64.7
click at [864, 416] on td "LIS-106-S61" at bounding box center [846, 419] width 94 height 66
copy td "LIS-106-S61"
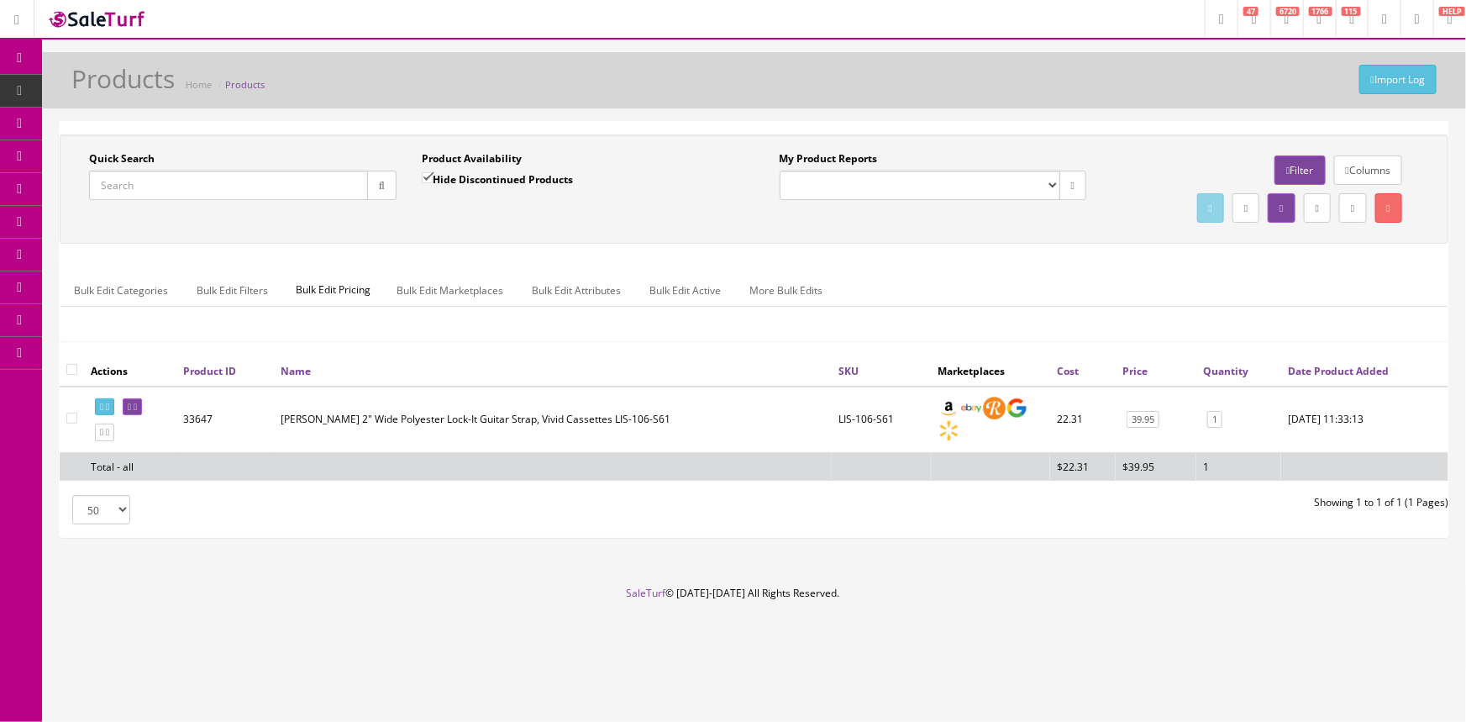
click at [254, 189] on input "Quick Search" at bounding box center [228, 185] width 279 height 29
click at [427, 182] on input "Hide Discontinued Products" at bounding box center [427, 177] width 11 height 11
checkbox input "false"
click at [218, 185] on input "Quick Search" at bounding box center [228, 185] width 279 height 29
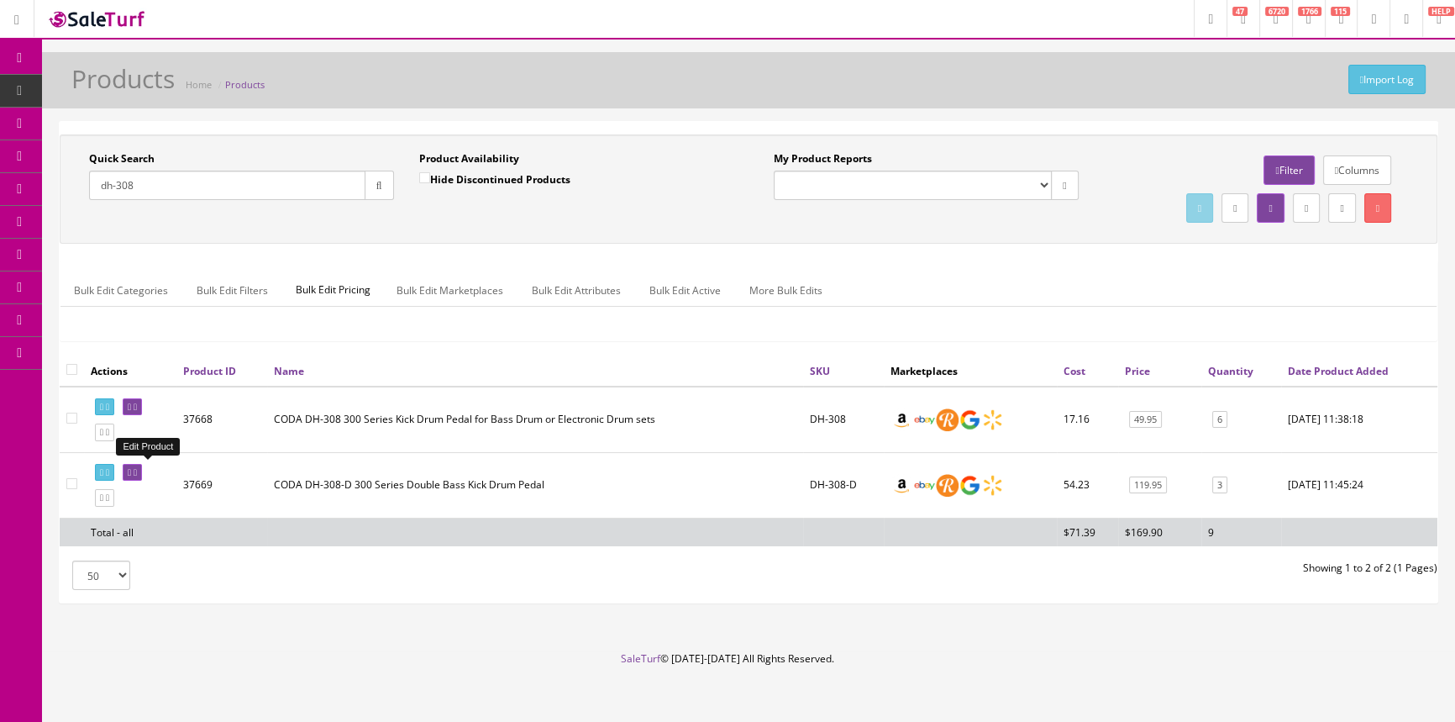
type input "dh-308"
click at [137, 470] on icon at bounding box center [135, 472] width 3 height 9
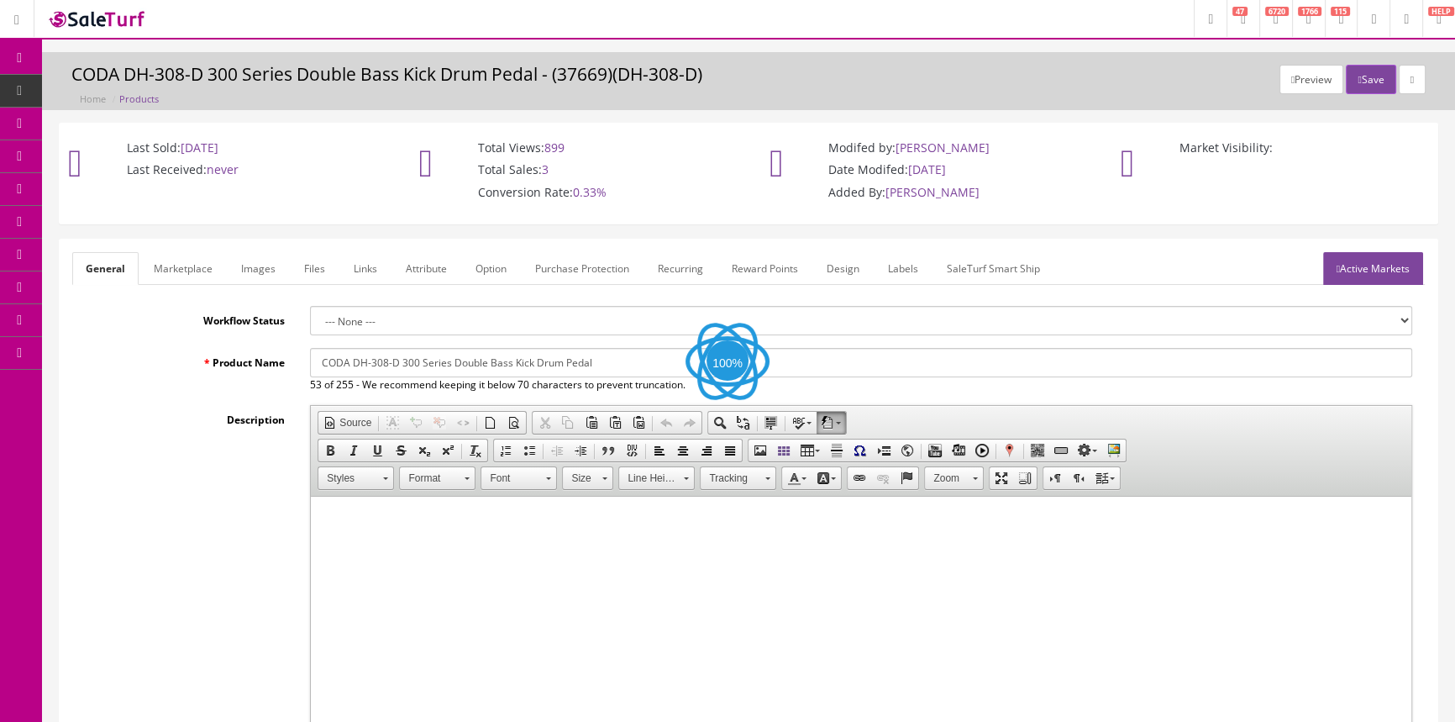
click at [244, 269] on link "Images" at bounding box center [258, 268] width 61 height 33
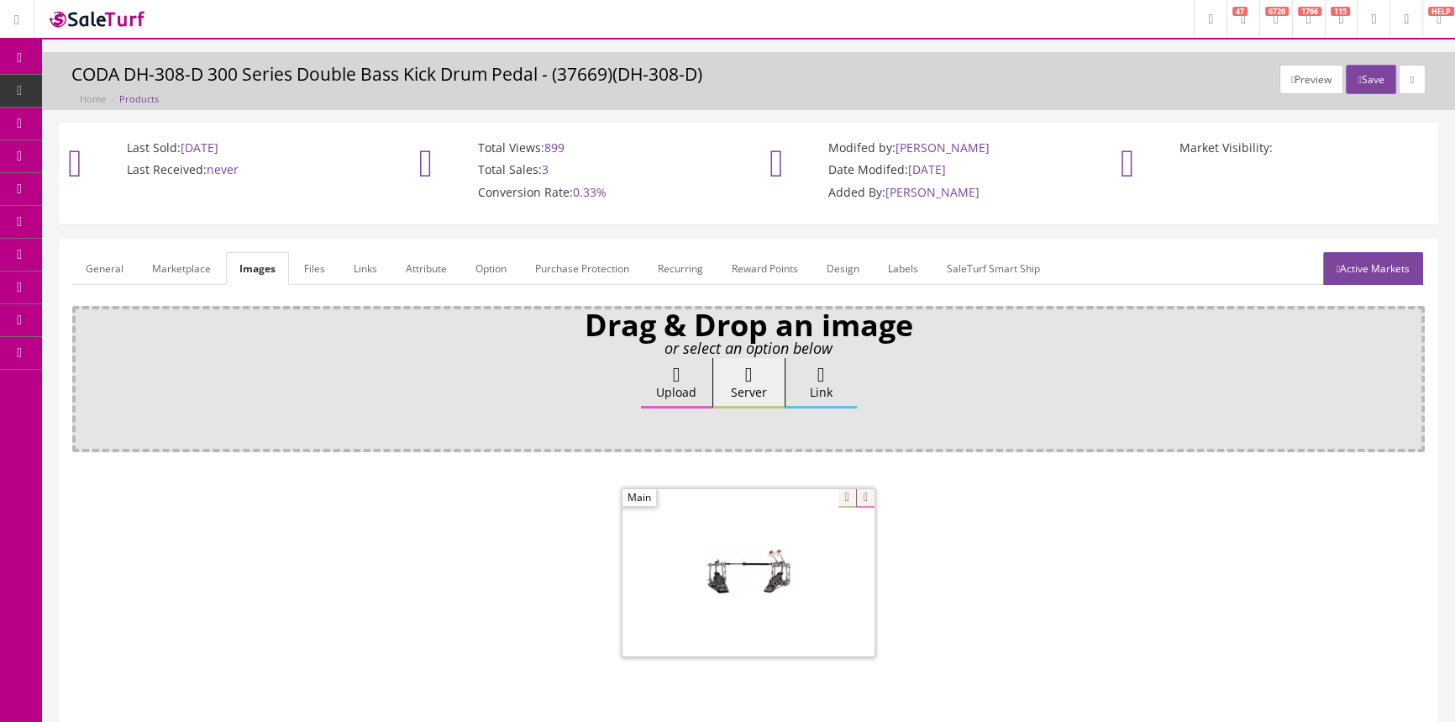
click at [117, 269] on link "General" at bounding box center [104, 268] width 65 height 33
